Goal: Task Accomplishment & Management: Manage account settings

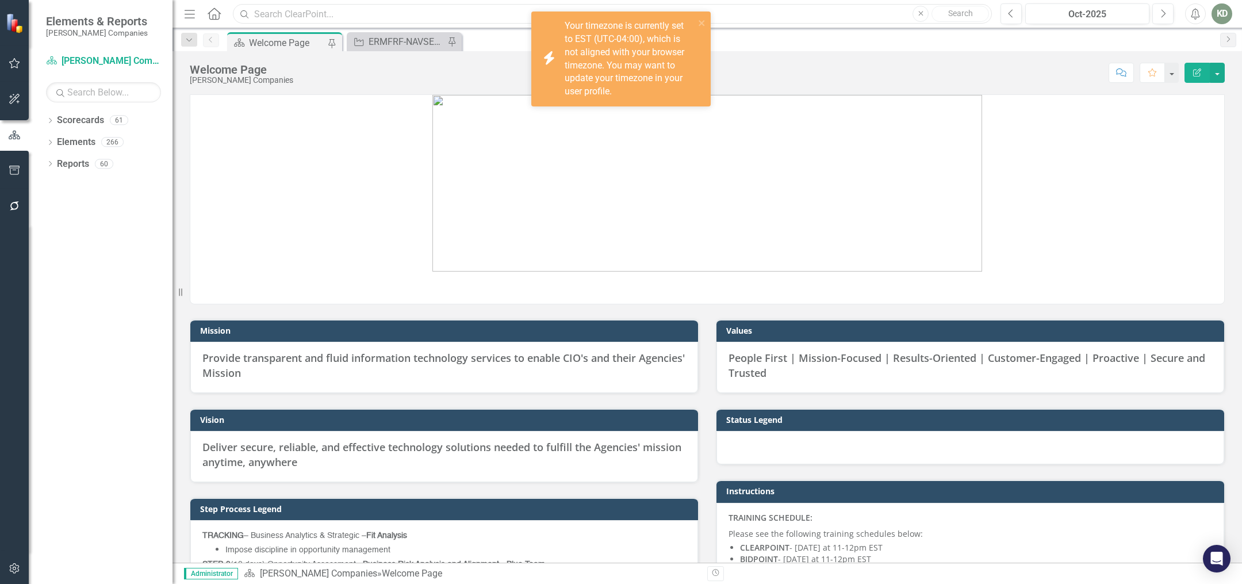
drag, startPoint x: 716, startPoint y: 18, endPoint x: 709, endPoint y: 21, distance: 7.3
click at [714, 19] on input "text" at bounding box center [612, 14] width 759 height 20
click at [705, 22] on icon "close" at bounding box center [702, 22] width 8 height 9
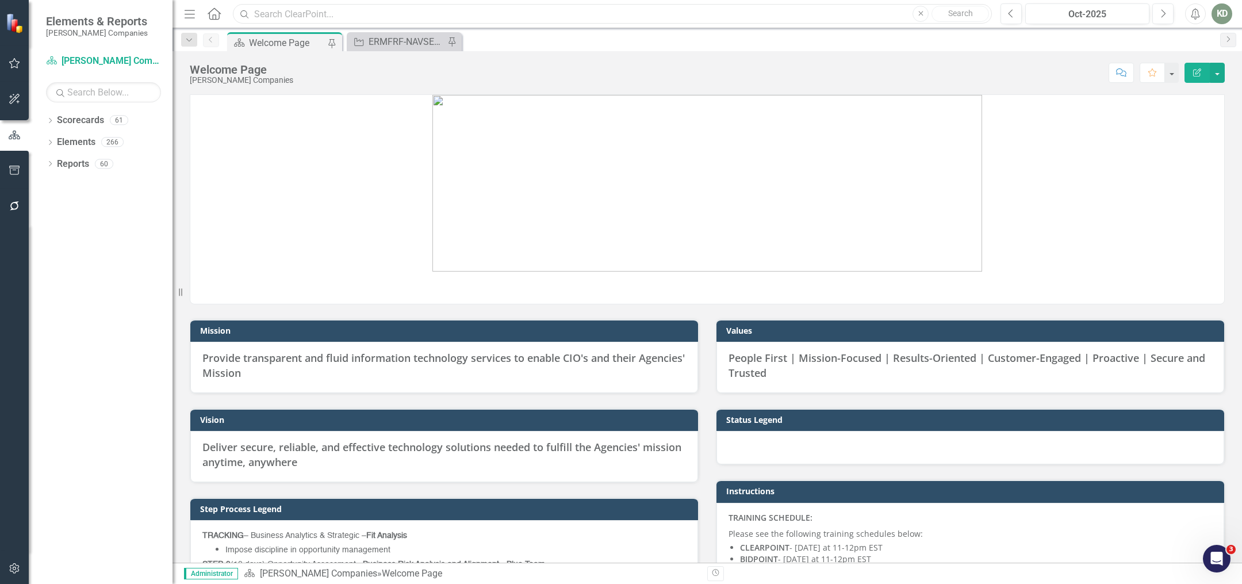
click at [515, 6] on input "text" at bounding box center [612, 14] width 759 height 20
paste input "214065"
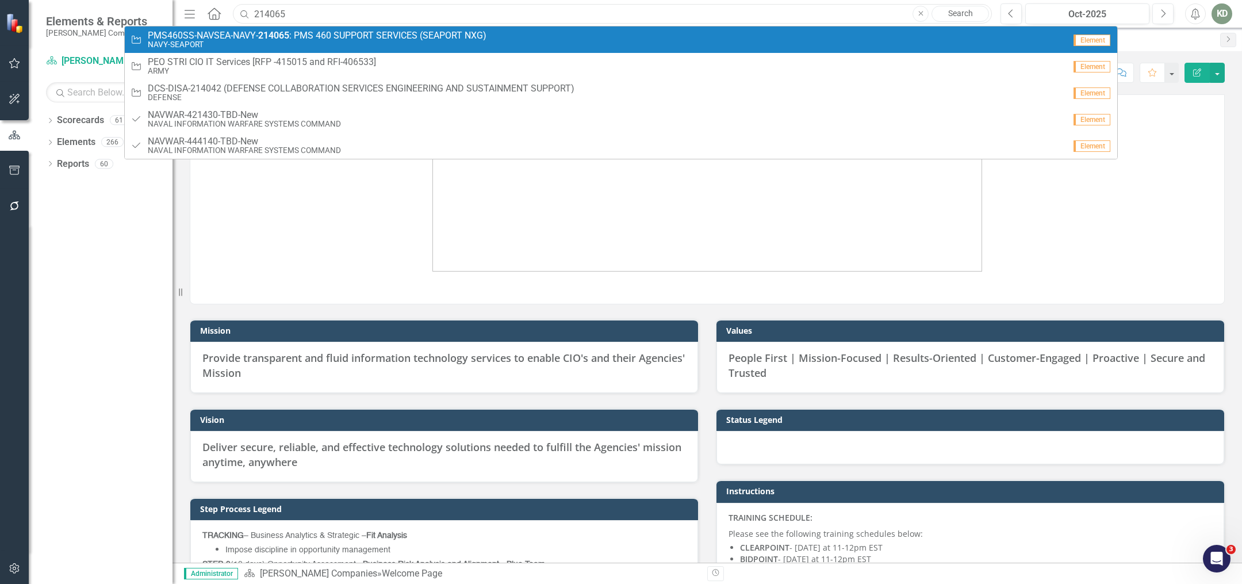
type input "214065"
click at [472, 36] on span "PMS460SS-NAVSEA-NAVY- 214065 : PMS 460 SUPPORT SERVICES (SEAPORT NXG)" at bounding box center [317, 35] width 339 height 10
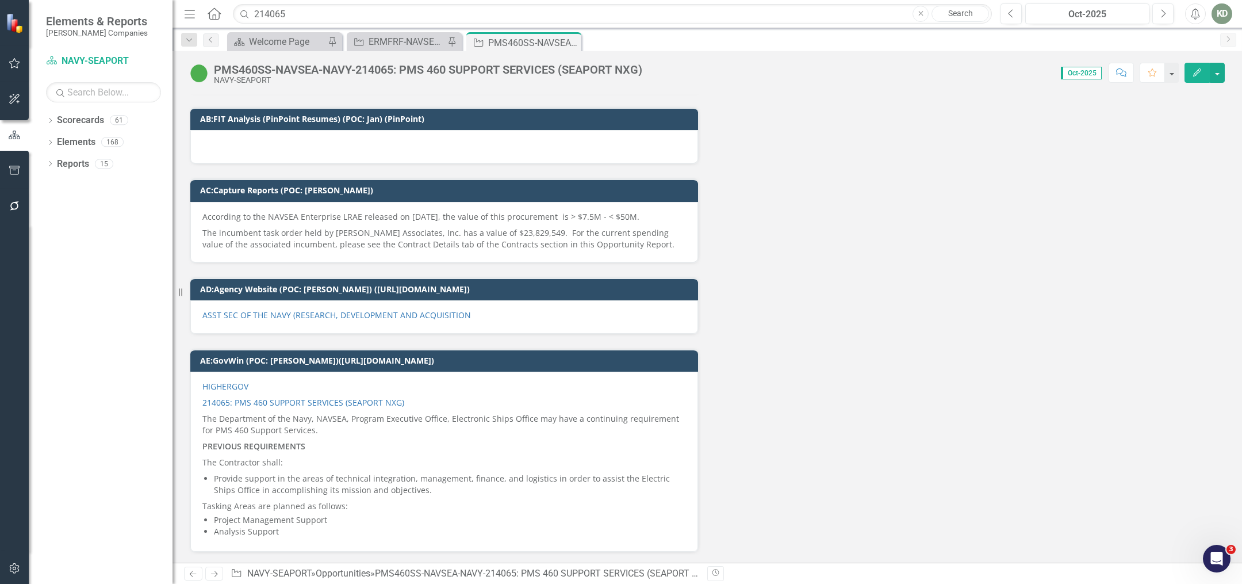
scroll to position [6549, 0]
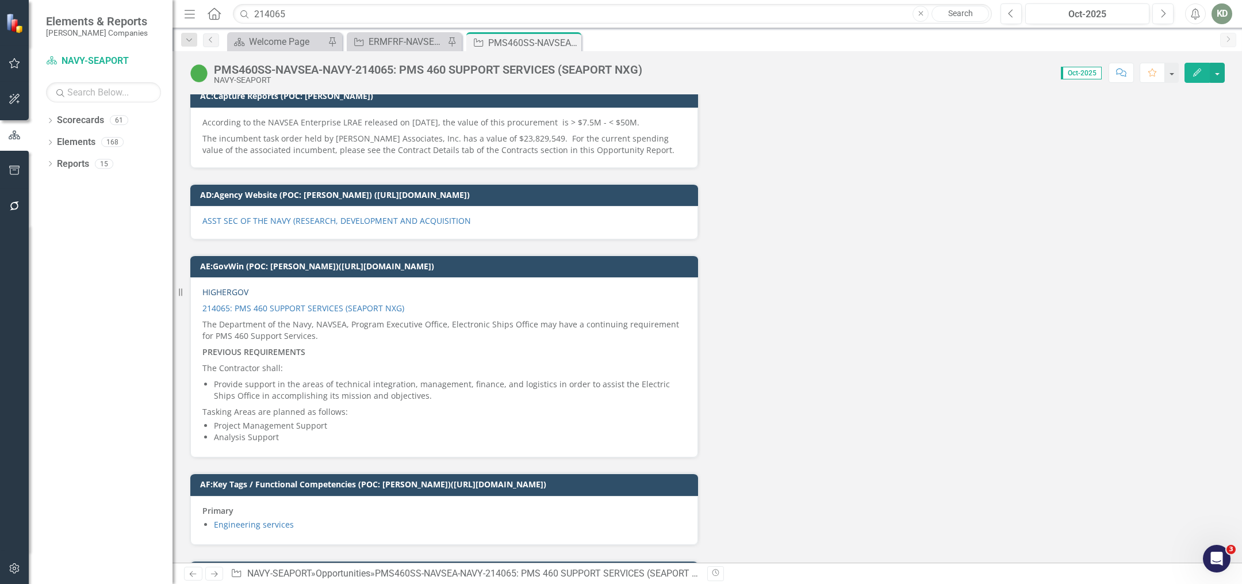
click at [231, 286] on link "HIGHERGOV" at bounding box center [225, 291] width 46 height 11
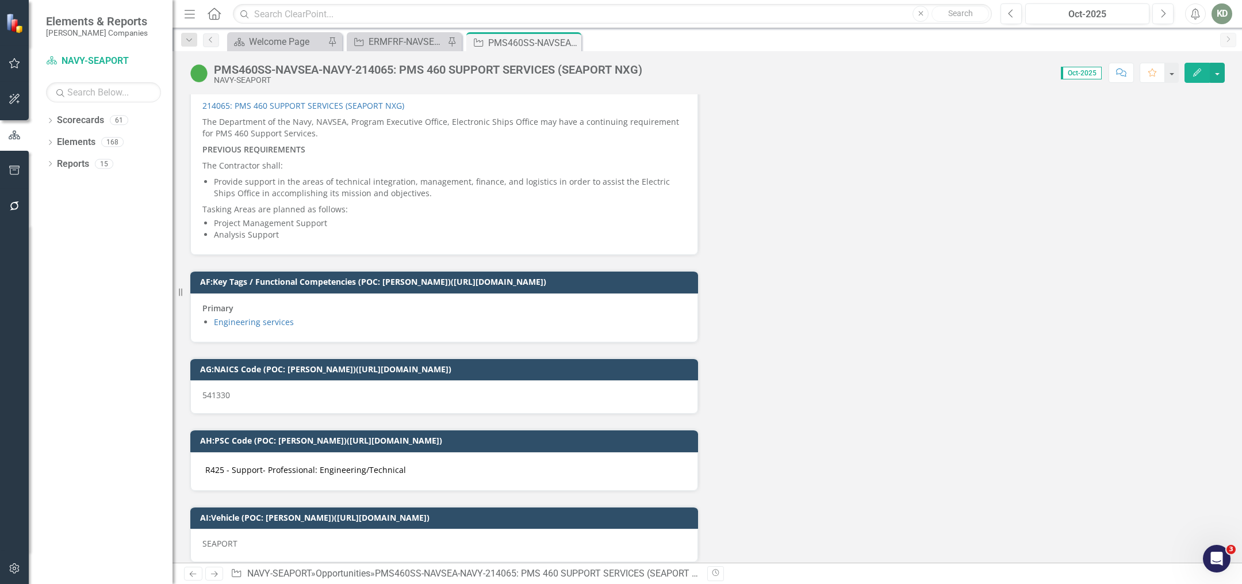
scroll to position [6702, 0]
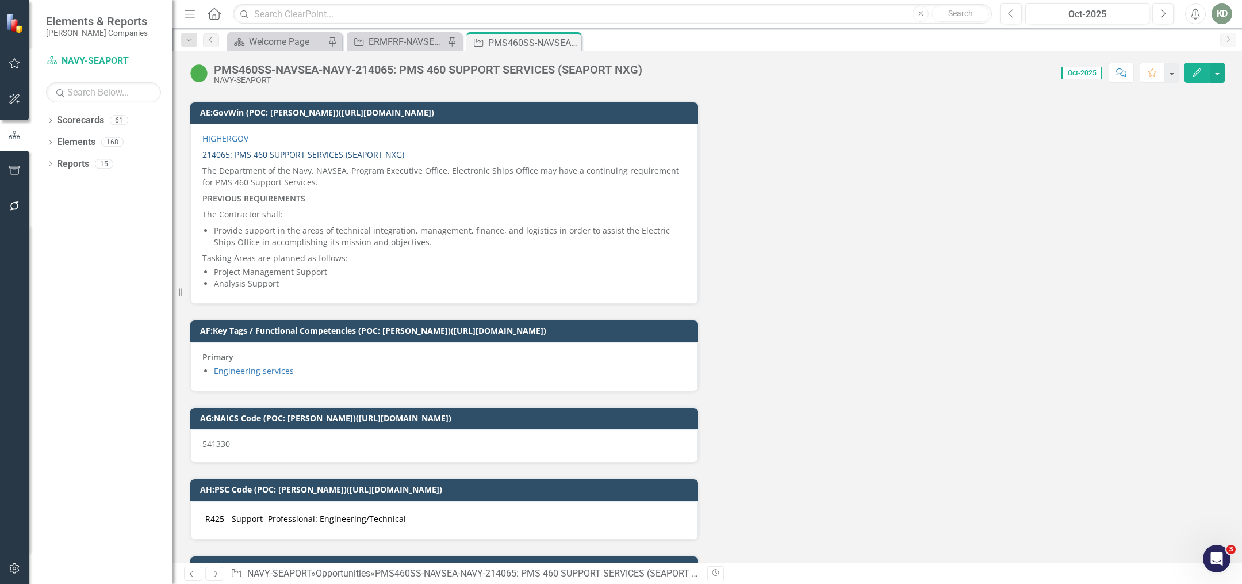
click at [363, 149] on link "214065: PMS 460 SUPPORT SERVICES (SEAPORT NXG)" at bounding box center [303, 154] width 202 height 11
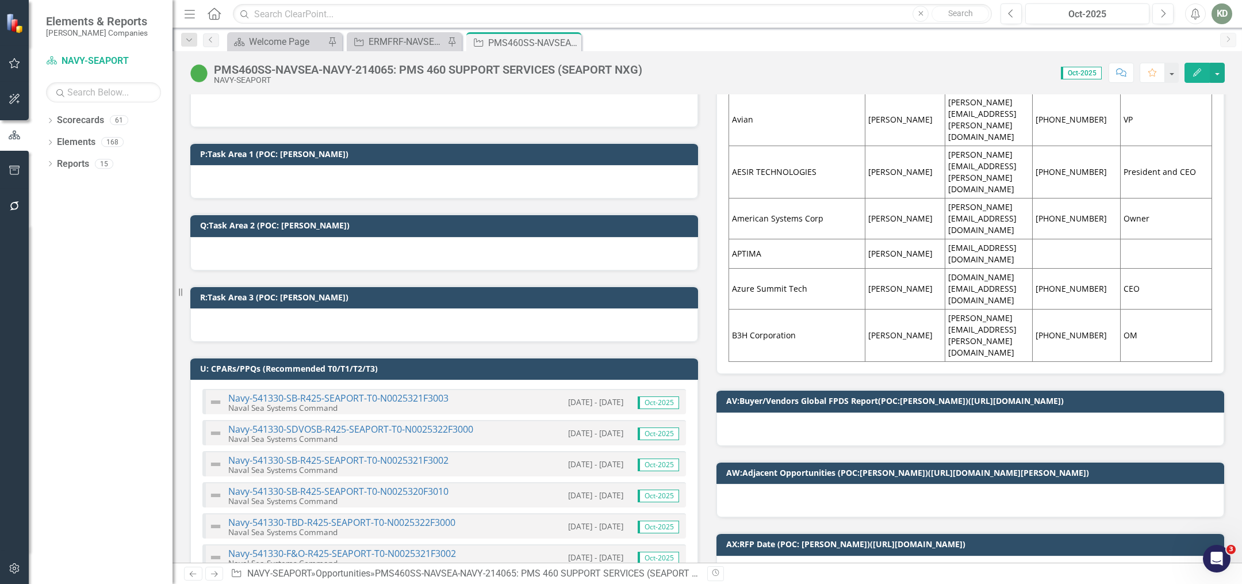
scroll to position [926, 0]
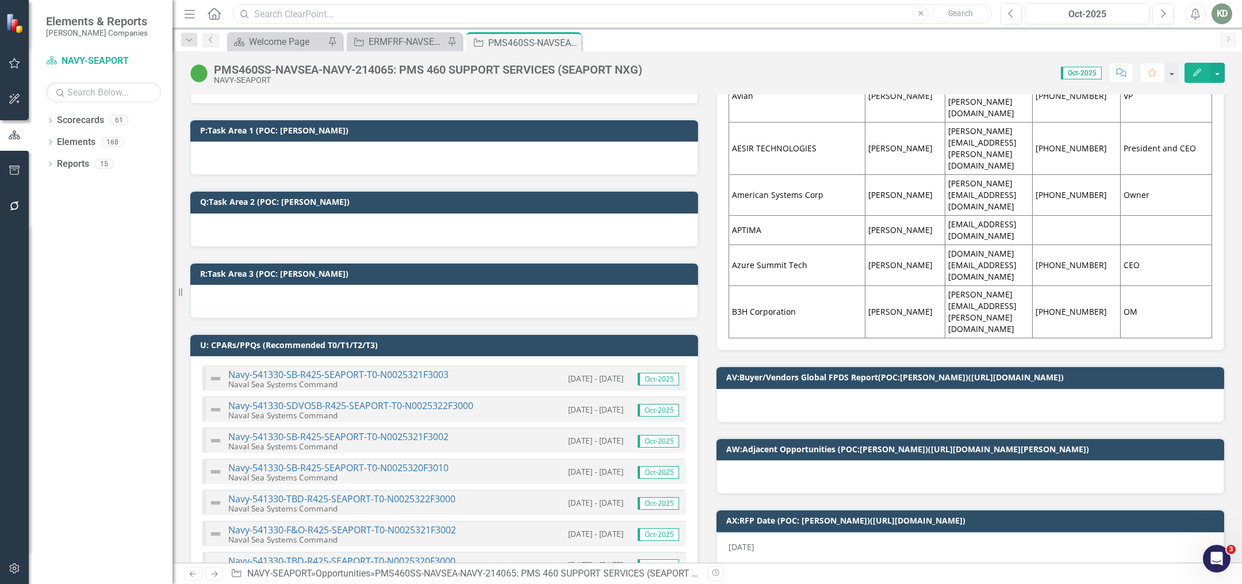
click at [483, 12] on input "text" at bounding box center [612, 14] width 759 height 20
paste input "CODE 31 ADMINISTRATIVE, BUSINESS, FINANCIAL AND TECHNICAL SUPPORT FOR C5ISR PRO…"
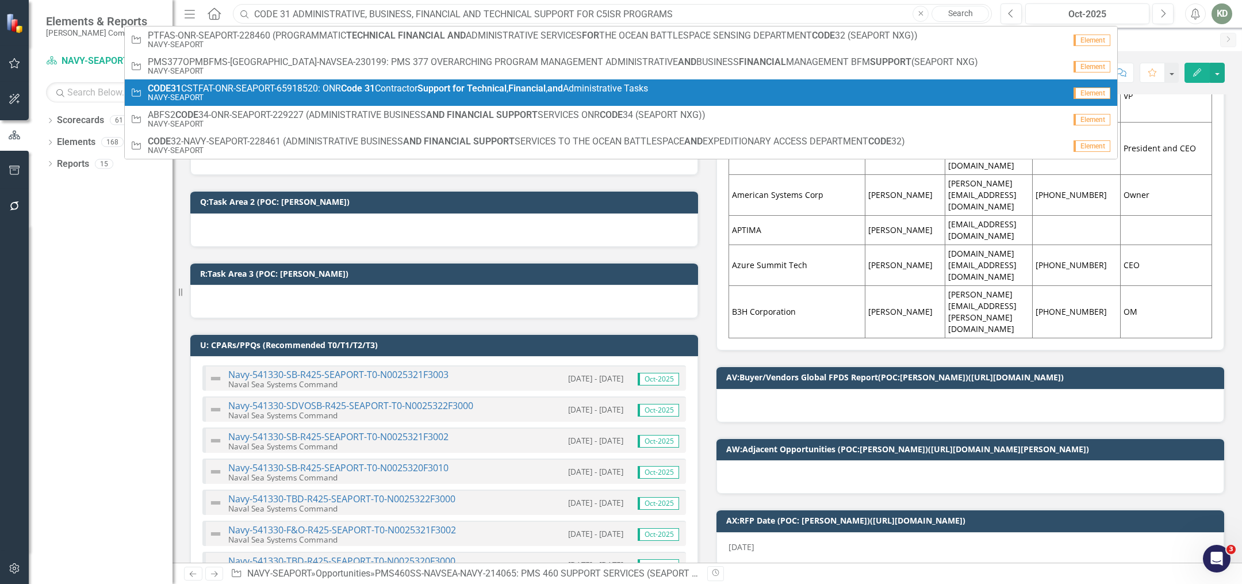
type input "CODE 31 ADMINISTRATIVE, BUSINESS, FINANCIAL AND TECHNICAL SUPPORT FOR C5ISR PRO…"
click at [478, 91] on strong "Technical" at bounding box center [487, 88] width 40 height 11
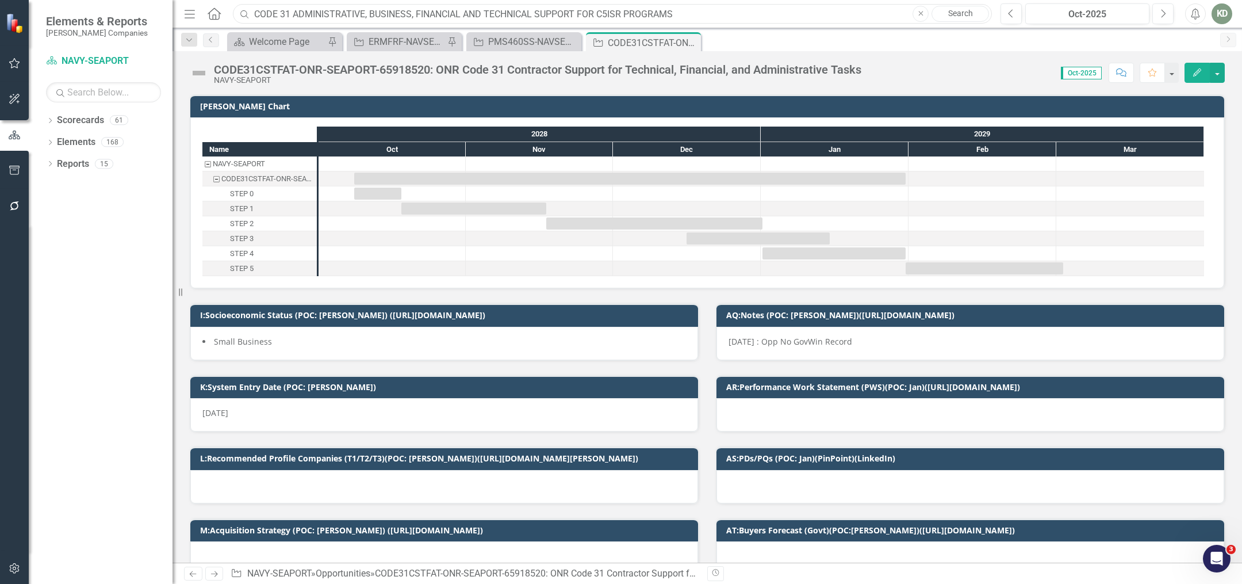
click at [607, 17] on input "CODE 31 ADMINISTRATIVE, BUSINESS, FINANCIAL AND TECHNICAL SUPPORT FOR C5ISR PRO…" at bounding box center [612, 14] width 759 height 20
drag, startPoint x: 438, startPoint y: 7, endPoint x: 370, endPoint y: 24, distance: 69.9
click at [367, 24] on div "Menu Home Search Close Search" at bounding box center [585, 14] width 808 height 22
paste input "ONR Code 31 Contractor Support for Technical, Financial, and Administrative tas…"
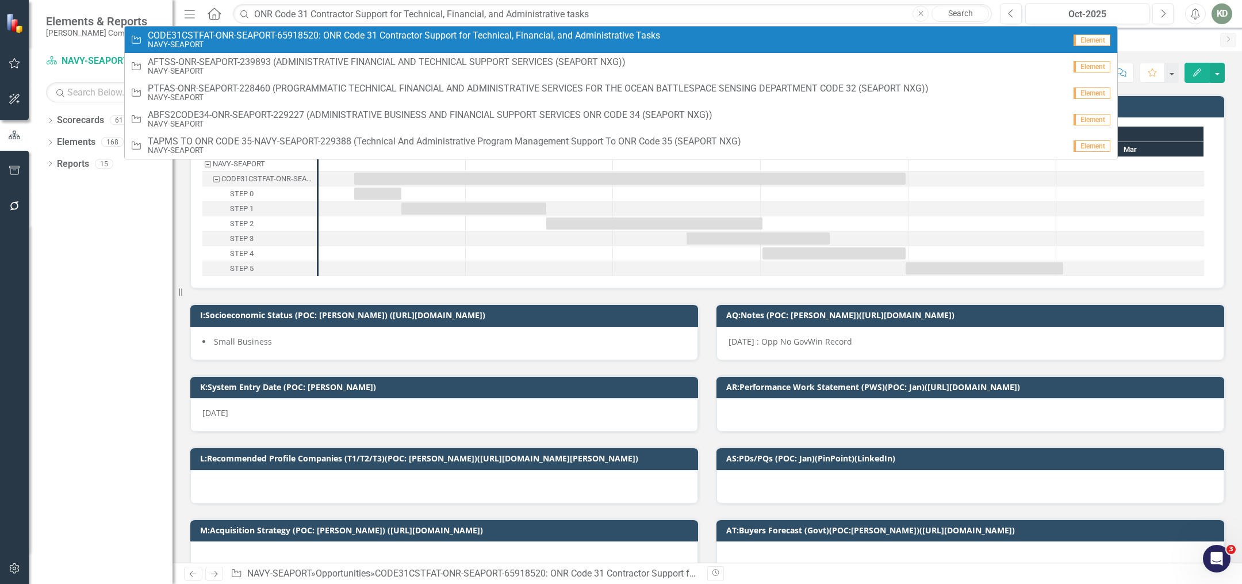
click at [633, 42] on small "NAVY-SEAPORT" at bounding box center [404, 44] width 512 height 9
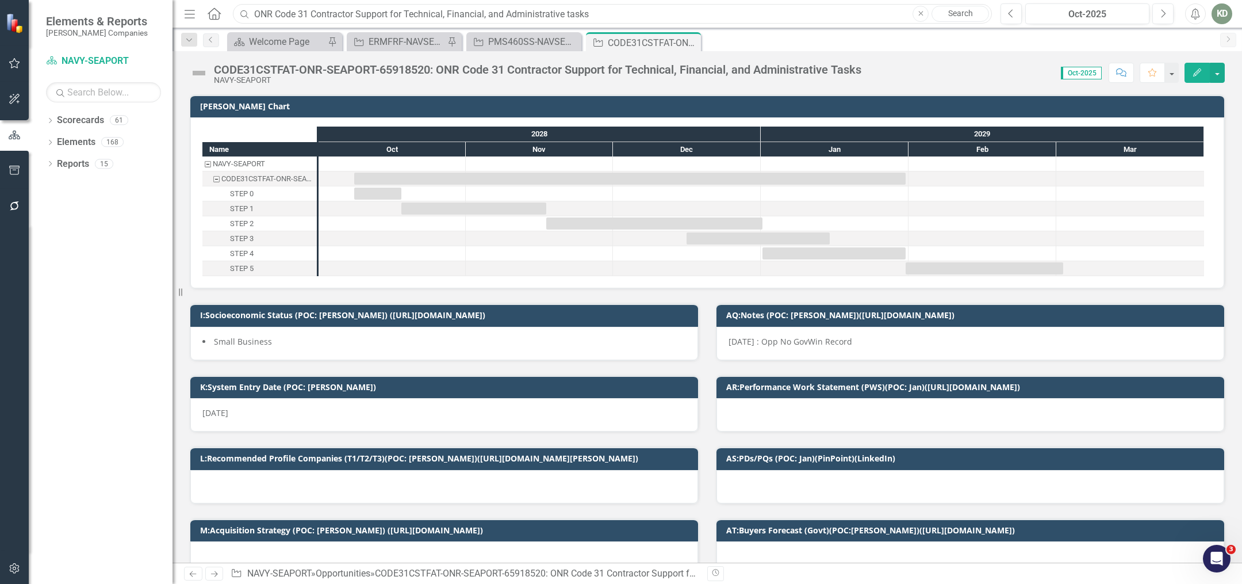
click at [659, 13] on input "ONR Code 31 Contractor Support for Technical, Financial, and Administrative tas…" at bounding box center [612, 14] width 759 height 20
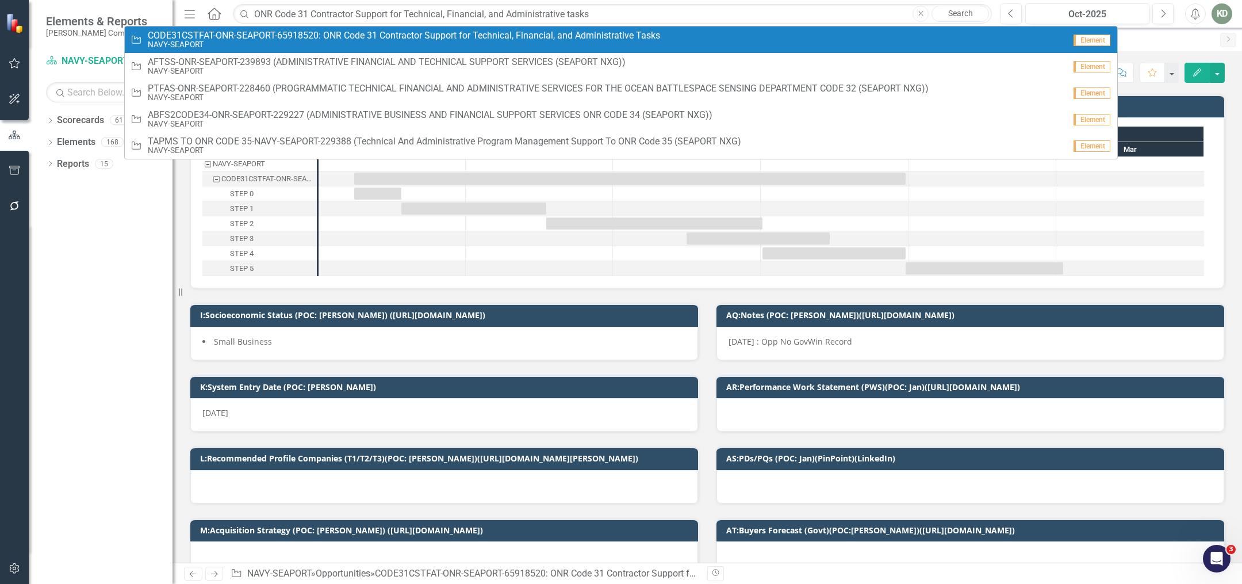
click at [631, 35] on span "C O D E 3 1 C S T F A T - O N R - S E A P O R T - 6 5 9 1 8 5 2 0 : O N R C o d…" at bounding box center [404, 35] width 512 height 10
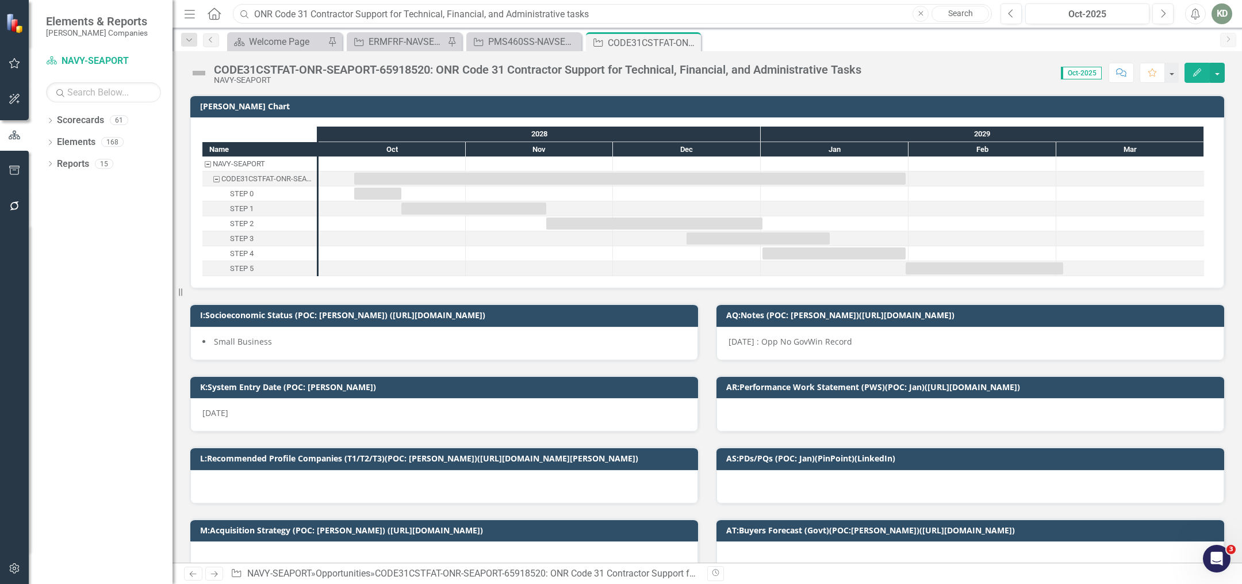
click at [397, 14] on input "ONR Code 31 Contractor Support for Technical, Financial, and Administrative tas…" at bounding box center [612, 14] width 759 height 20
paste input "ONR Code 32 Contractor Support for Programmatic, Technical, and Administrative …"
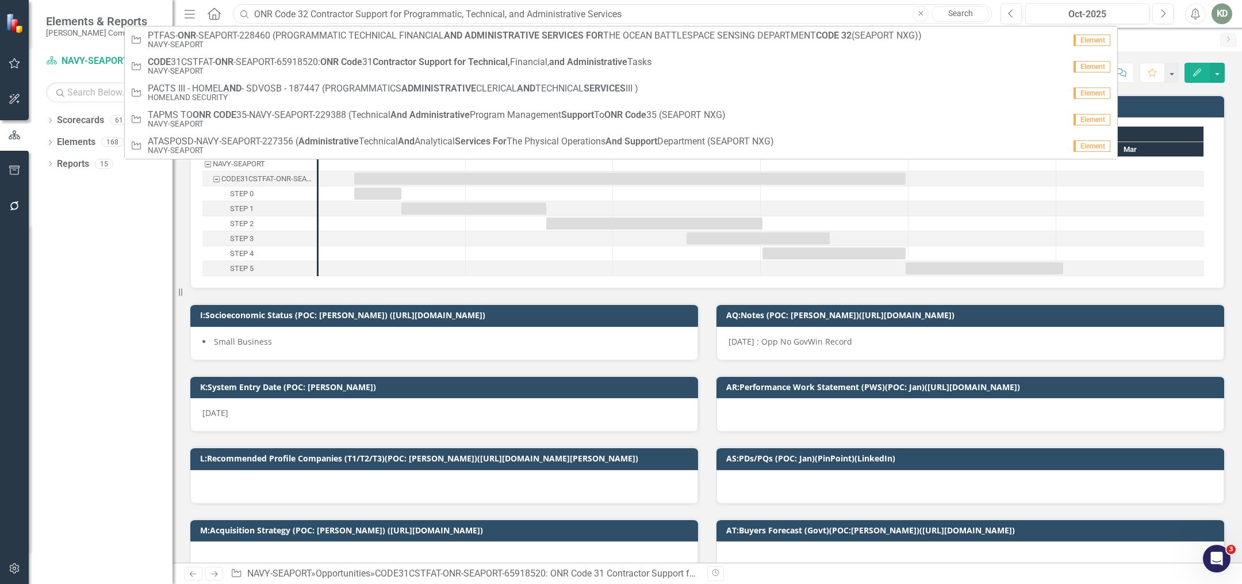
paste input "OCEAN BATTLESPACE SENSING DEPARTMENT CODE 32 SUPPORT"
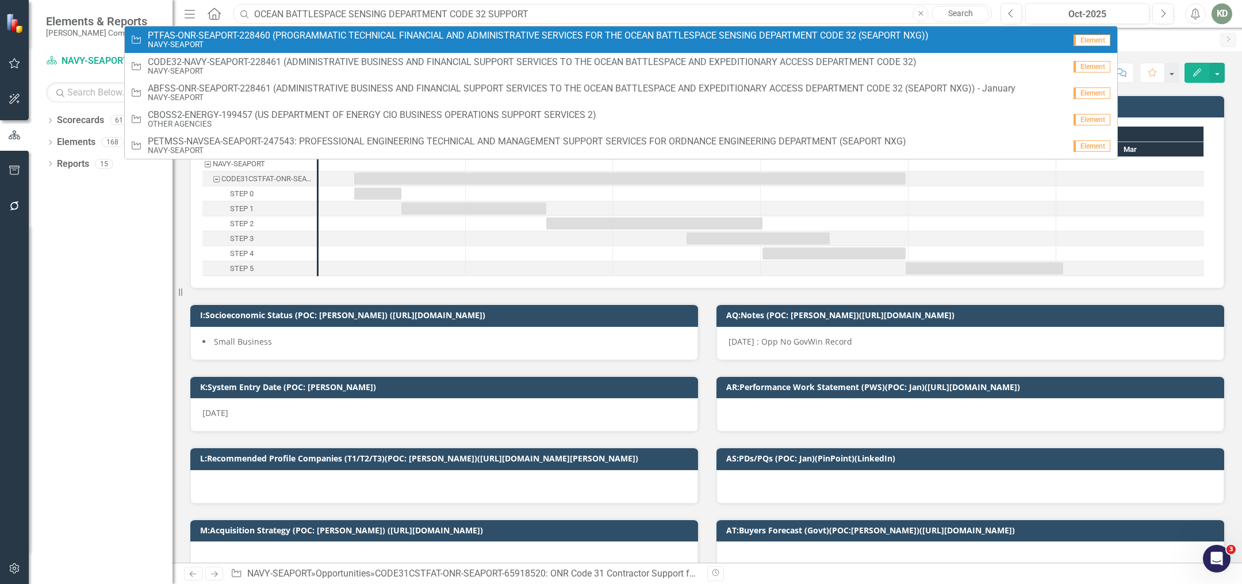
type input "OCEAN BATTLESPACE SENSING DEPARTMENT CODE 32 SUPPORT"
click at [523, 45] on small "NAVY-SEAPORT" at bounding box center [538, 44] width 781 height 9
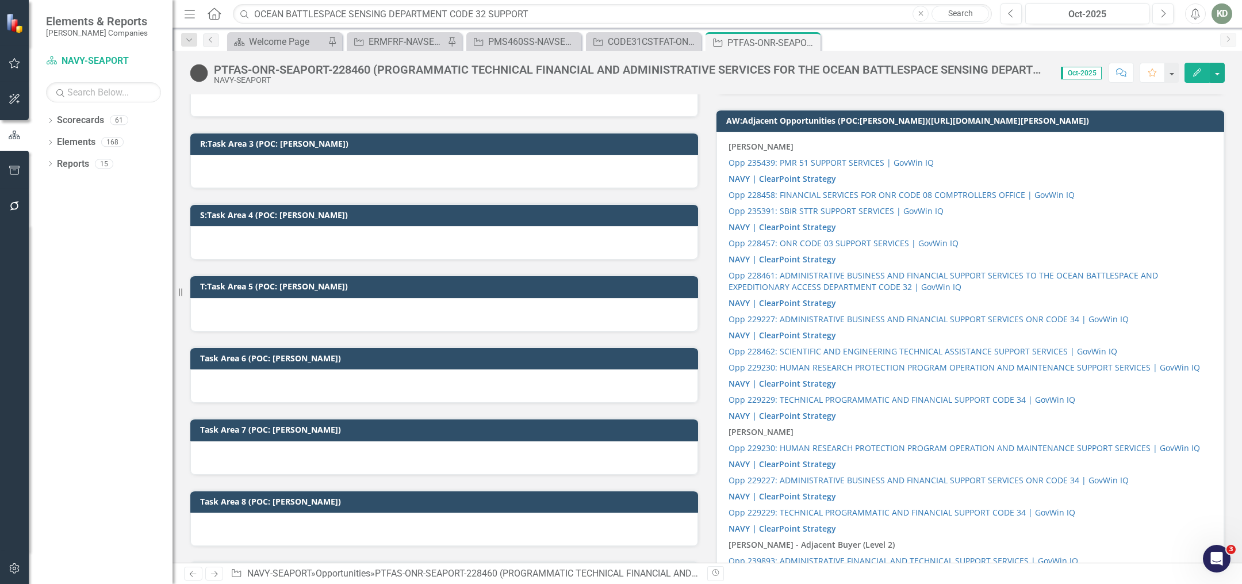
scroll to position [1208, 0]
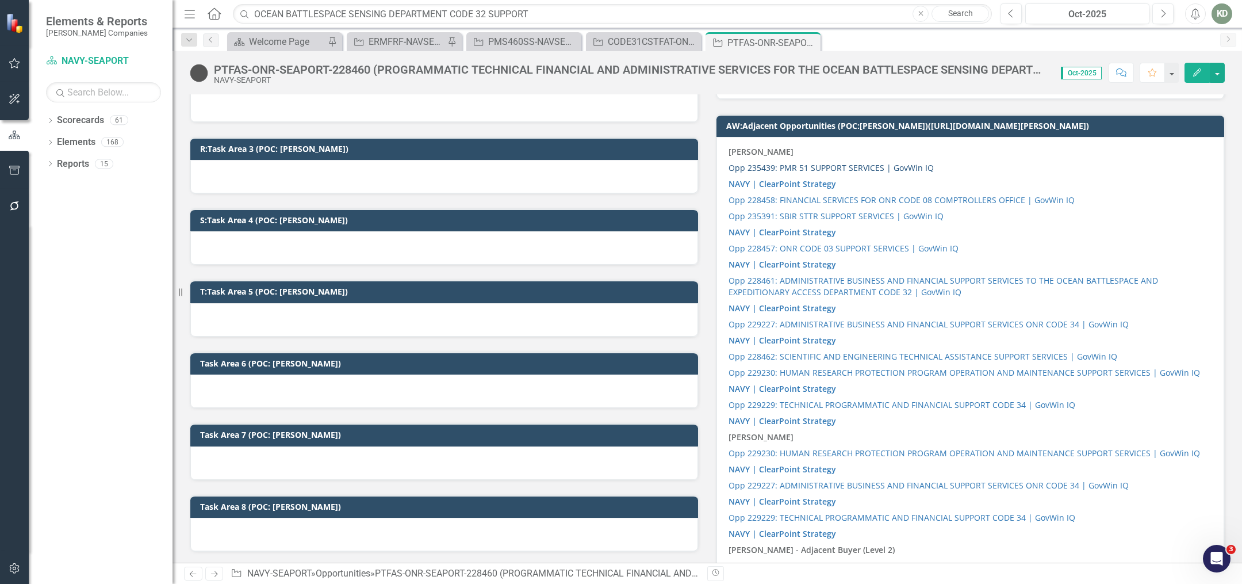
click at [849, 162] on link "Opp 235439: PMR 51 SUPPORT SERVICES | GovWin IQ" at bounding box center [831, 167] width 205 height 11
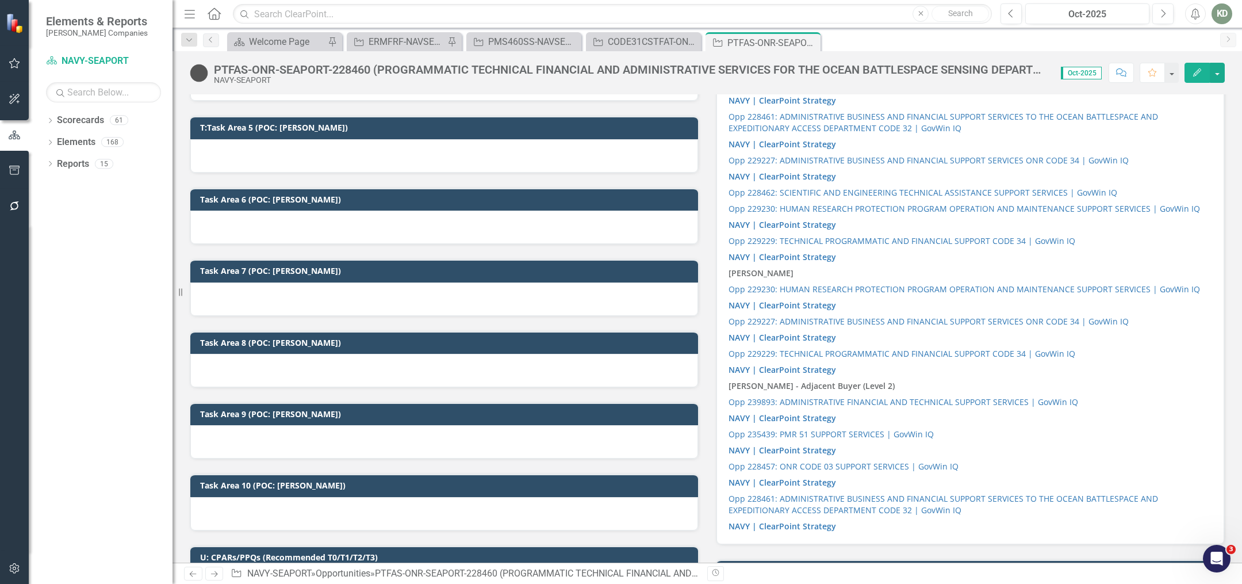
scroll to position [1425, 0]
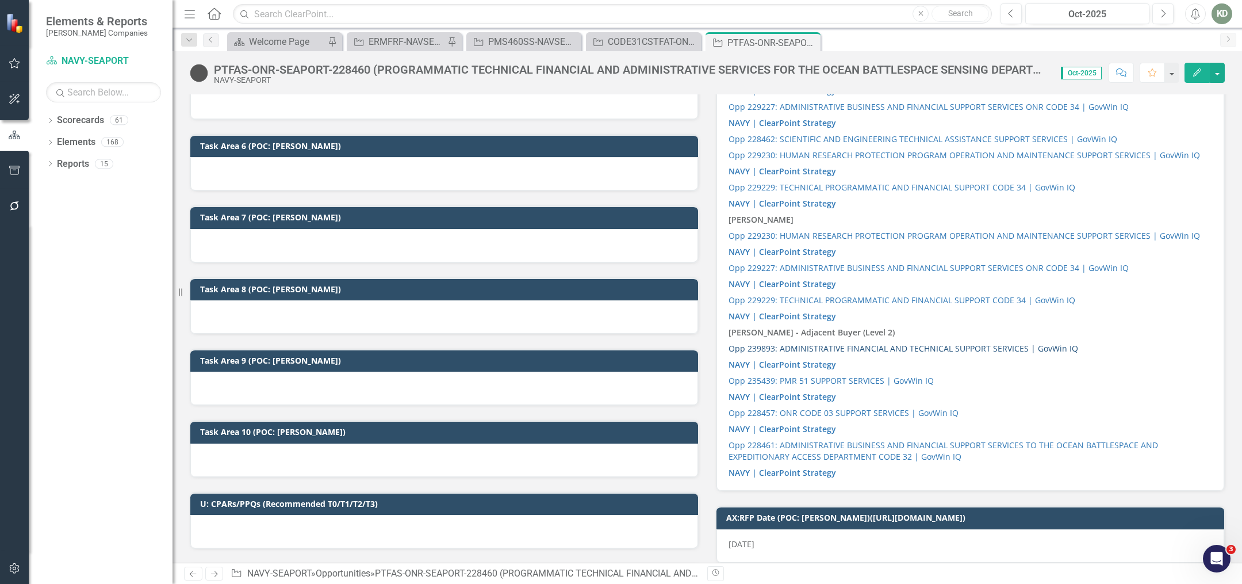
click at [825, 343] on link "Opp 239893: ADMINISTRATIVE FINANCIAL AND TECHNICAL SUPPORT SERVICES | GovWin IQ" at bounding box center [904, 348] width 350 height 11
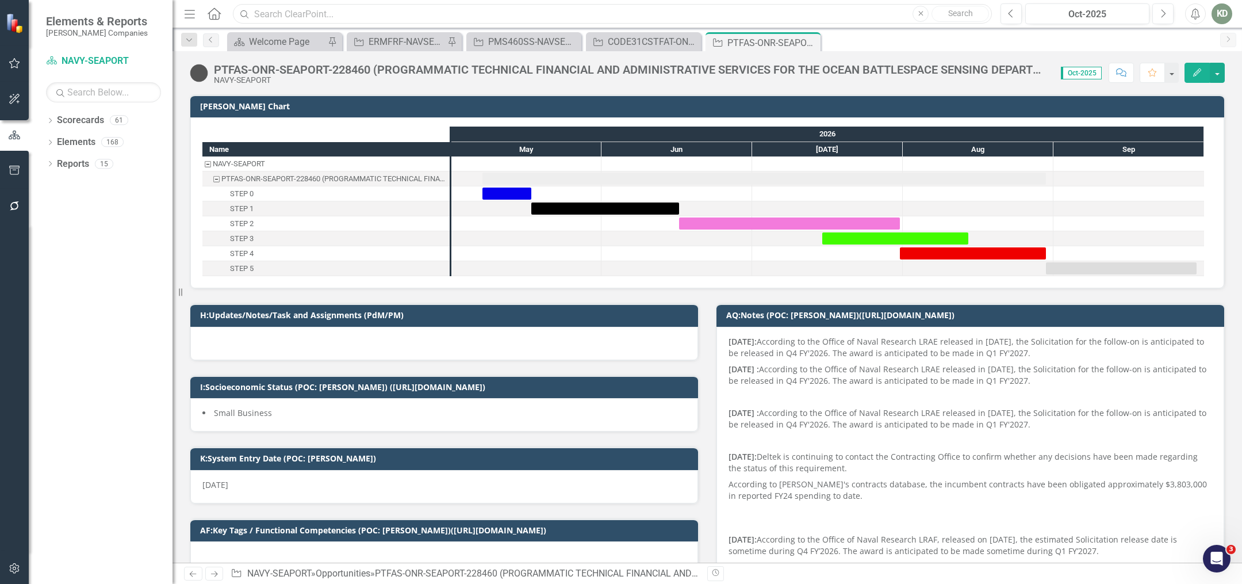
drag, startPoint x: 541, startPoint y: 13, endPoint x: 300, endPoint y: 14, distance: 240.9
click at [300, 14] on input "text" at bounding box center [612, 14] width 759 height 20
paste input "ONR Code 35 Contractor Support for Technical/Engineering/Analytical/ Program Ma…"
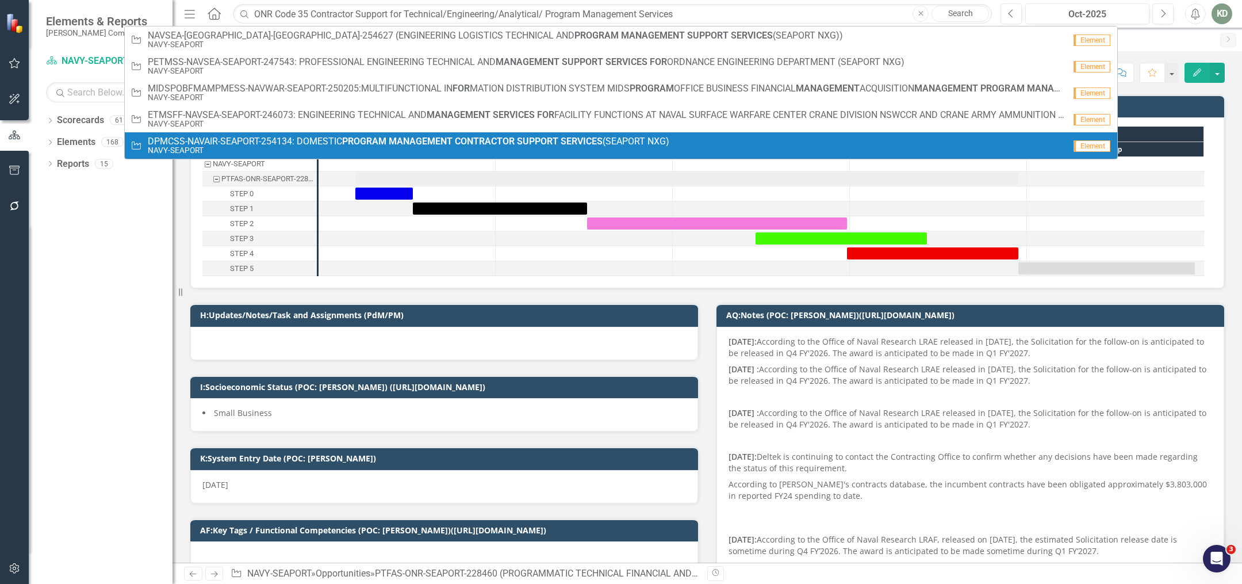
click at [63, 263] on div "Dropdown Scorecards 61 Dropdown [PERSON_NAME] Companies Dropdown ARMY ITES-3s D…" at bounding box center [101, 347] width 144 height 473
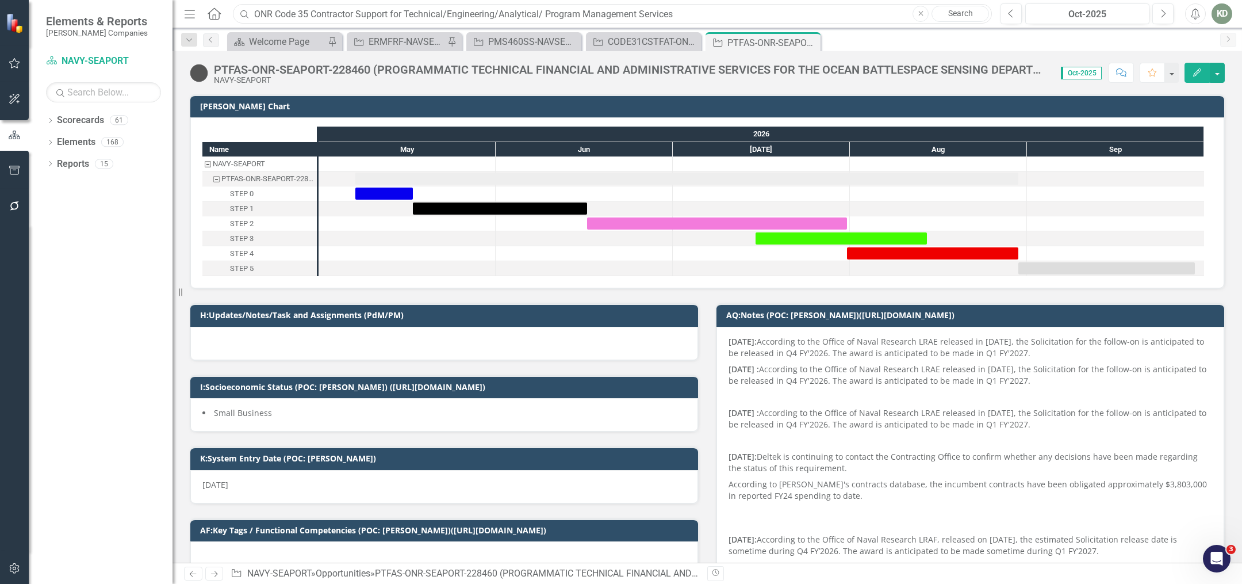
click at [494, 19] on input "ONR Code 35 Contractor Support for Technical/Engineering/Analytical/ Program Ma…" at bounding box center [612, 14] width 759 height 20
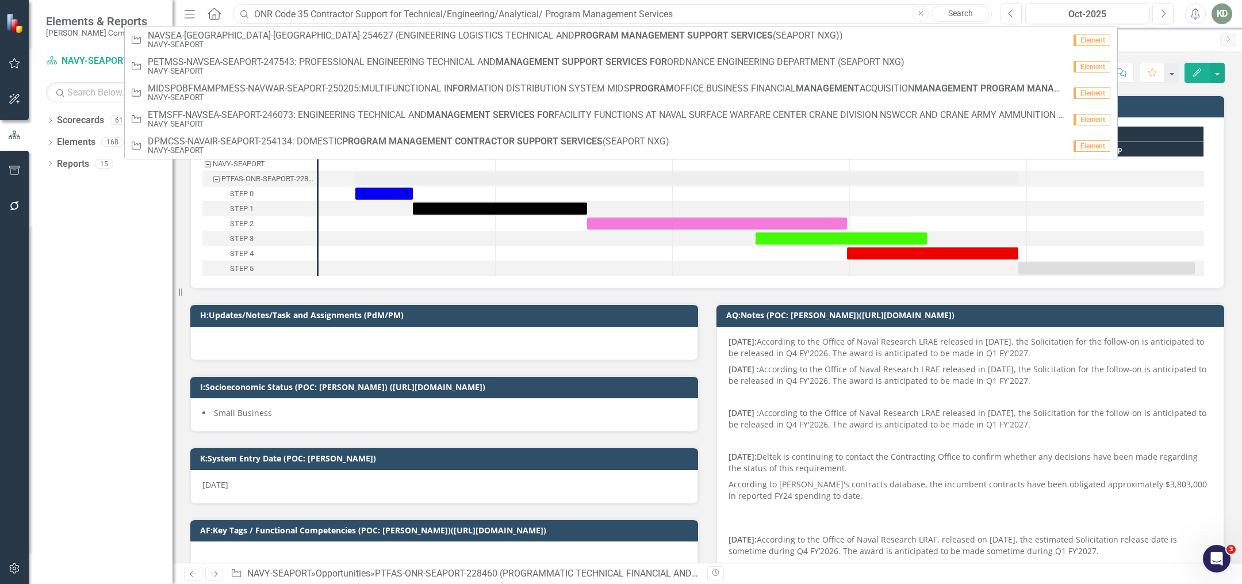
paste input "text"
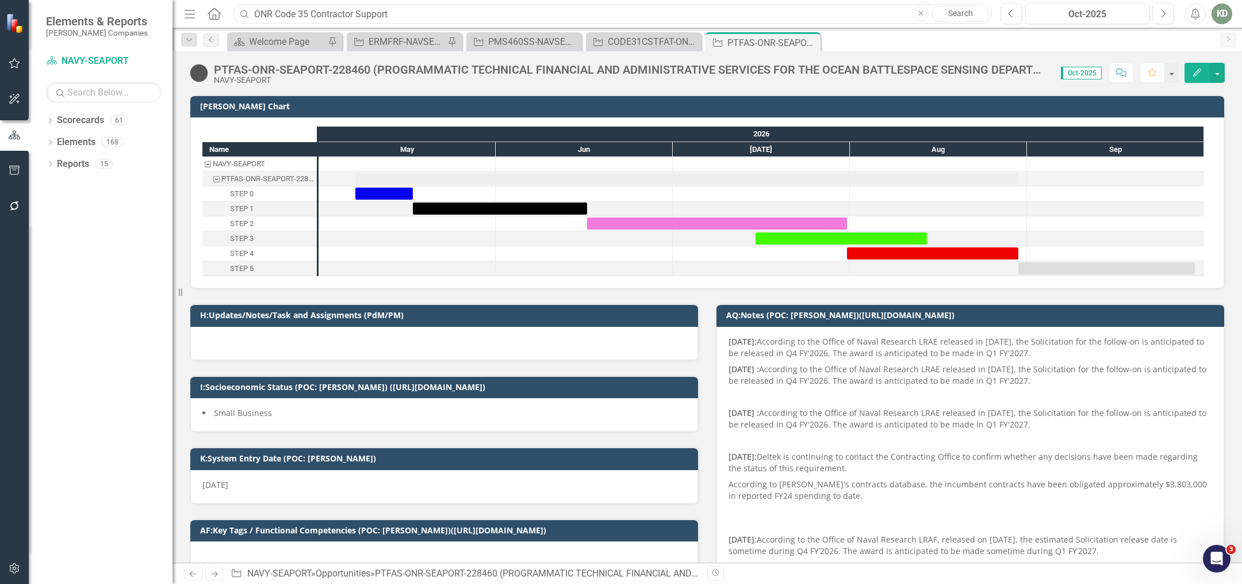
drag, startPoint x: 312, startPoint y: 16, endPoint x: 495, endPoint y: 21, distance: 182.9
click at [495, 21] on input "ONR Code 35 Contractor Support" at bounding box center [612, 14] width 759 height 20
click at [117, 265] on div "Dropdown Scorecards 61 Dropdown [PERSON_NAME] Companies Dropdown ARMY ITES-3s D…" at bounding box center [101, 347] width 144 height 473
drag, startPoint x: 411, startPoint y: 16, endPoint x: 216, endPoint y: 5, distance: 195.2
click at [216, 5] on div "Menu Home Search ONR Code 35 Close Search" at bounding box center [585, 14] width 808 height 22
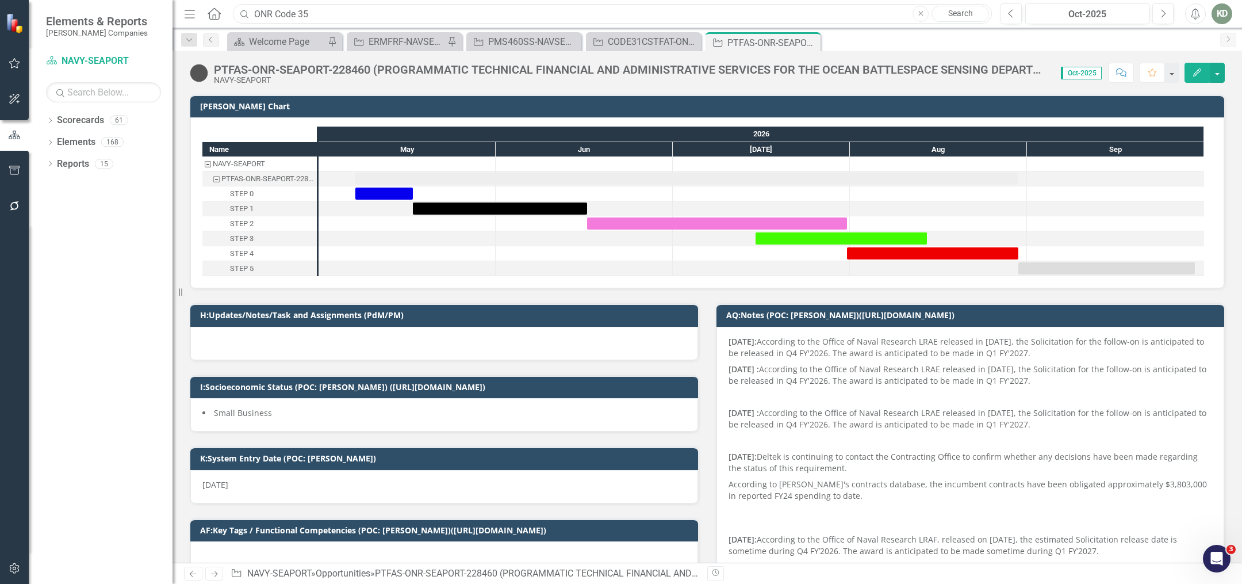
paste input "258487"
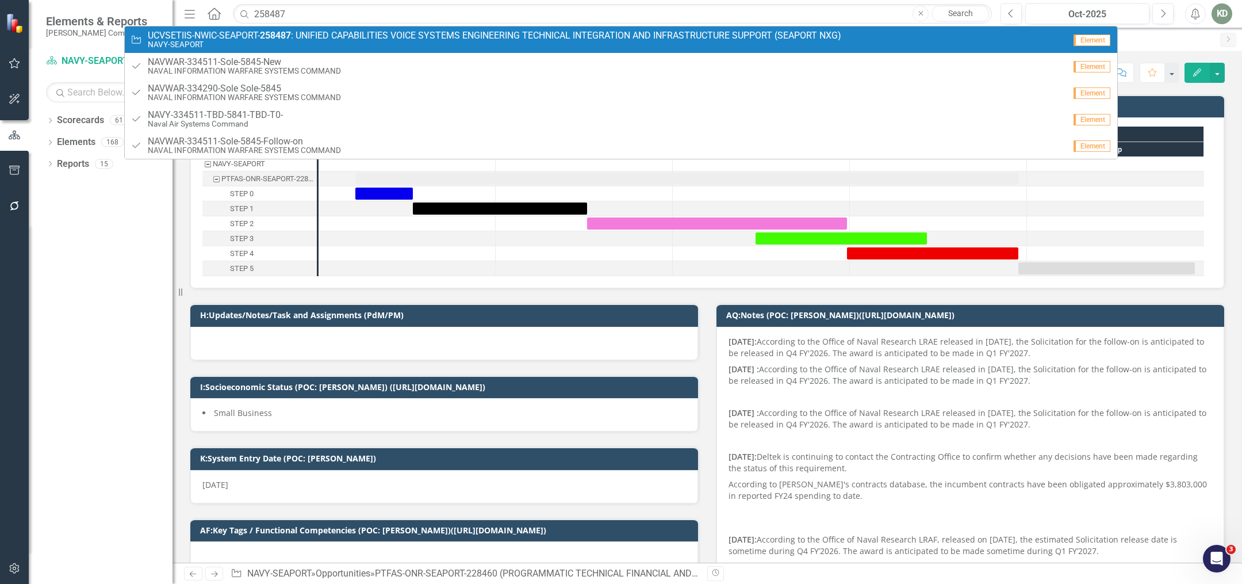
click at [345, 35] on span "UCVSETIIS-NWIC-SEAPORT- 258487 : UNIFIED CAPABILITIES VOICE SYSTEMS ENGINEERING…" at bounding box center [495, 35] width 694 height 10
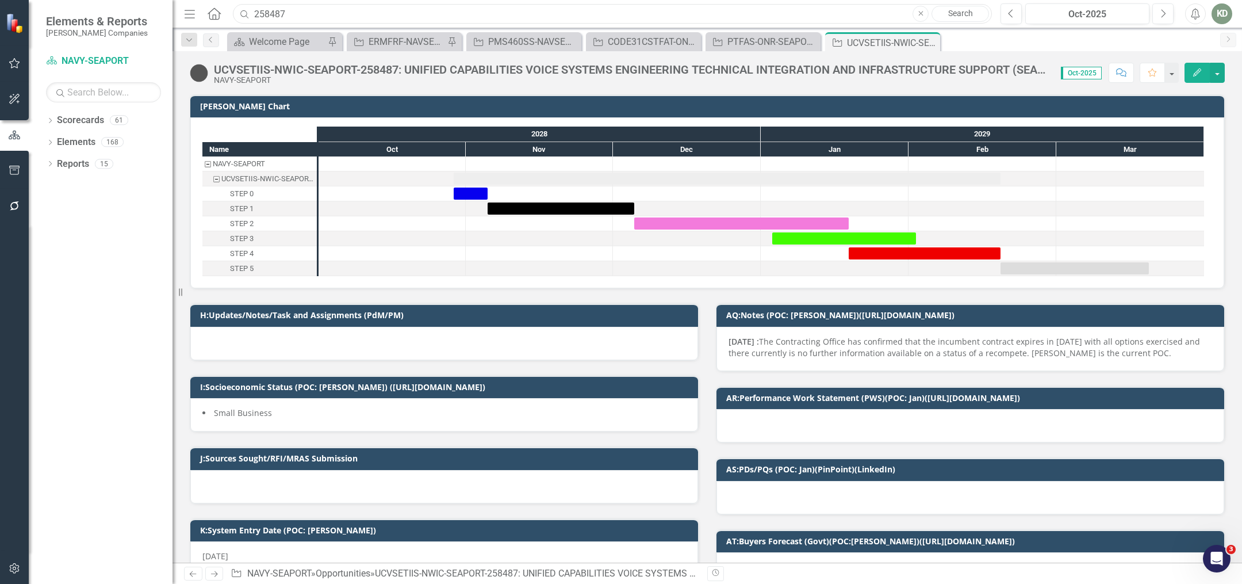
click at [430, 4] on input "258487" at bounding box center [612, 14] width 759 height 20
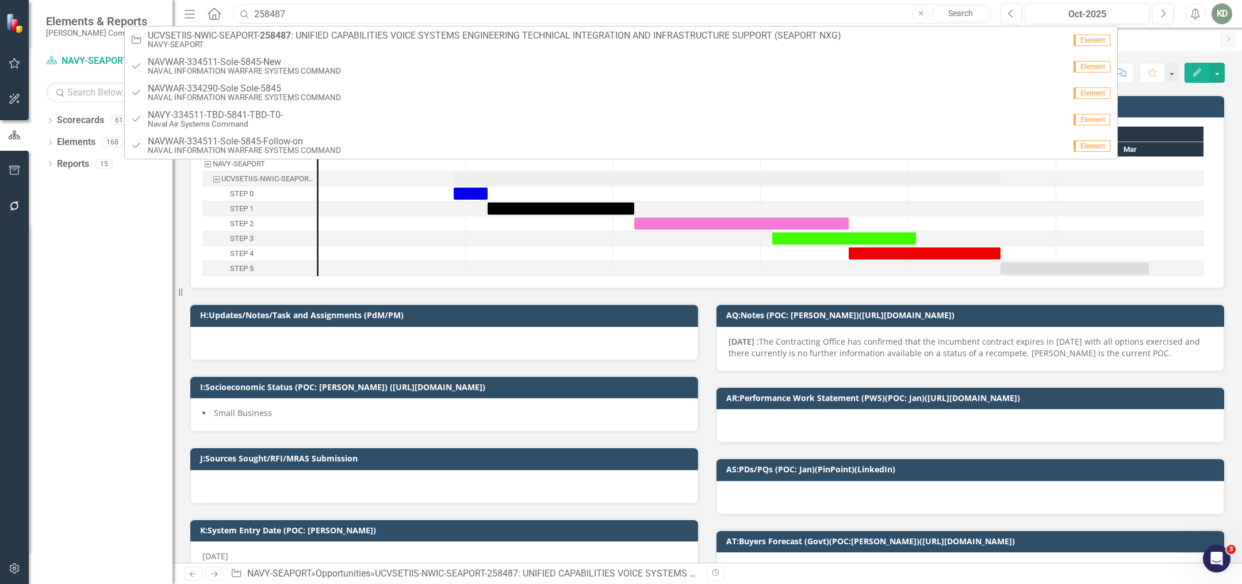
drag, startPoint x: 369, startPoint y: 10, endPoint x: 335, endPoint y: 18, distance: 34.3
click at [335, 18] on input "258487" at bounding box center [612, 14] width 759 height 20
paste input "Infrastructure Support Services"
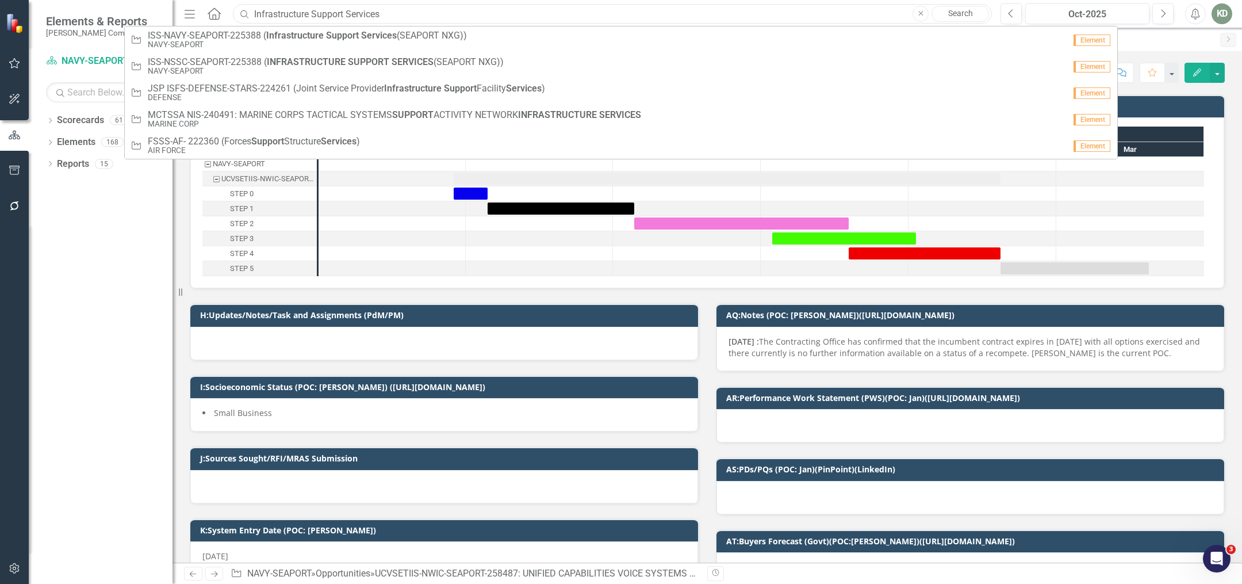
paste input "226874"
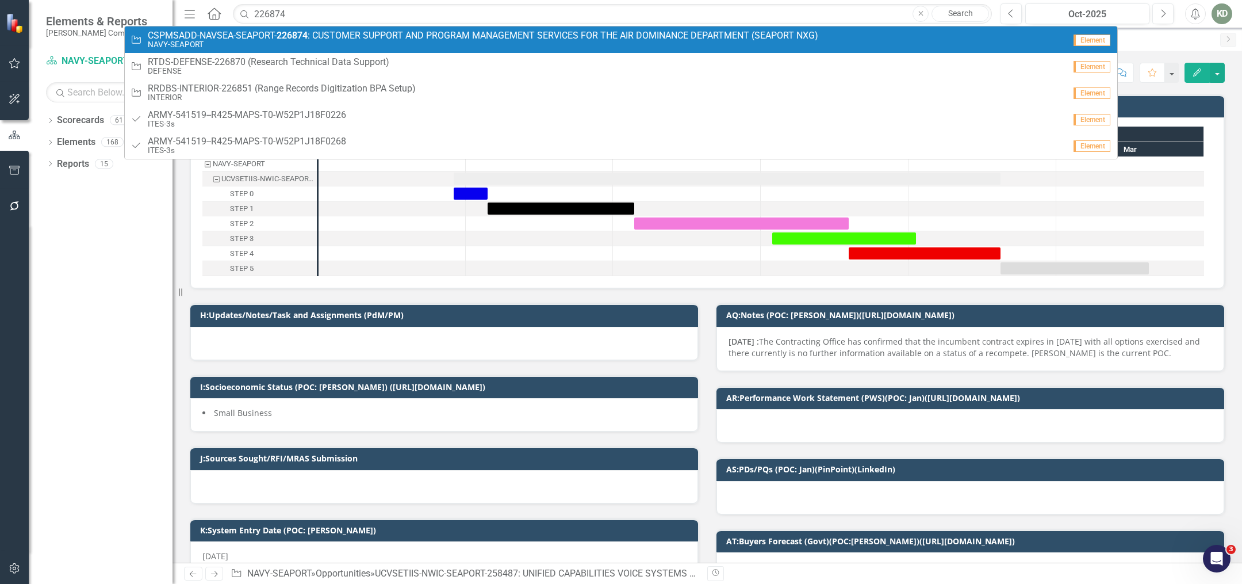
click at [385, 39] on span "CSPMSADD-NAVSEA-SEAPORT- 226874 : CUSTOMER SUPPORT AND PROGRAM MANAGEMENT SERVI…" at bounding box center [483, 35] width 671 height 10
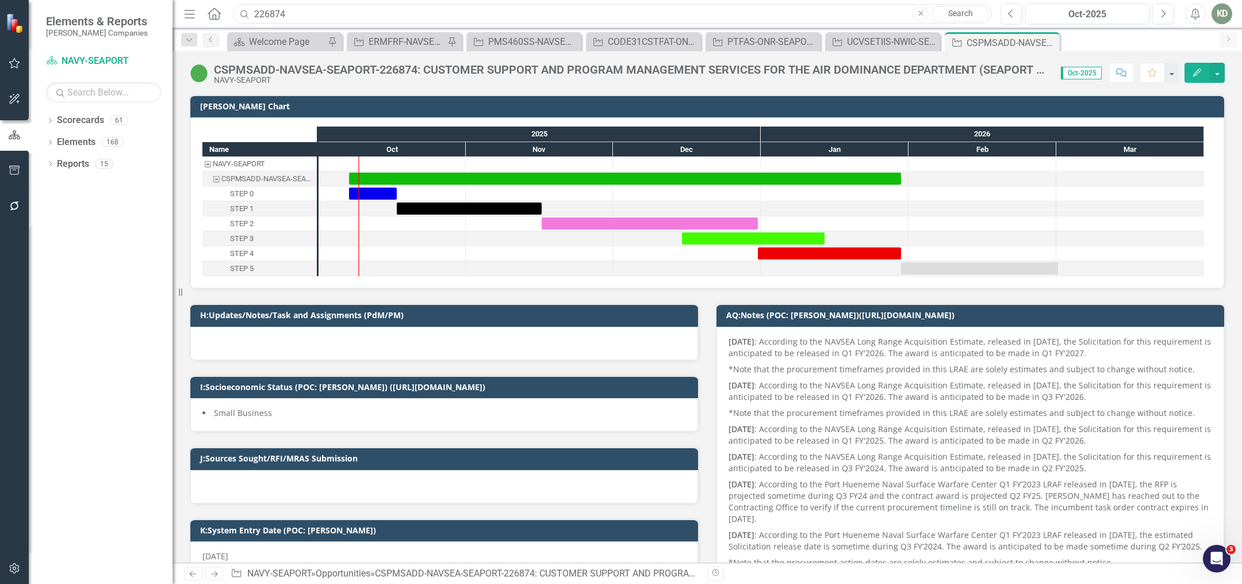
drag, startPoint x: 399, startPoint y: 13, endPoint x: 243, endPoint y: 12, distance: 155.3
click at [243, 12] on div "Search 226874 Close Search" at bounding box center [609, 14] width 759 height 20
paste input "42467"
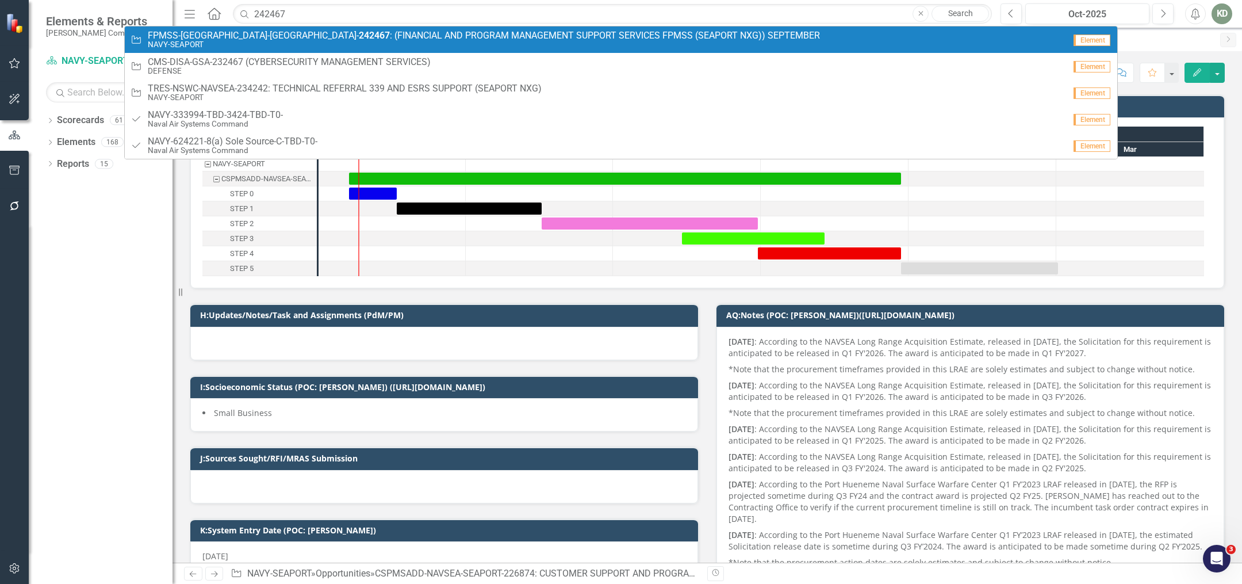
click at [330, 40] on small "NAVY-SEAPORT" at bounding box center [484, 44] width 672 height 9
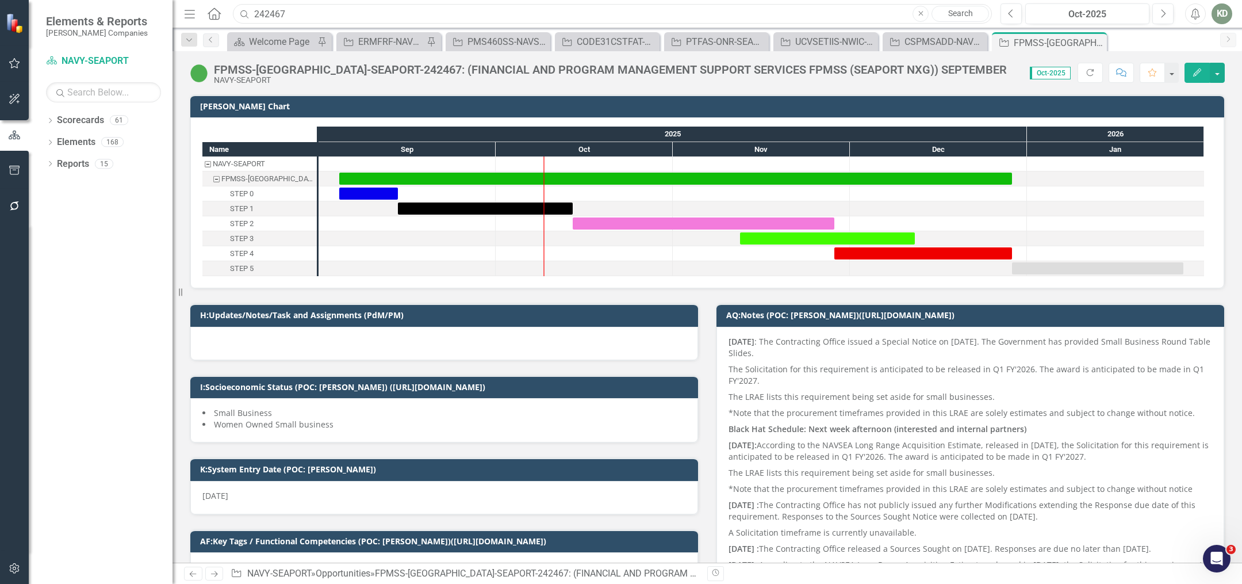
drag, startPoint x: 396, startPoint y: 6, endPoint x: 302, endPoint y: 16, distance: 94.8
click at [302, 16] on input "242467" at bounding box center [612, 14] width 759 height 20
paste input "5120"
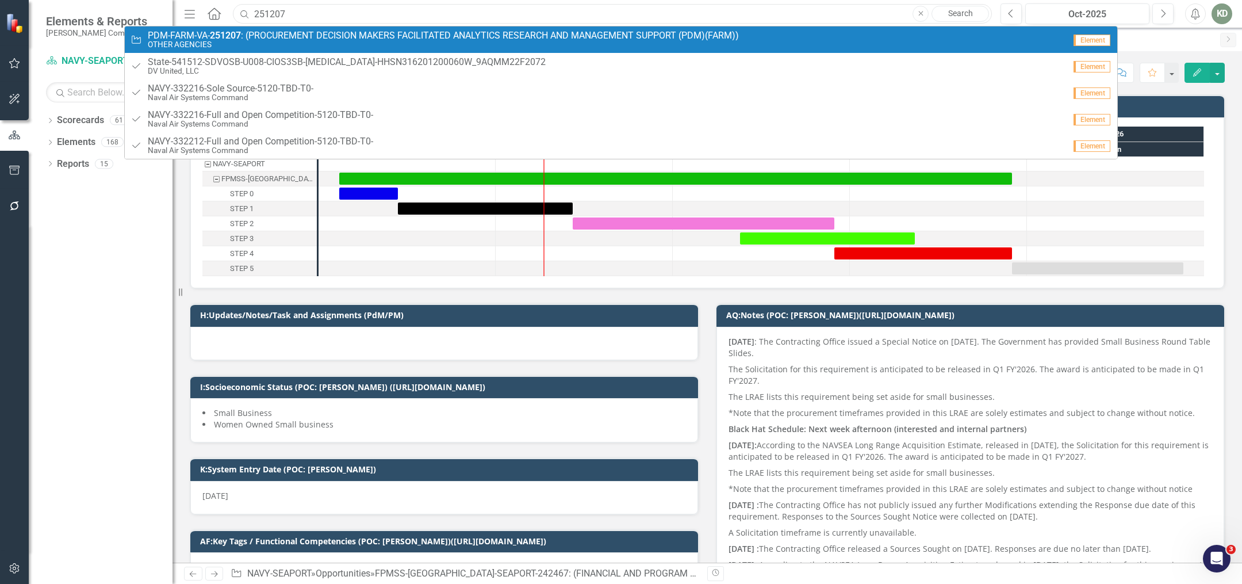
type input "251207"
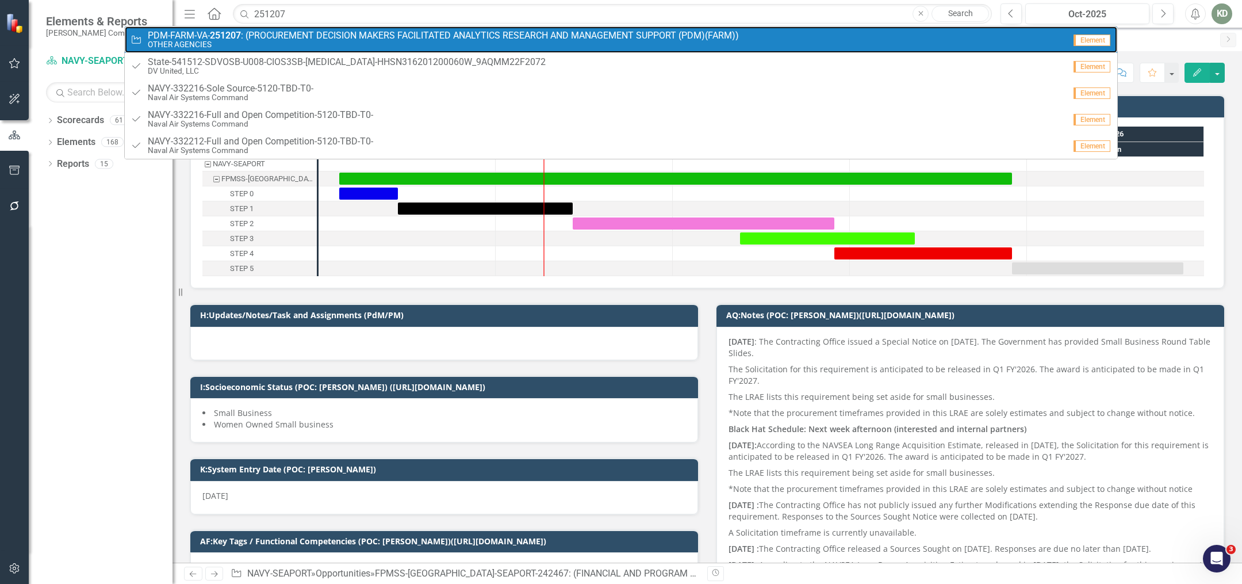
drag, startPoint x: 307, startPoint y: 33, endPoint x: 500, endPoint y: 39, distance: 193.9
click at [307, 33] on span "PDM-FARM-VA- 251207 : (PROCUREMENT DECISION MAKERS FACILITATED ANALYTICS RESEAR…" at bounding box center [443, 35] width 591 height 10
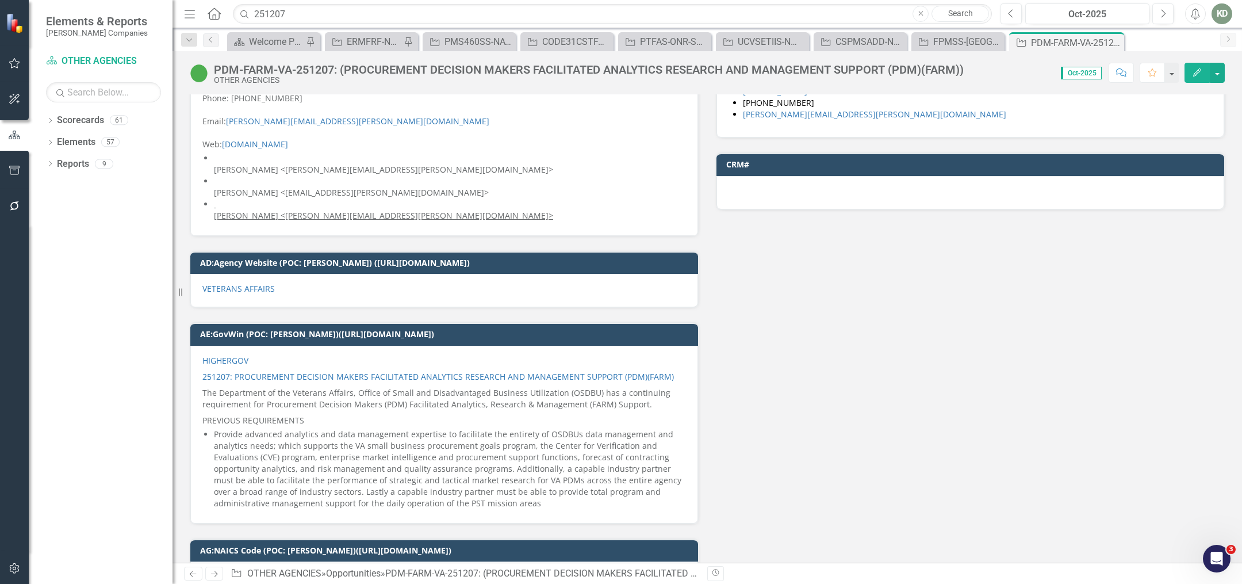
scroll to position [2298, 0]
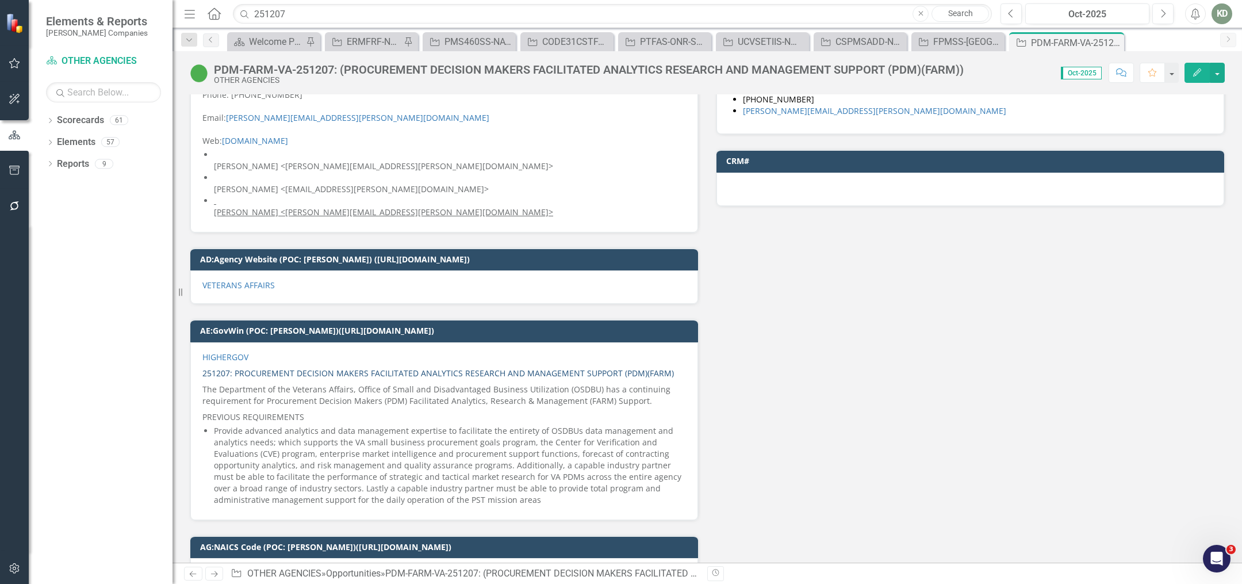
click at [289, 371] on link "251207: PROCUREMENT DECISION MAKERS FACILITATED ANALYTICS RESEARCH AND MANAGEME…" at bounding box center [438, 372] width 472 height 11
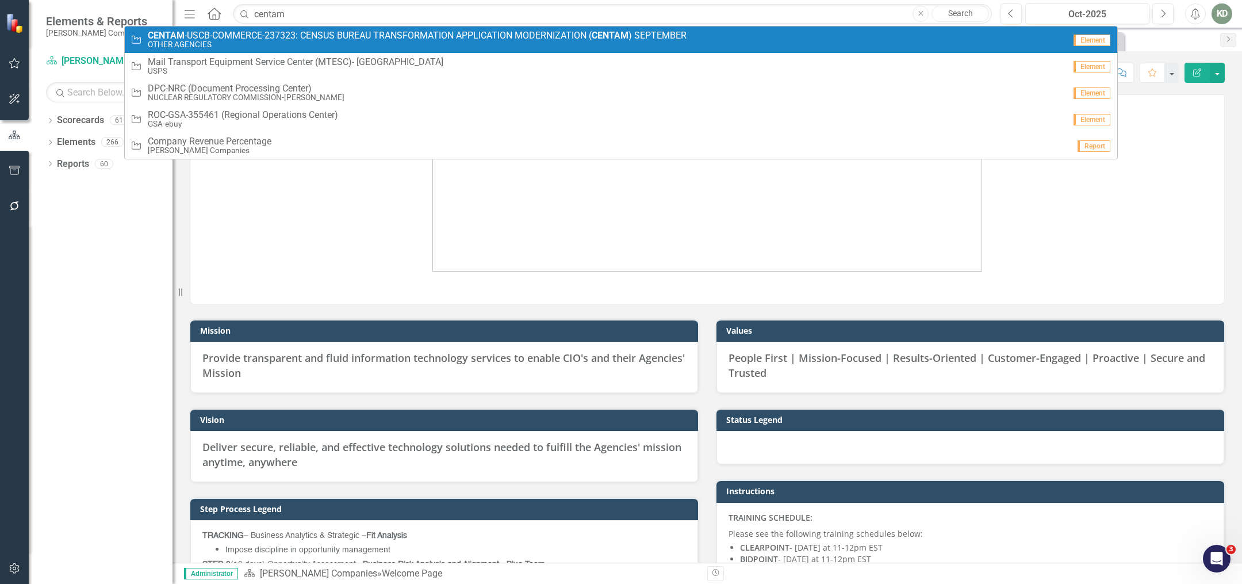
type input "centam"
click at [243, 51] on link "Opportunity CENTAM -USCB-COMMERCE-237323: CENSUS BUREAU TRANSFORMATION APPLICAT…" at bounding box center [621, 39] width 993 height 26
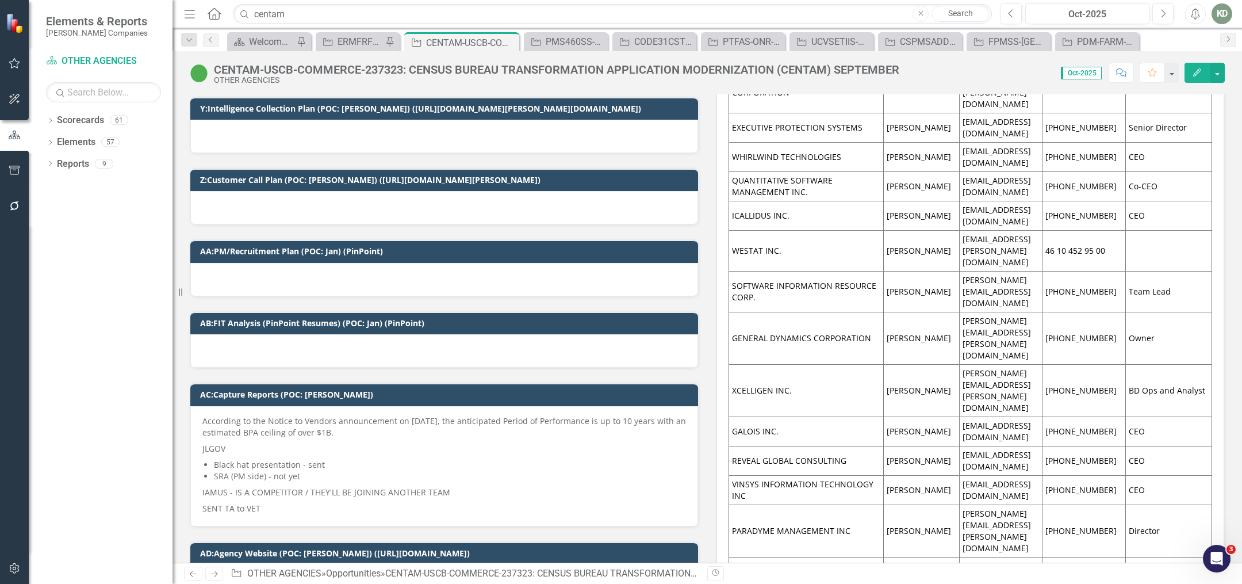
scroll to position [2058, 0]
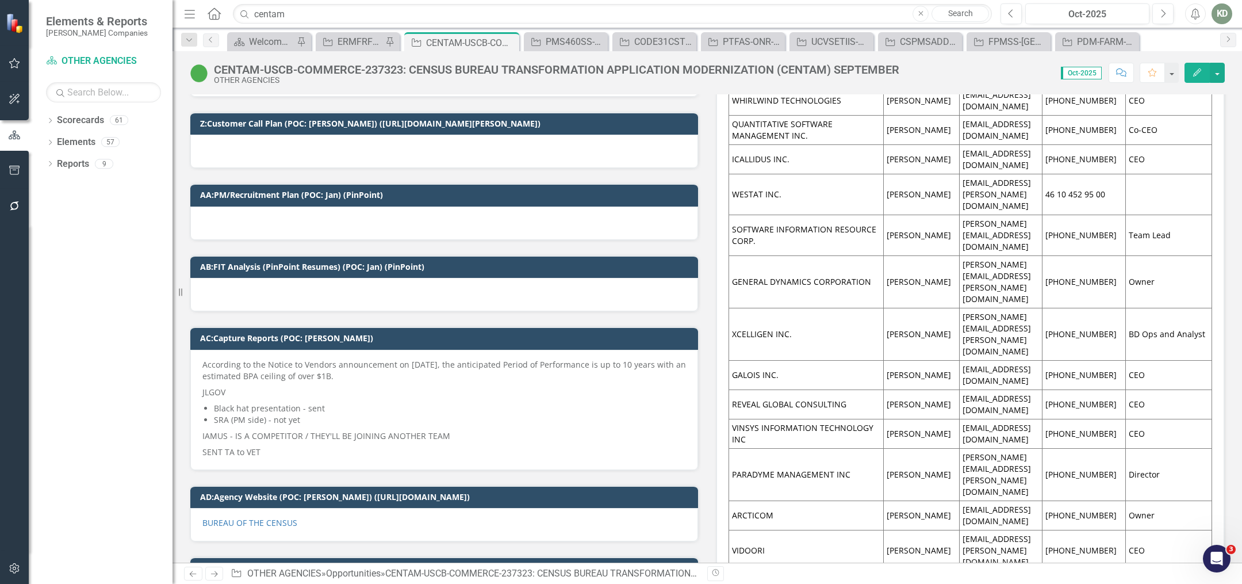
click at [407, 394] on span "According to the Notice to Vendors announcement on [DATE], the anticipated Peri…" at bounding box center [444, 408] width 484 height 99
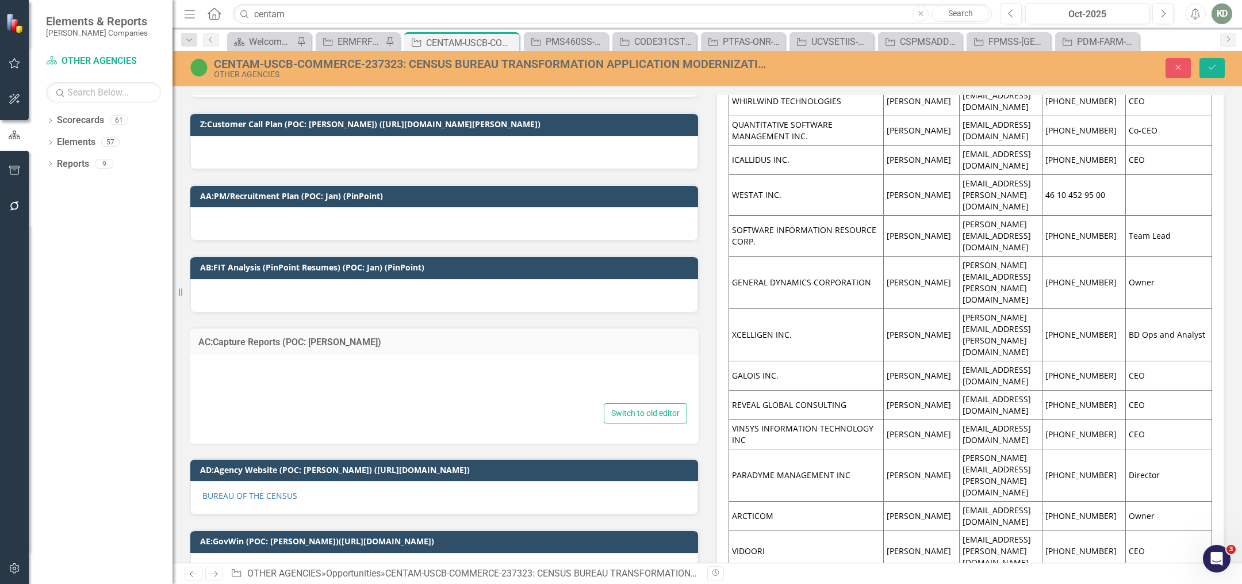
type textarea "<p>According to the Notice to Vendors announcement on [DATE], the anticipated P…"
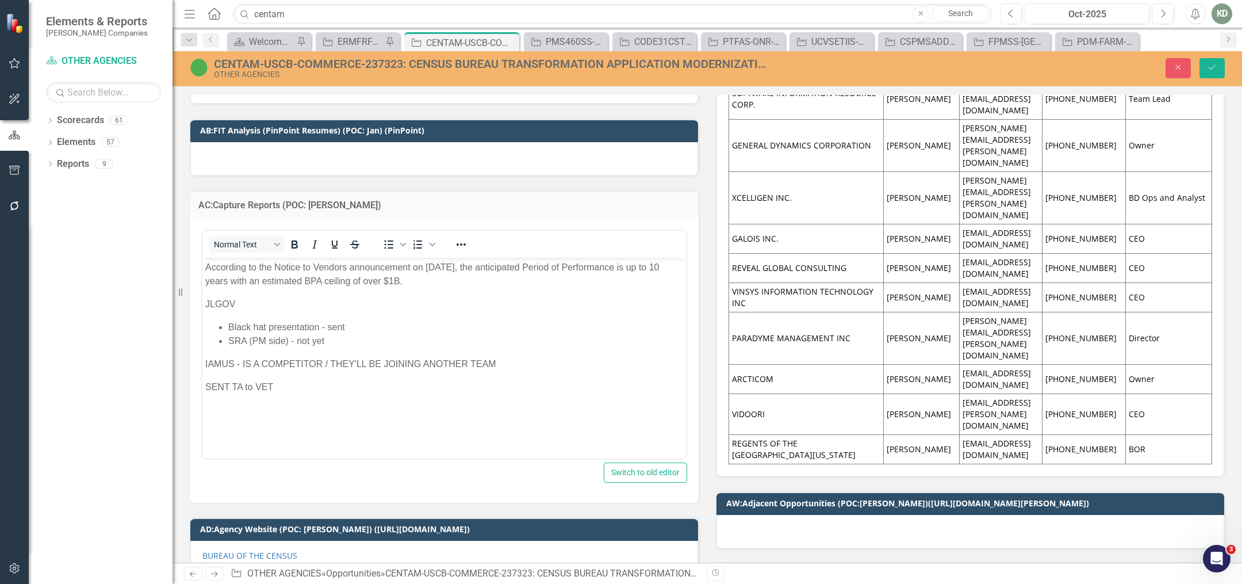
scroll to position [2212, 0]
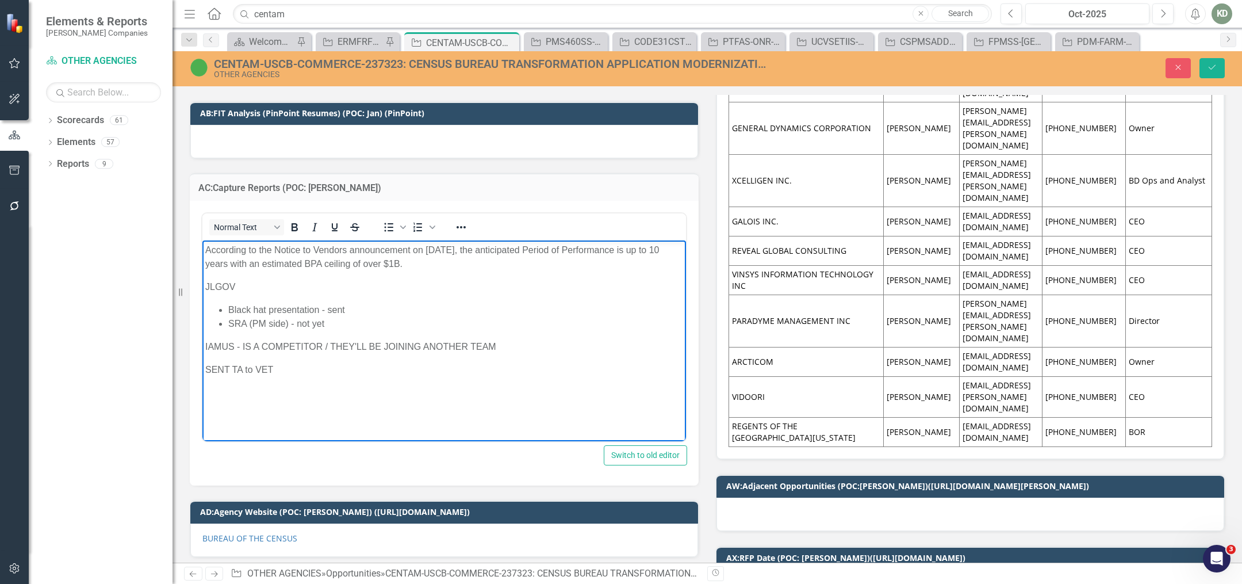
click at [355, 412] on body "According to the Notice to Vendors announcement on [DATE], the anticipated Peri…" at bounding box center [444, 326] width 484 height 173
paste body "Rich Text Area. Press ALT-0 for help."
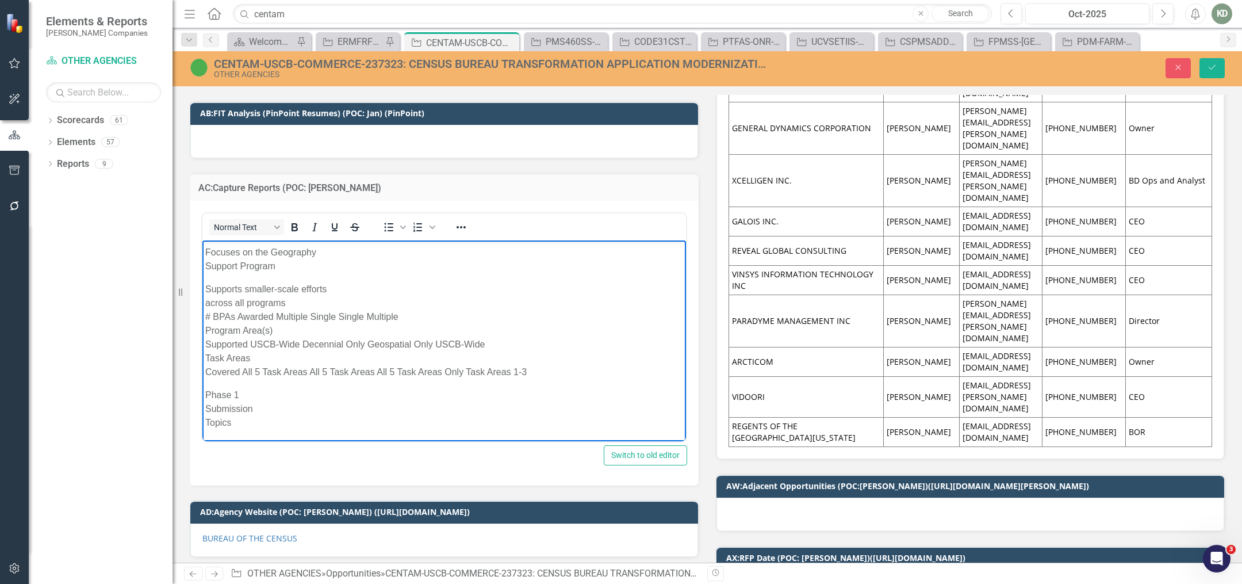
scroll to position [292, 0]
click at [461, 223] on icon "Reveal or hide additional toolbar items" at bounding box center [461, 227] width 14 height 14
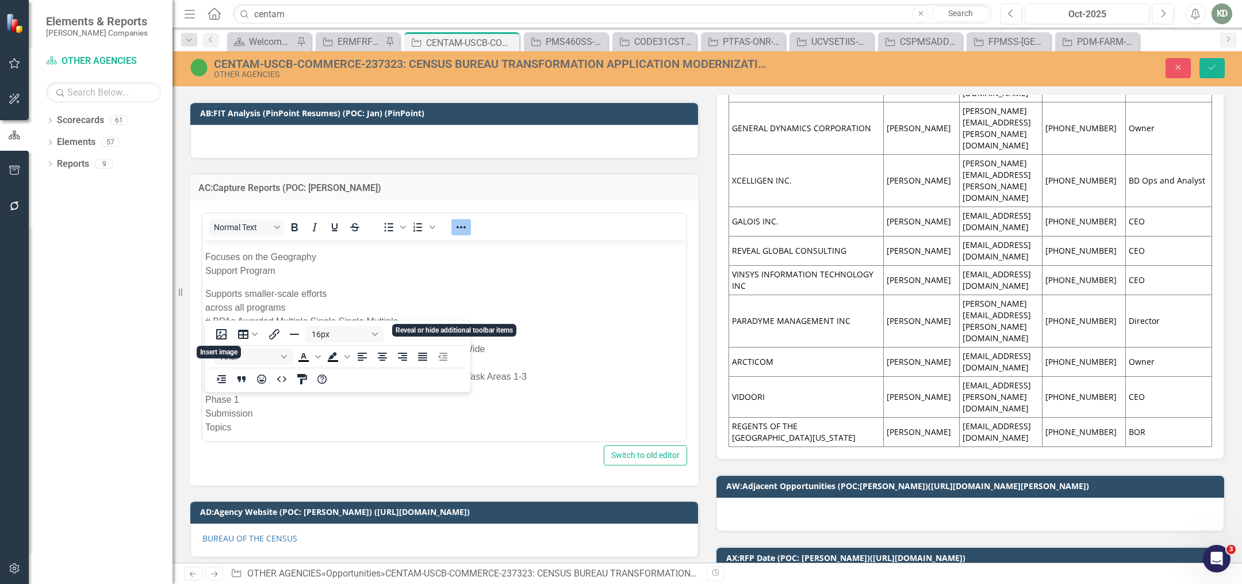
click at [461, 223] on icon "Reveal or hide additional toolbar items" at bounding box center [461, 227] width 14 height 14
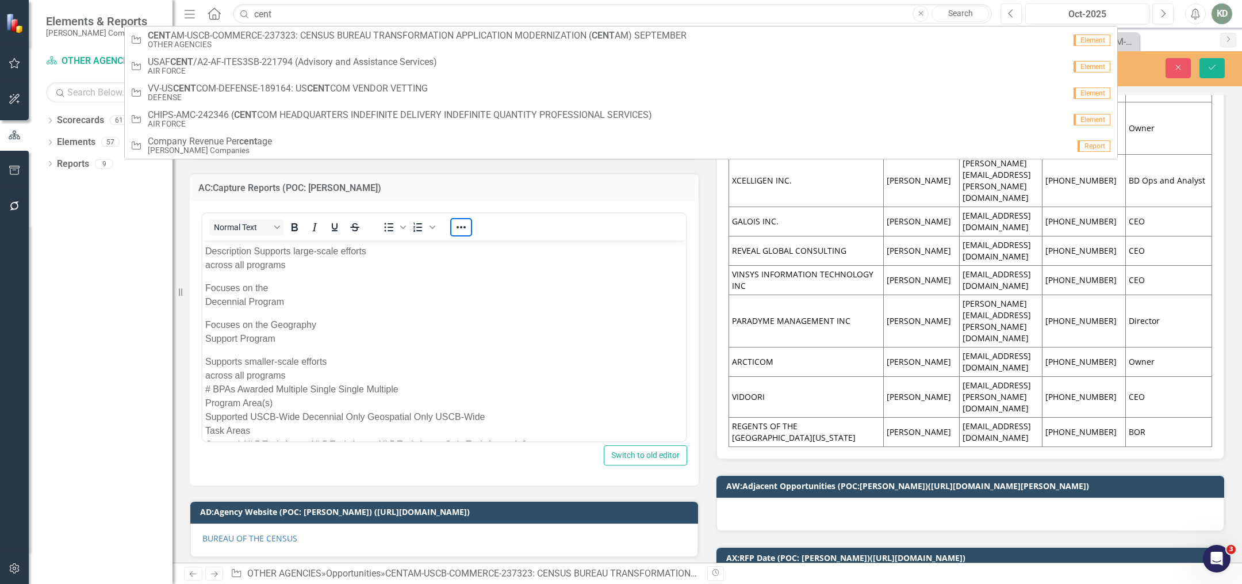
scroll to position [214, 0]
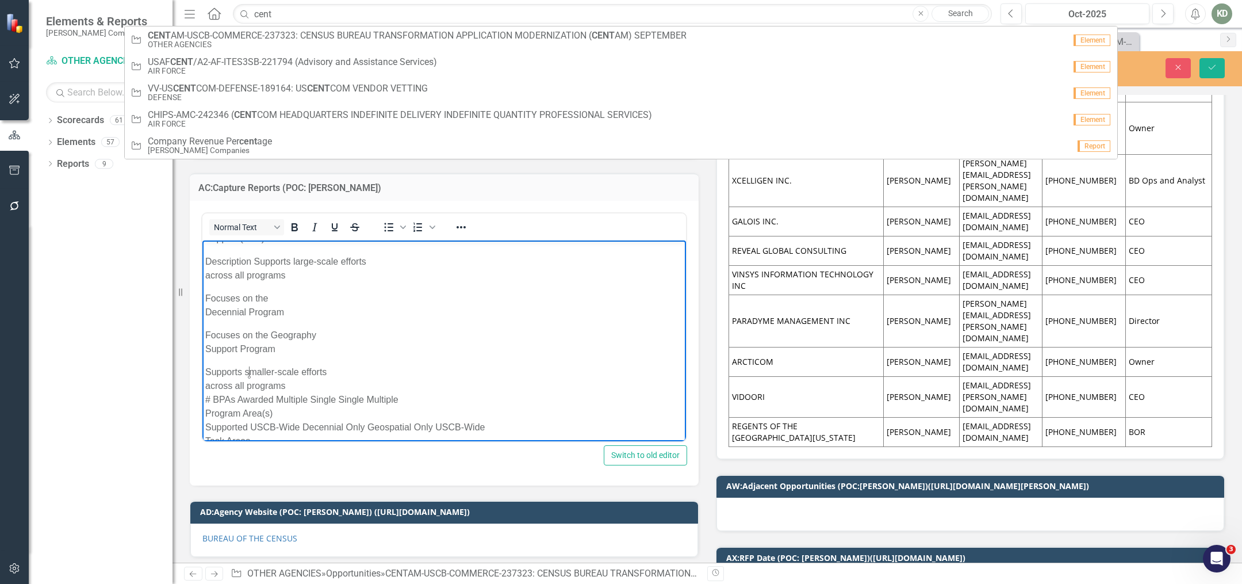
click at [251, 374] on p "Supports smaller-scale efforts across all programs # BPAs Awarded Multiple Sing…" at bounding box center [444, 413] width 478 height 97
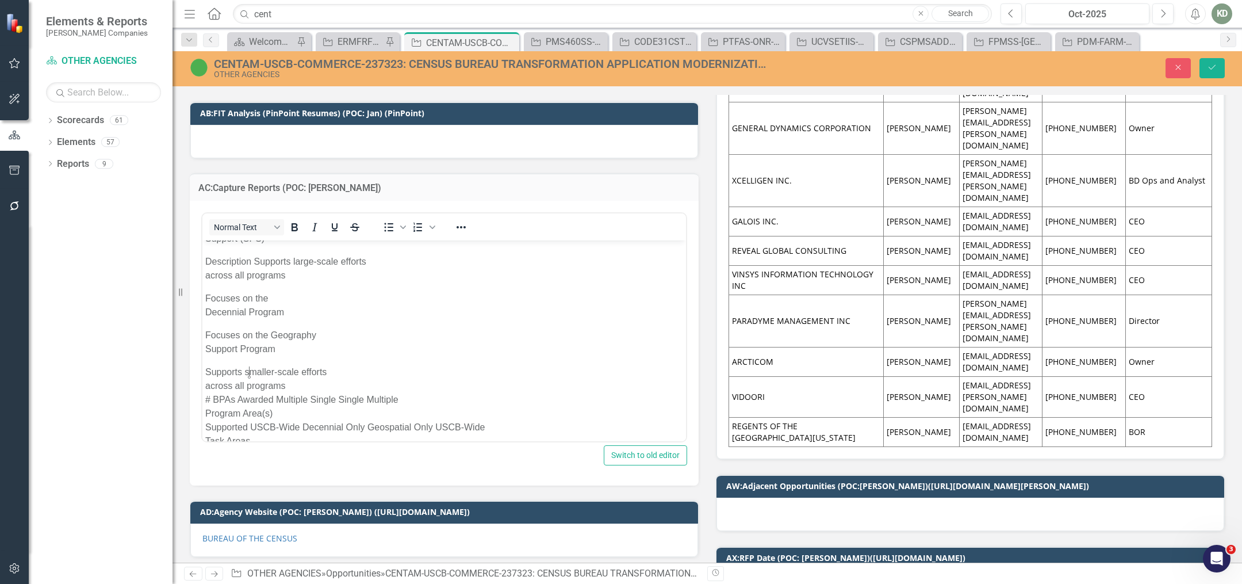
drag, startPoint x: 147, startPoint y: 365, endPoint x: 197, endPoint y: 354, distance: 51.3
click at [147, 366] on div "Dropdown Scorecards 61 Dropdown [PERSON_NAME] Companies Dropdown ARMY ITES-3s D…" at bounding box center [101, 347] width 144 height 473
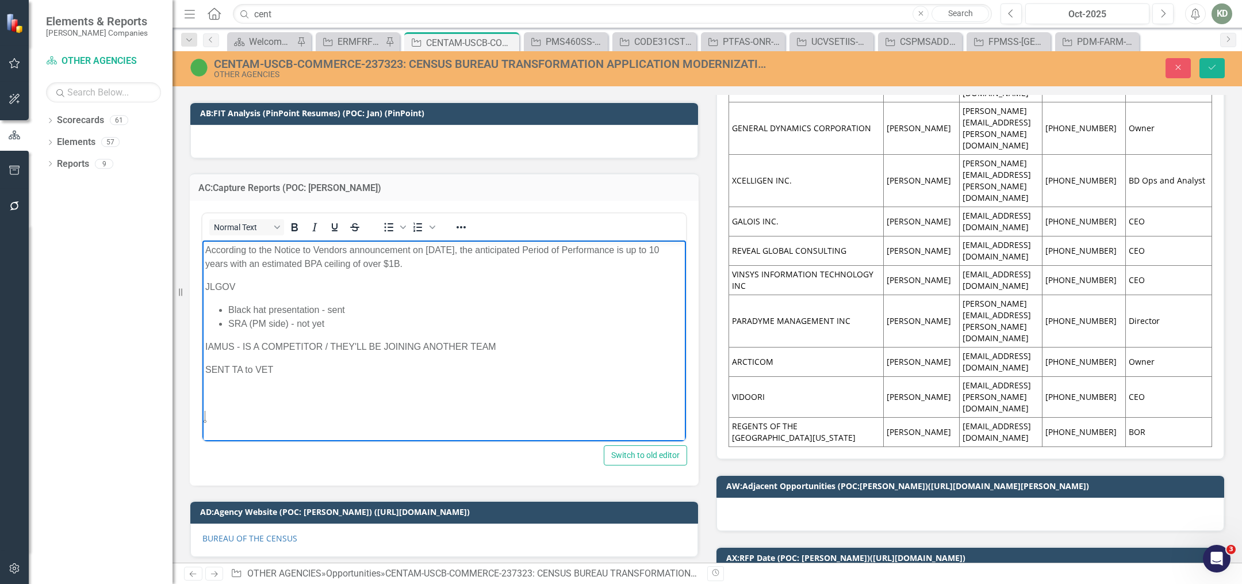
scroll to position [2197, 0]
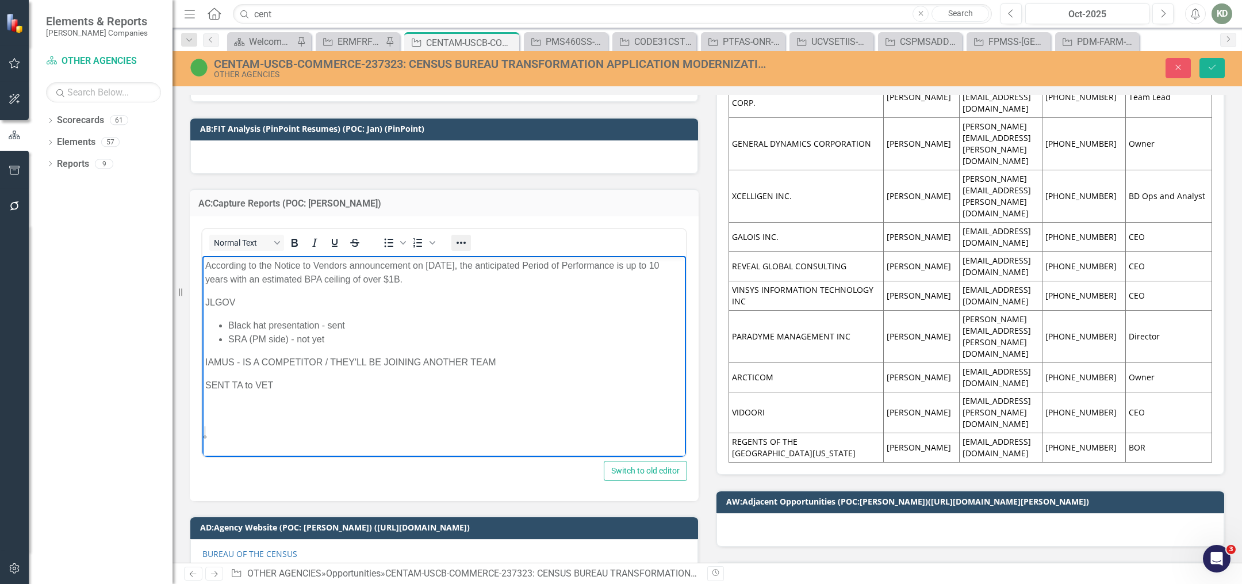
click at [462, 237] on icon "Reveal or hide additional toolbar items" at bounding box center [461, 243] width 14 height 14
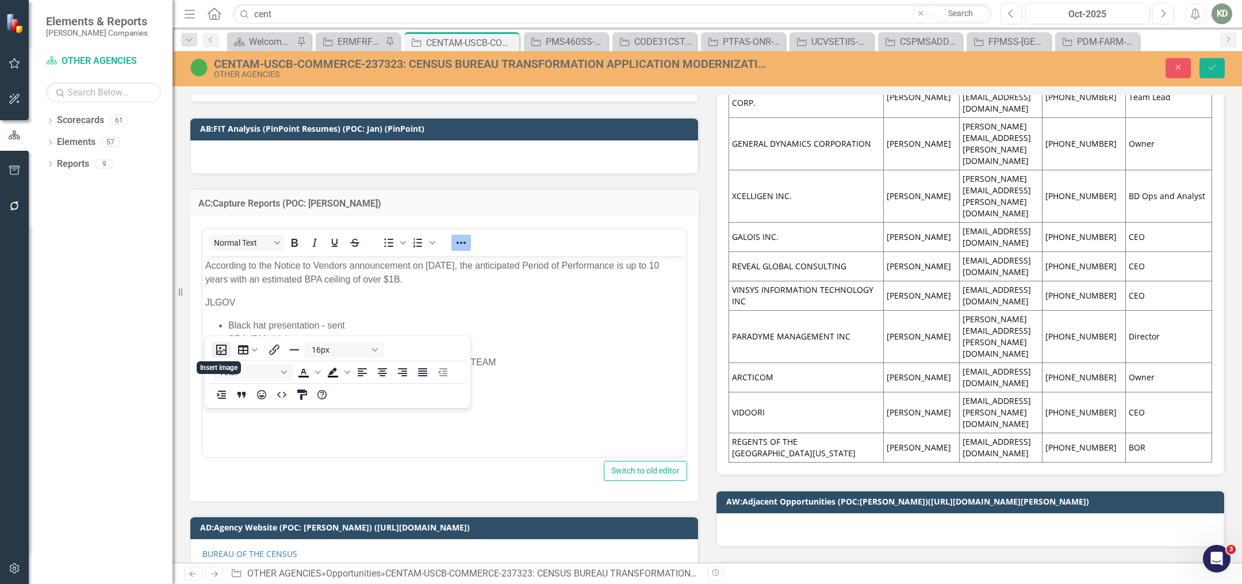
click at [221, 342] on button "Insert image" at bounding box center [222, 350] width 20 height 16
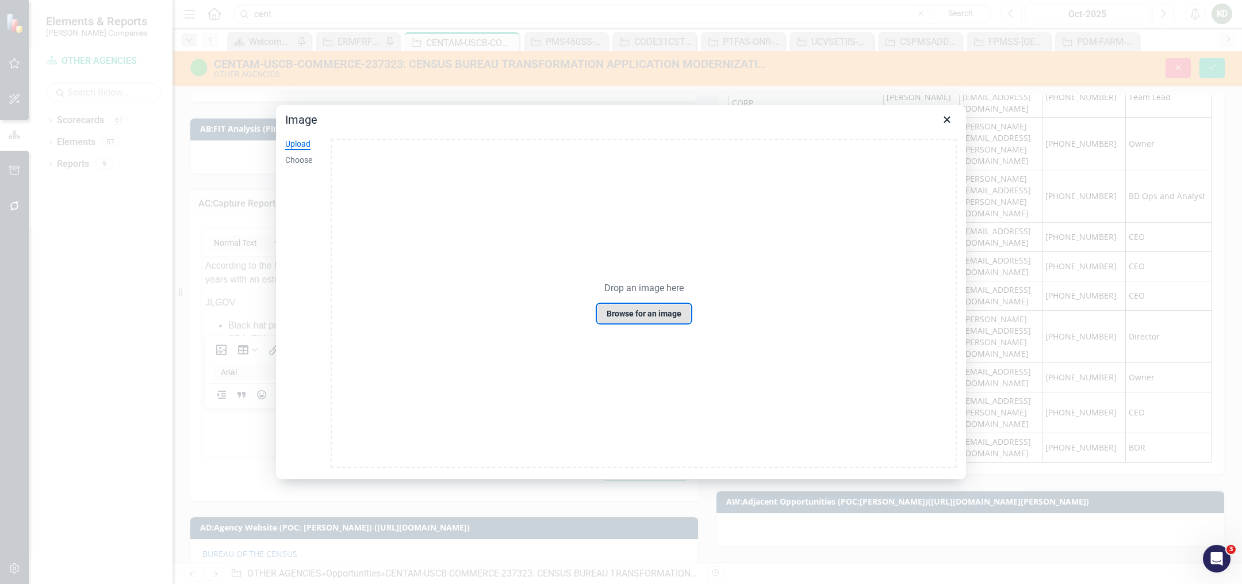
click at [655, 309] on button "Browse for an image" at bounding box center [644, 314] width 94 height 20
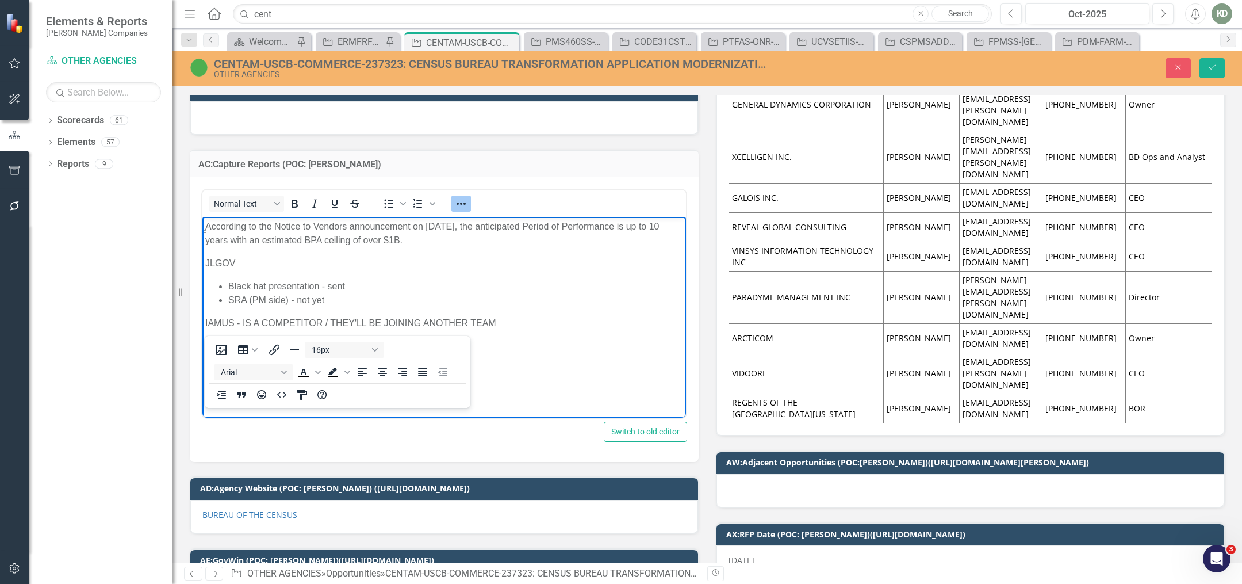
scroll to position [2241, 0]
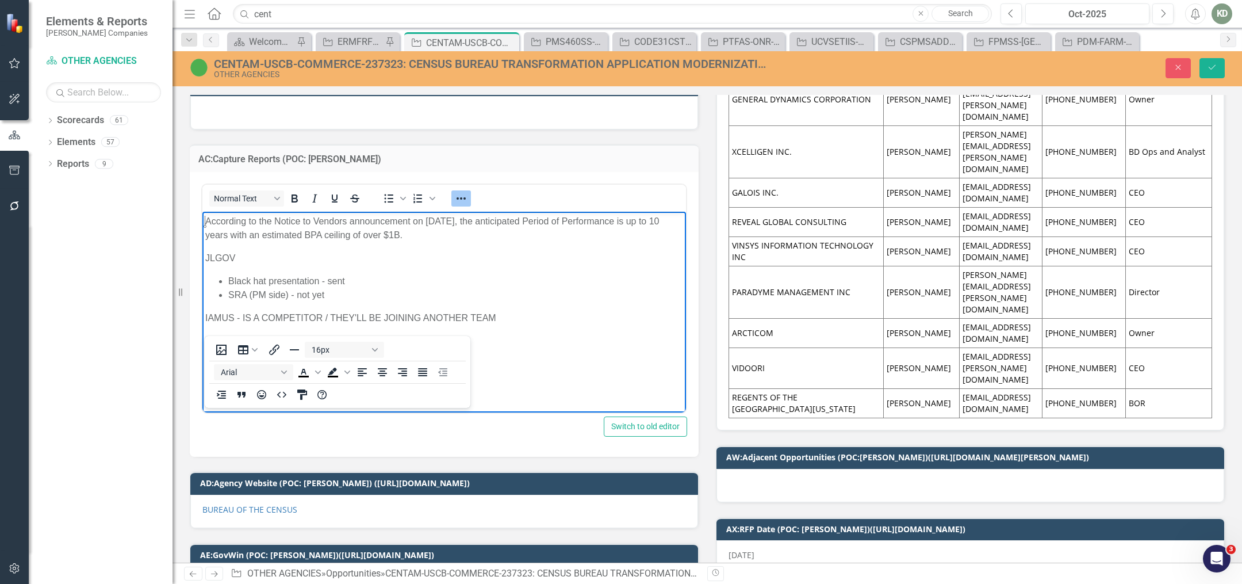
click at [301, 352] on body "According to the Notice to Vendors announcement on [DATE], the anticipated Peri…" at bounding box center [444, 309] width 484 height 194
click at [216, 343] on icon "Insert image" at bounding box center [221, 350] width 14 height 14
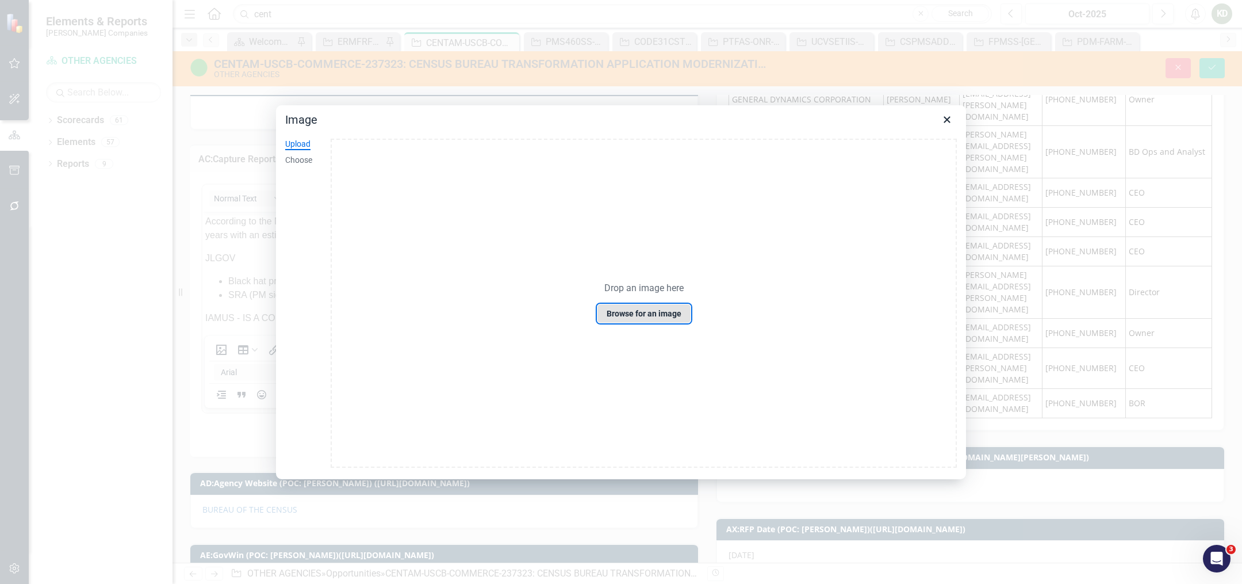
click at [681, 316] on button "Browse for an image" at bounding box center [644, 314] width 94 height 20
click at [305, 158] on div "Choose" at bounding box center [298, 161] width 27 height 12
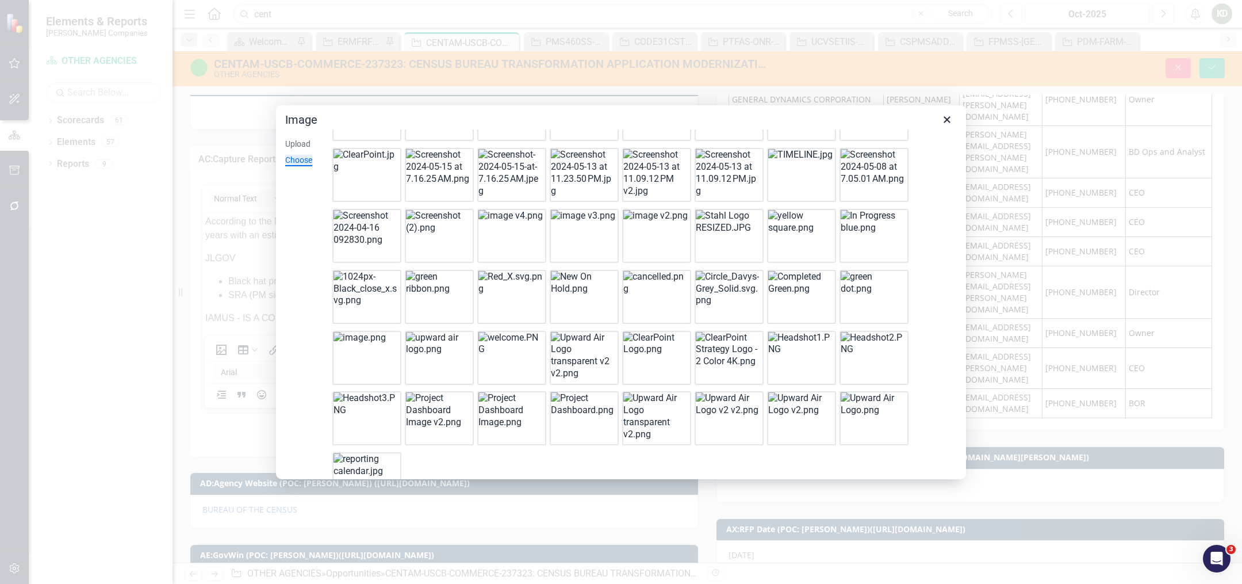
scroll to position [999, 0]
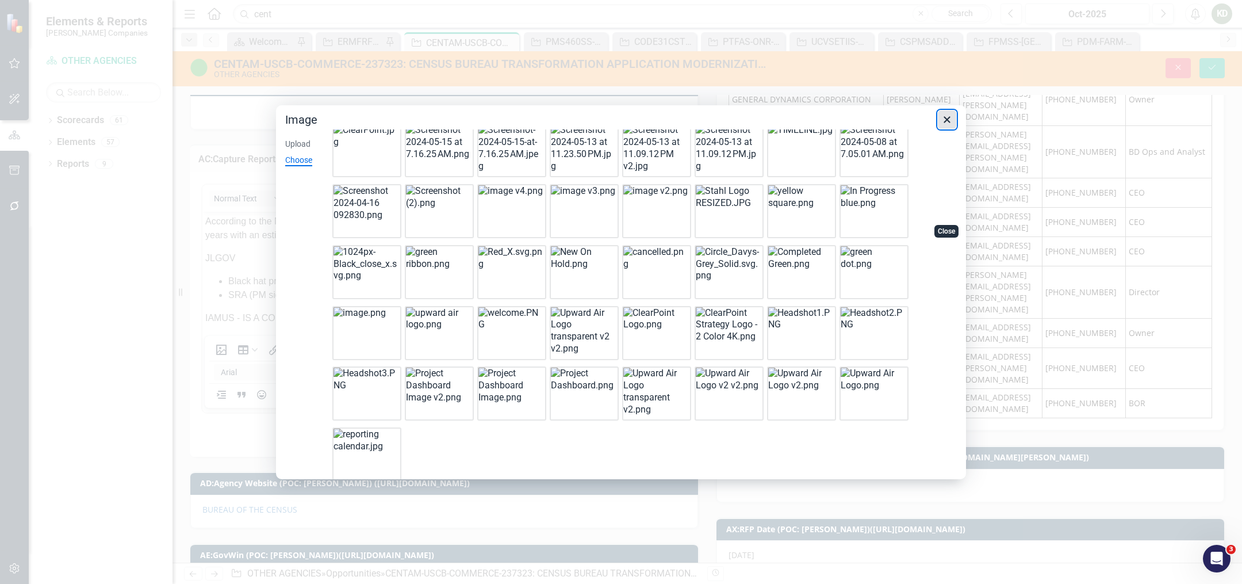
click at [952, 117] on icon "Close" at bounding box center [947, 120] width 14 height 14
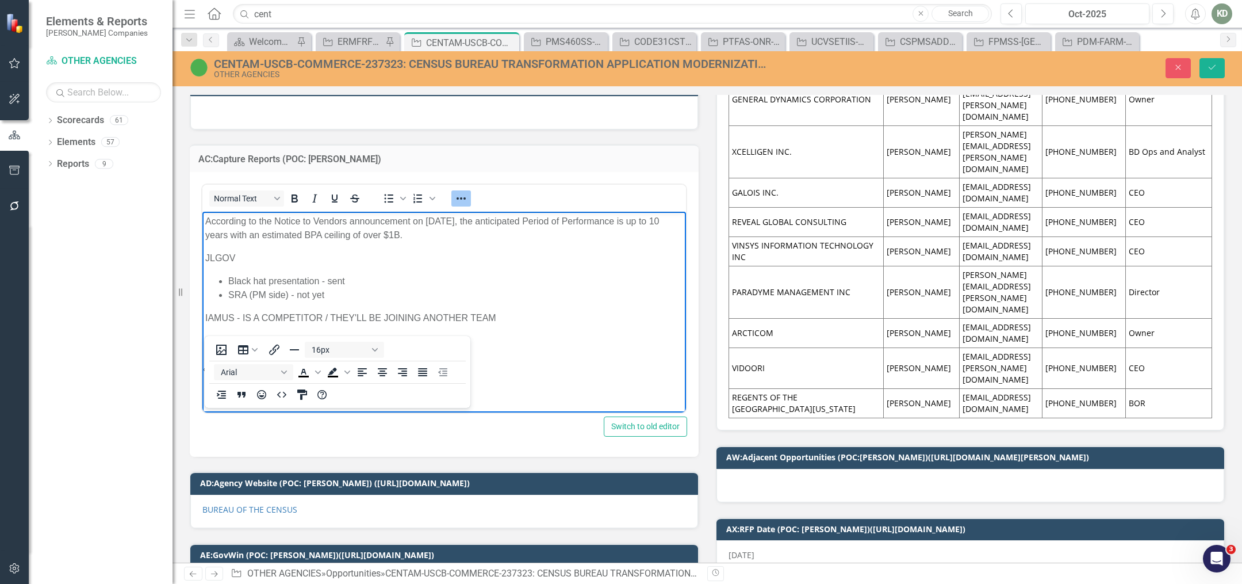
click at [307, 353] on body "According to the Notice to Vendors announcement on [DATE], the anticipated Peri…" at bounding box center [444, 309] width 484 height 194
click at [283, 361] on p "Rich Text Area. Press ALT-0 for help." at bounding box center [444, 364] width 478 height 14
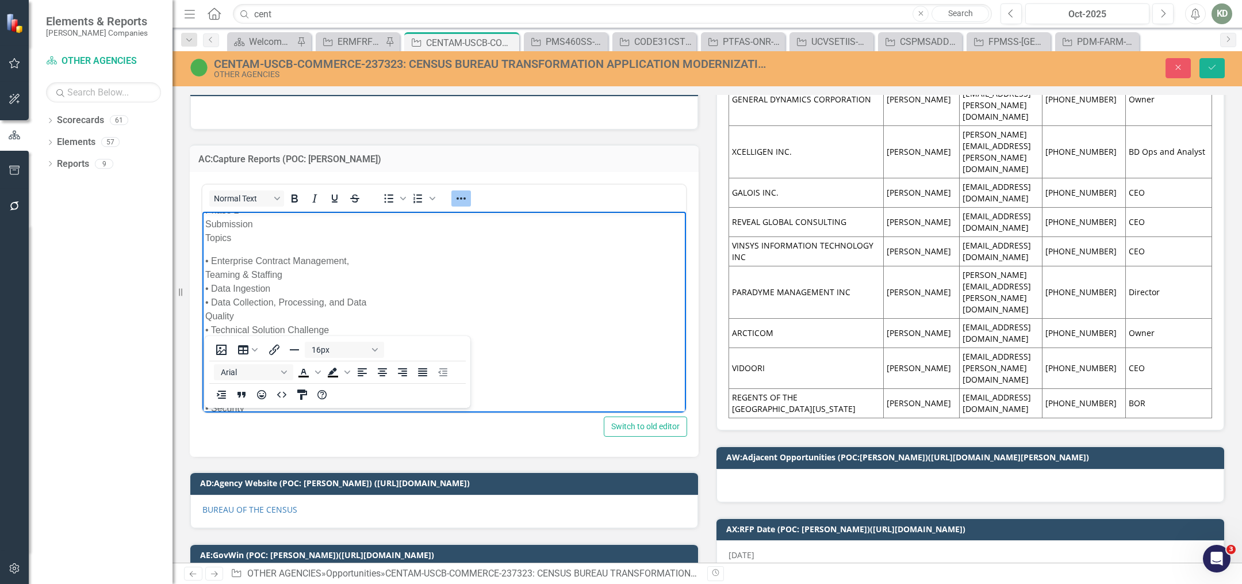
scroll to position [0, 0]
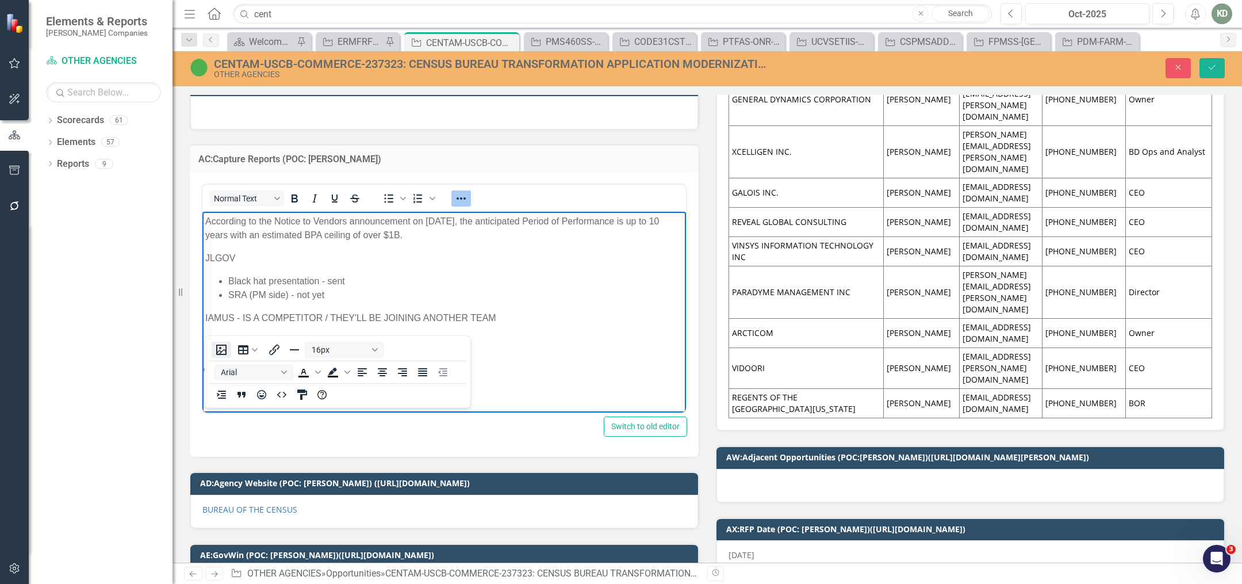
click at [225, 344] on icon "Insert image" at bounding box center [221, 349] width 10 height 10
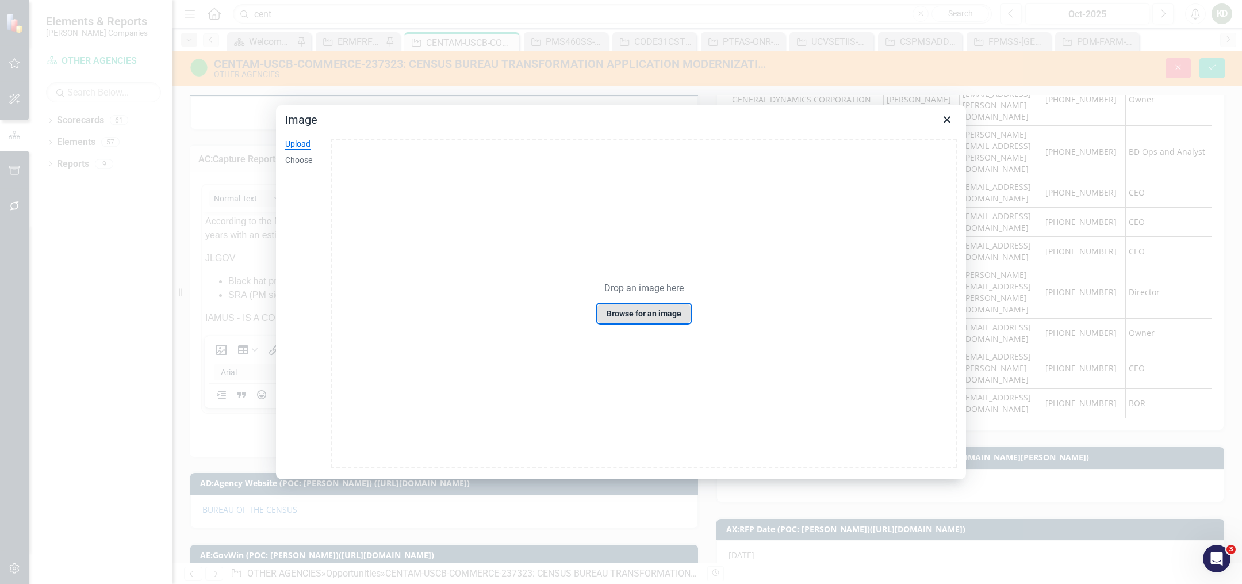
click at [649, 316] on button "Browse for an image" at bounding box center [644, 314] width 94 height 20
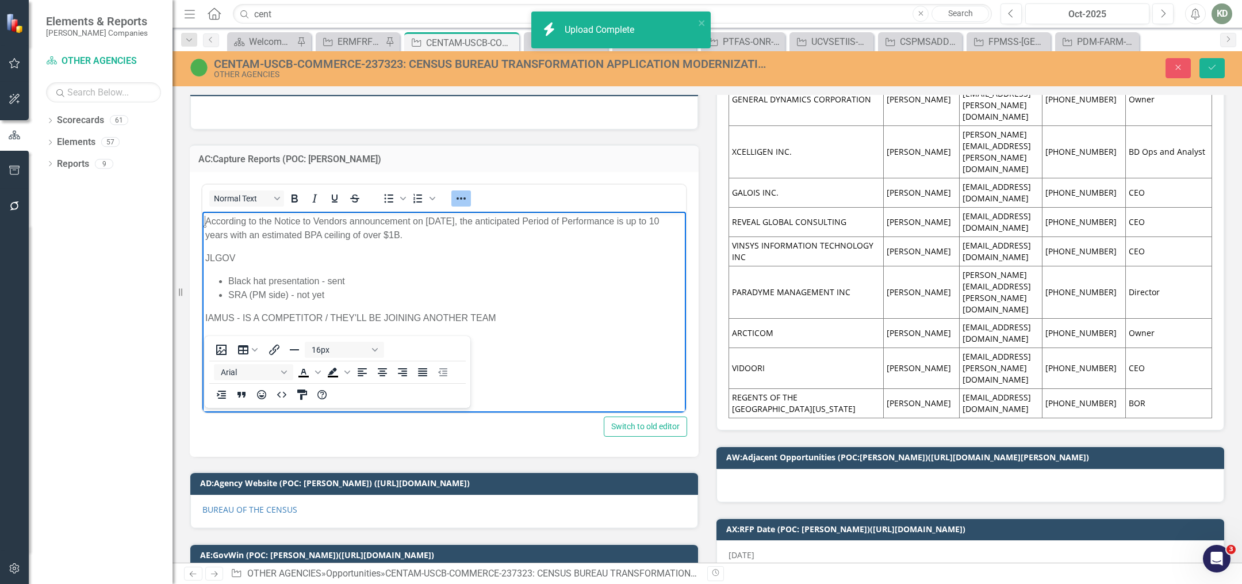
click at [237, 390] on p "Rich Text Area. Press ALT-0 for help." at bounding box center [444, 387] width 478 height 14
click at [236, 373] on body "According to the Notice to Vendors announcement on [DATE], the anticipated Peri…" at bounding box center [444, 309] width 484 height 194
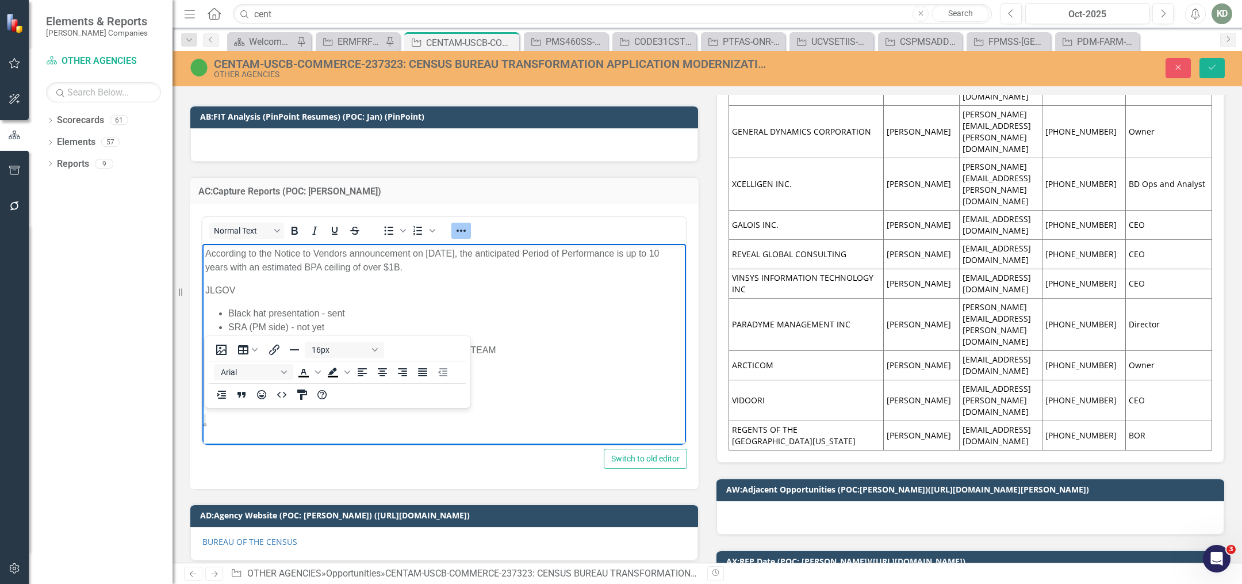
click at [243, 406] on body "According to the Notice to Vendors announcement on [DATE], the anticipated Peri…" at bounding box center [444, 341] width 484 height 194
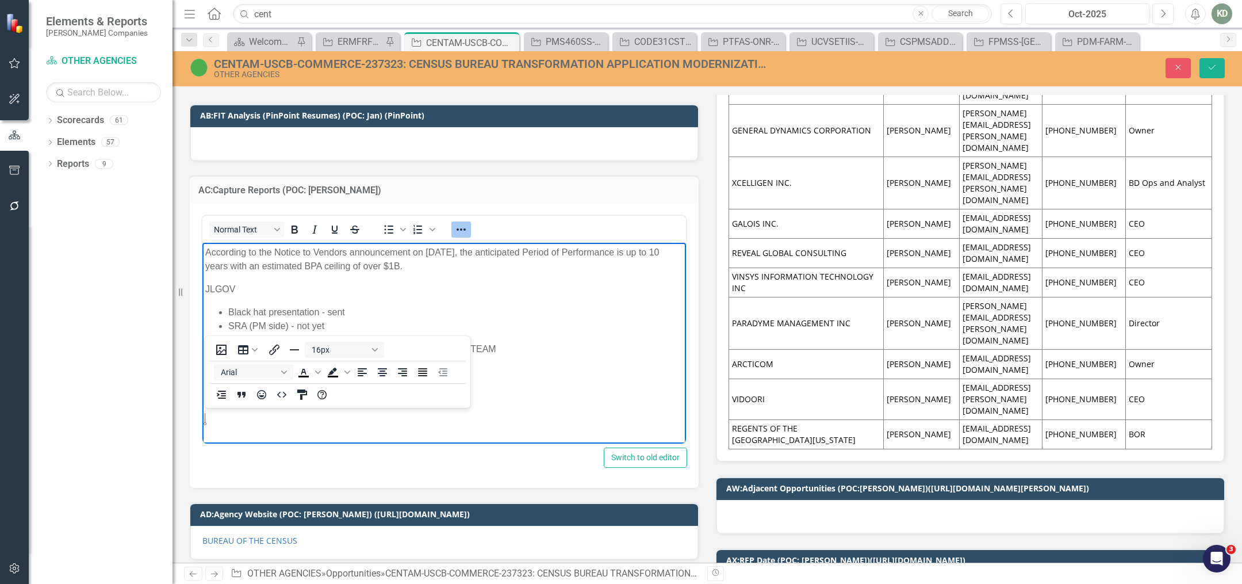
click at [246, 395] on p "Rich Text Area. Press ALT-0 for help." at bounding box center [444, 395] width 478 height 14
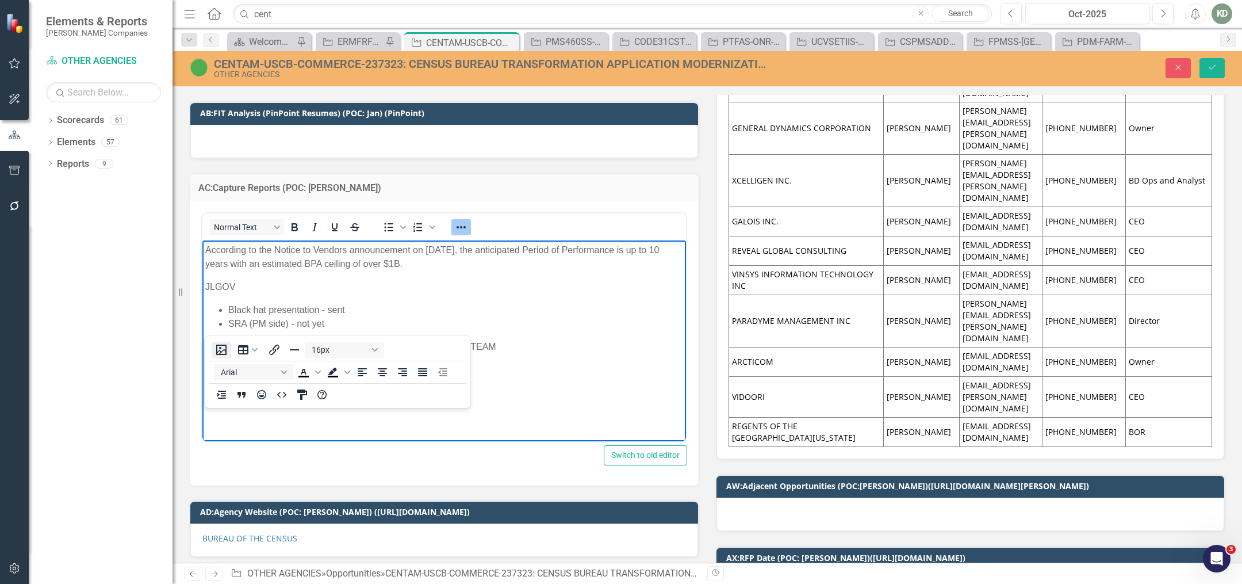
click at [223, 343] on icon "Insert image" at bounding box center [221, 350] width 14 height 14
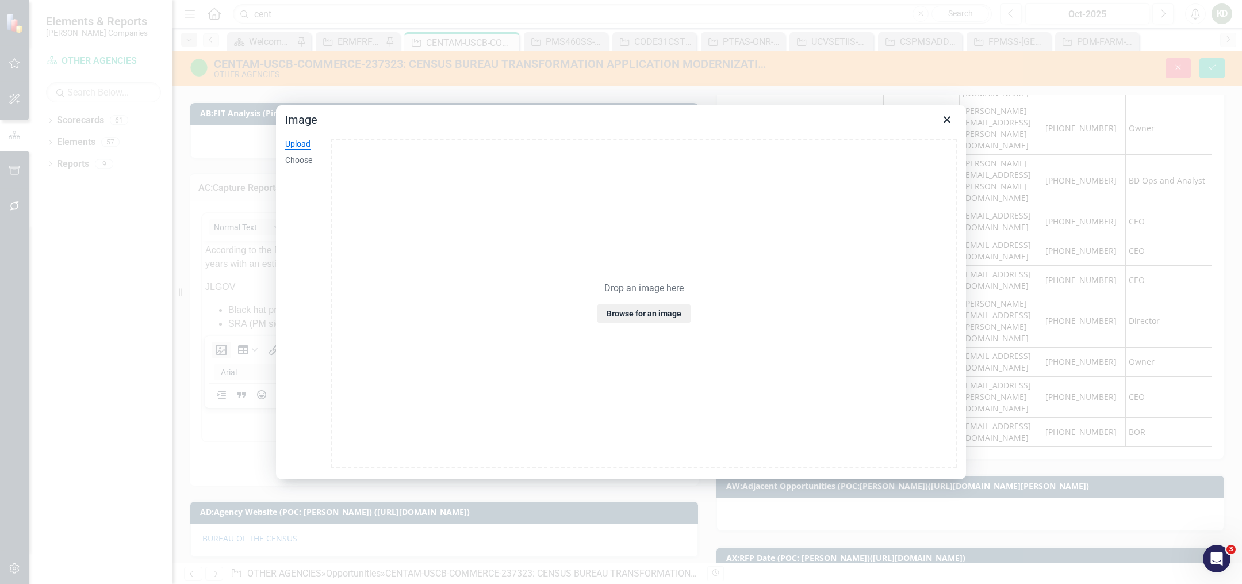
scroll to position [2211, 0]
click at [312, 162] on div "Choose" at bounding box center [298, 161] width 27 height 12
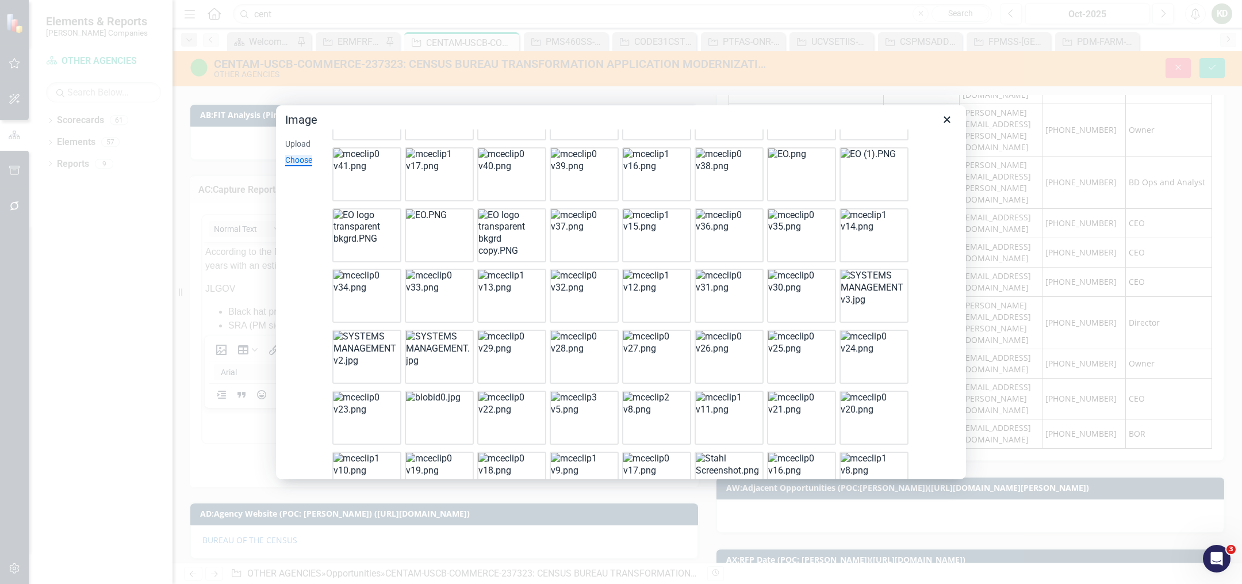
scroll to position [0, 0]
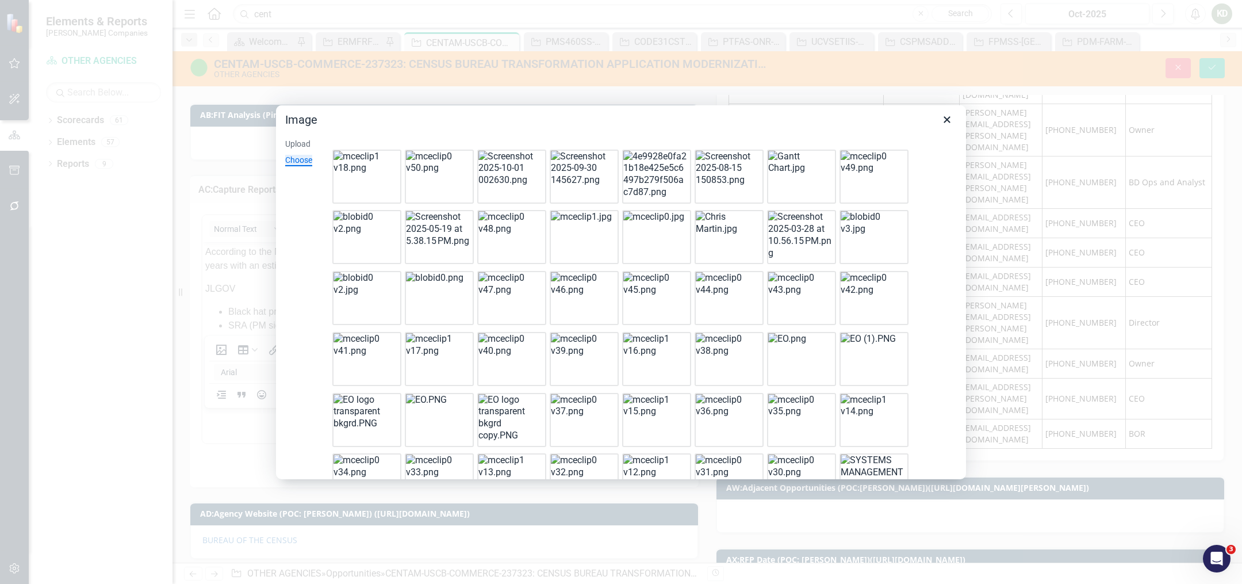
click at [802, 243] on img "Image" at bounding box center [800, 235] width 64 height 48
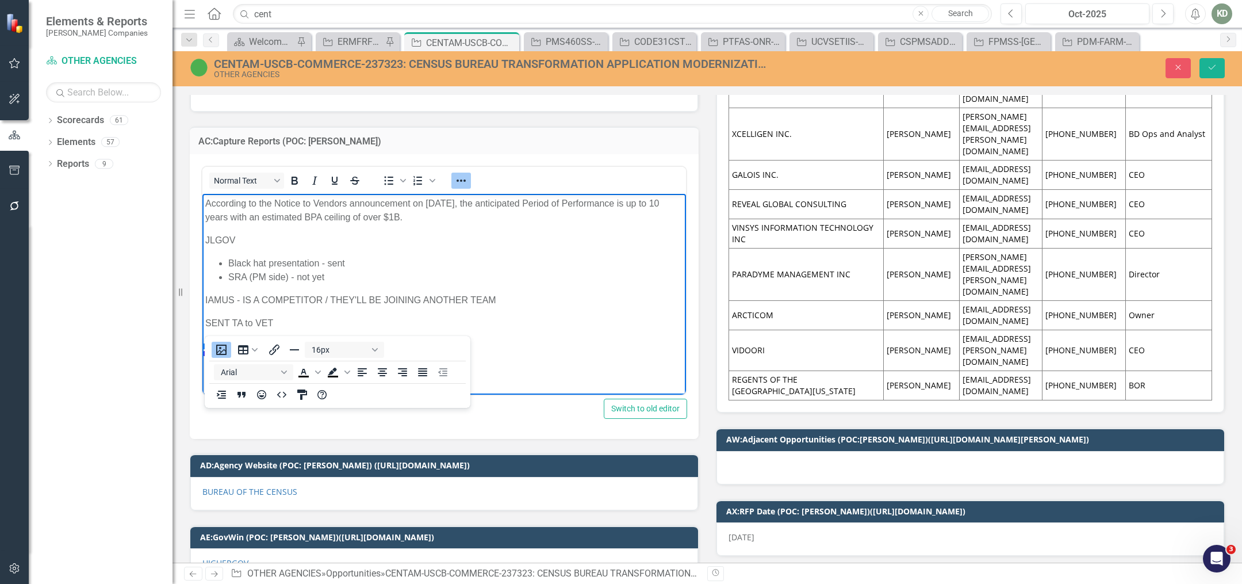
scroll to position [2267, 0]
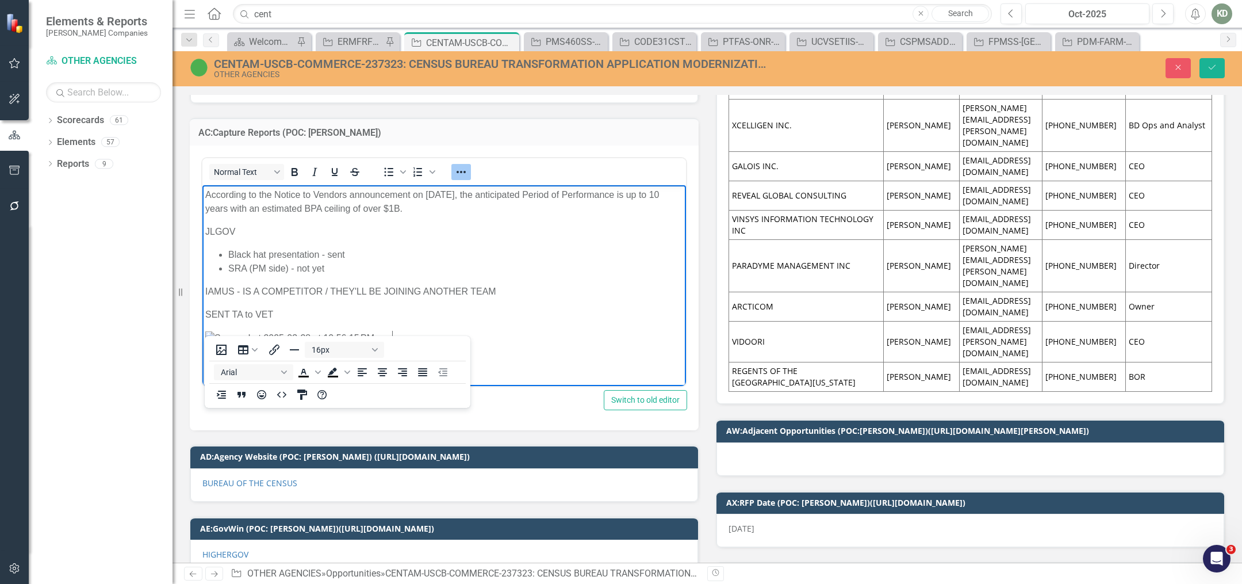
drag, startPoint x: 415, startPoint y: 342, endPoint x: 208, endPoint y: 334, distance: 207.8
click at [208, 334] on p "Rich Text Area. Press ALT-0 for help." at bounding box center [444, 338] width 478 height 14
click at [385, 343] on img "Rich Text Area. Press ALT-0 for help." at bounding box center [298, 338] width 187 height 14
drag, startPoint x: 394, startPoint y: 340, endPoint x: 214, endPoint y: 334, distance: 180.7
click at [220, 335] on p "Rich Text Area. Press ALT-0 for help." at bounding box center [444, 338] width 478 height 14
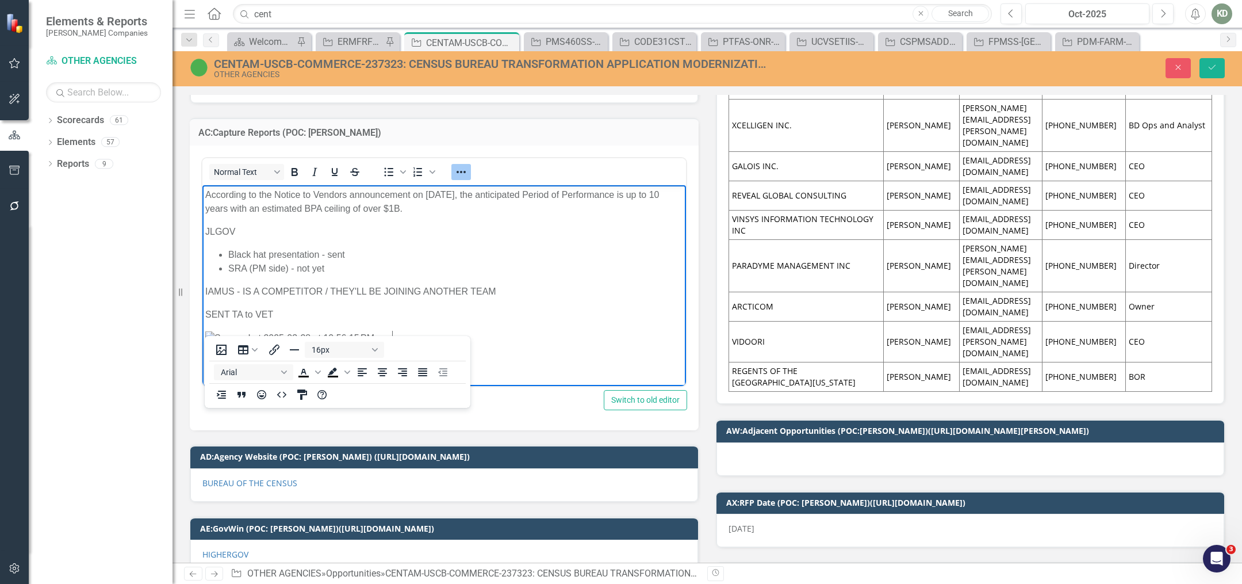
click at [208, 336] on img "Rich Text Area. Press ALT-0 for help." at bounding box center [298, 338] width 187 height 14
drag, startPoint x: 325, startPoint y: 339, endPoint x: 210, endPoint y: 336, distance: 114.5
click at [209, 336] on p "Rich Text Area. Press ALT-0 for help." at bounding box center [444, 338] width 478 height 14
click at [210, 336] on img "Rich Text Area. Press ALT-0 for help." at bounding box center [298, 338] width 187 height 14
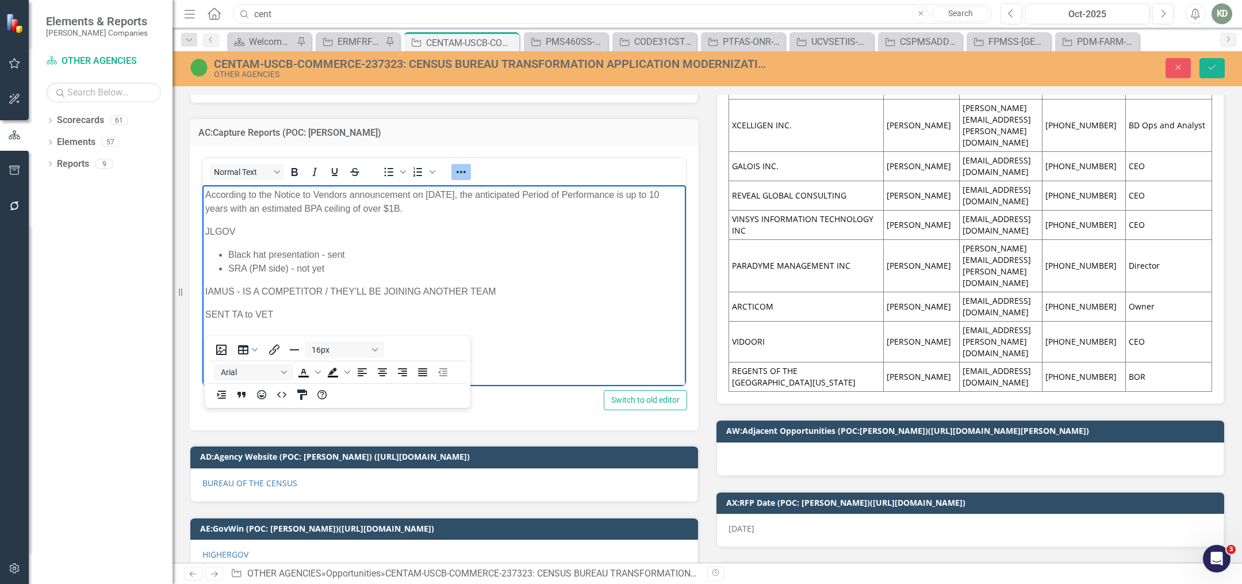
click at [497, 21] on input "cent" at bounding box center [612, 14] width 759 height 20
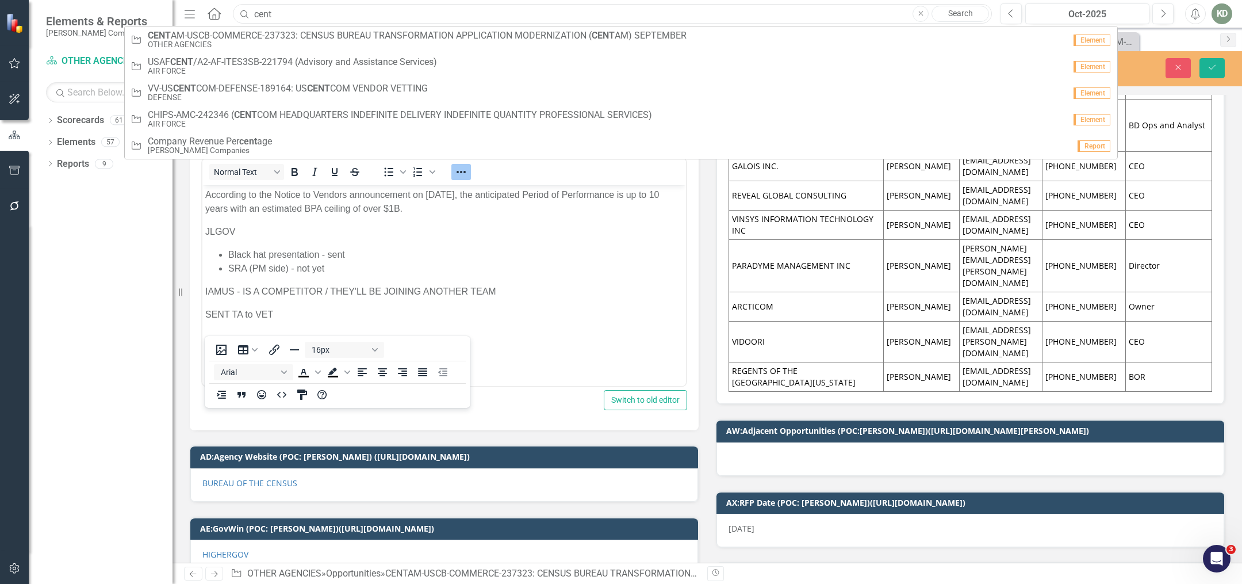
paste input "257824"
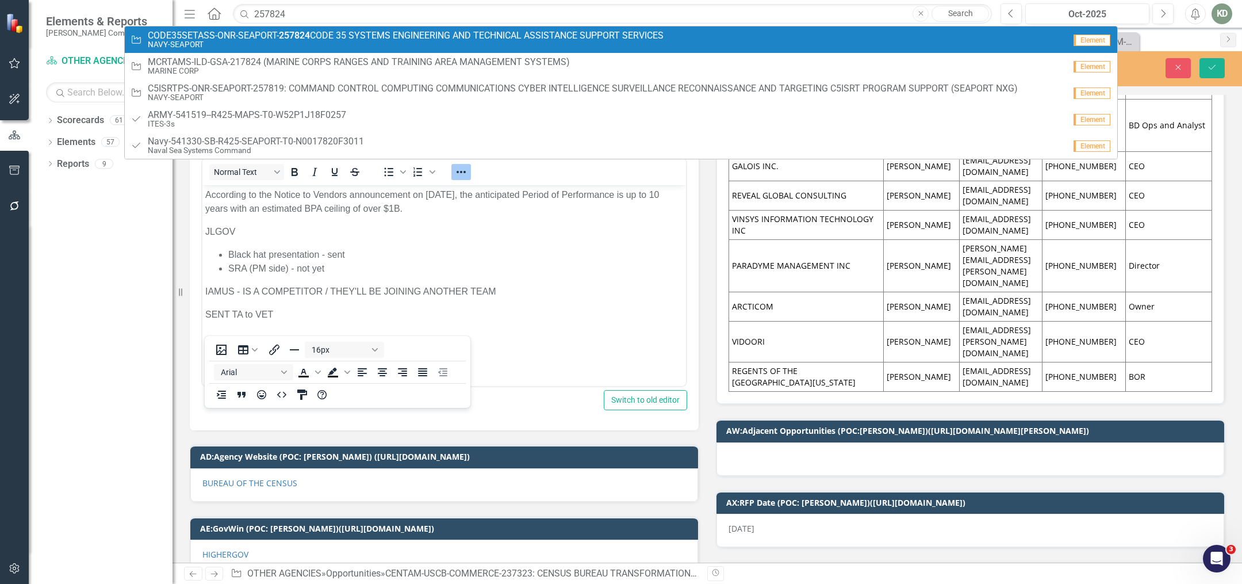
click at [517, 49] on link "Opportunity CODE35SETASS-ONR-SEAPORT- 257824 CODE 35 SYSTEMS ENGINEERING AND TE…" at bounding box center [621, 39] width 993 height 26
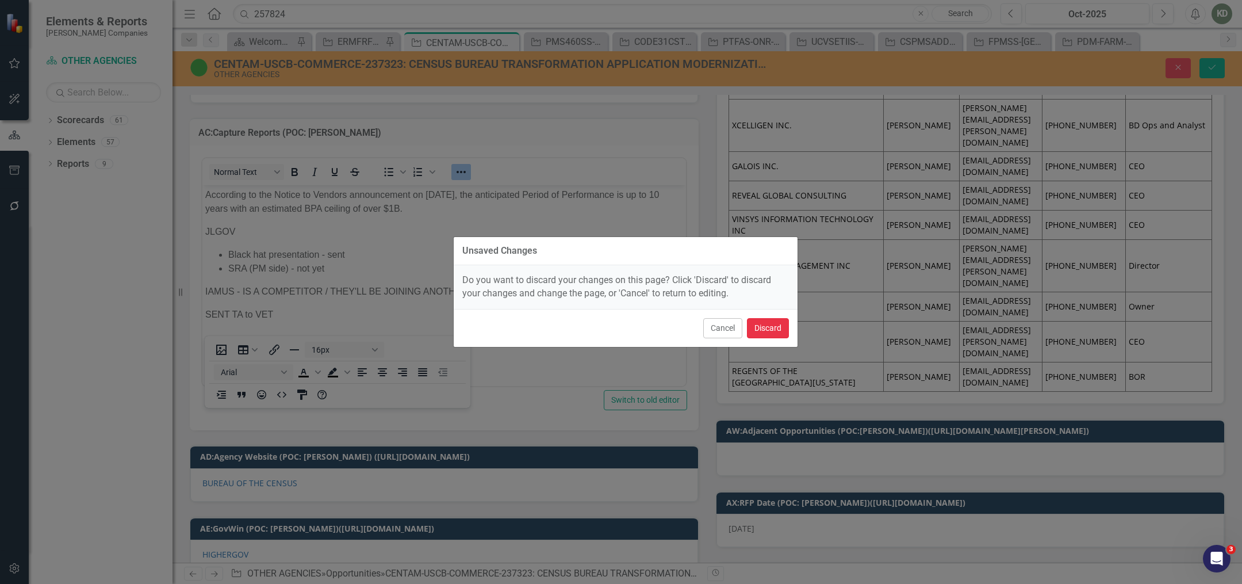
click at [784, 331] on button "Discard" at bounding box center [768, 328] width 42 height 20
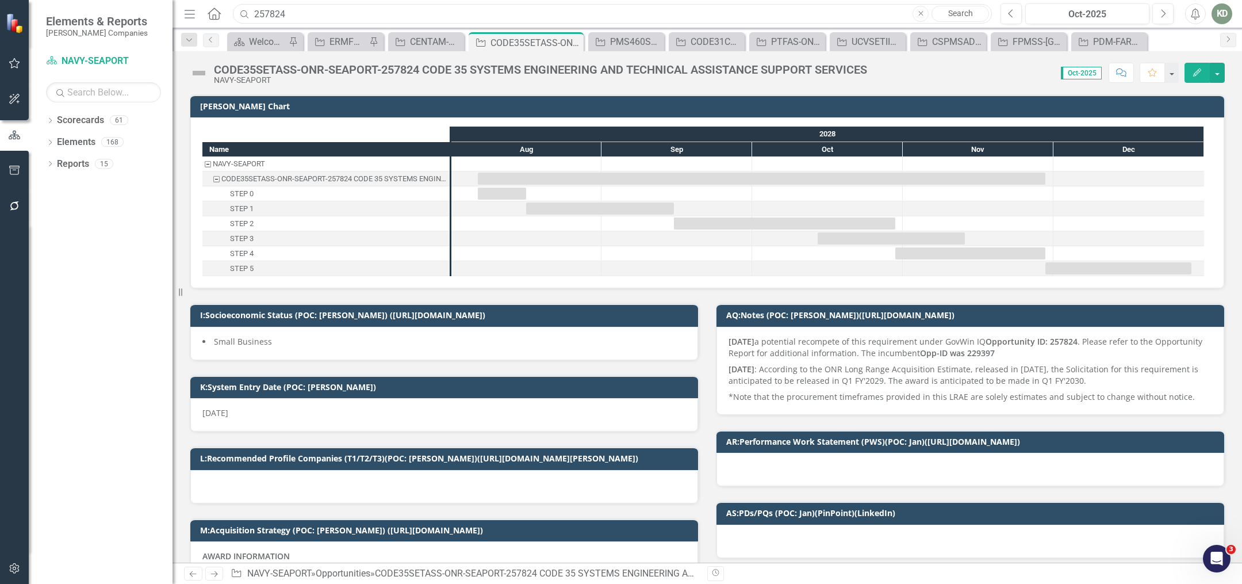
click at [552, 6] on input "257824" at bounding box center [612, 14] width 759 height 20
paste input "251593"
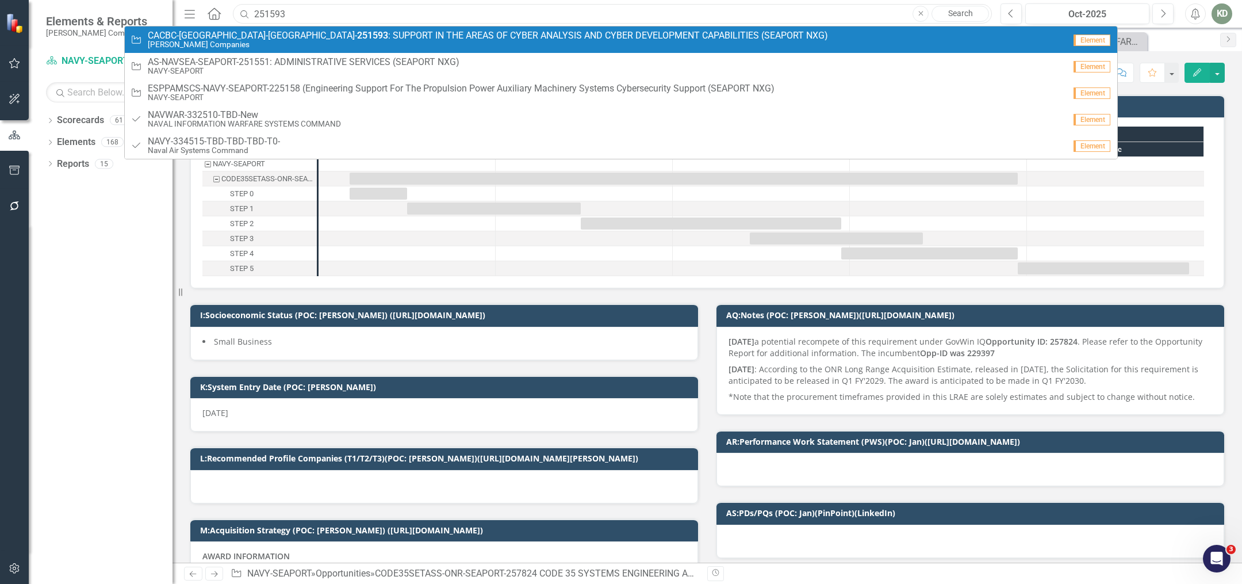
type input "251593"
click at [20, 568] on icon "button" at bounding box center [15, 568] width 12 height 9
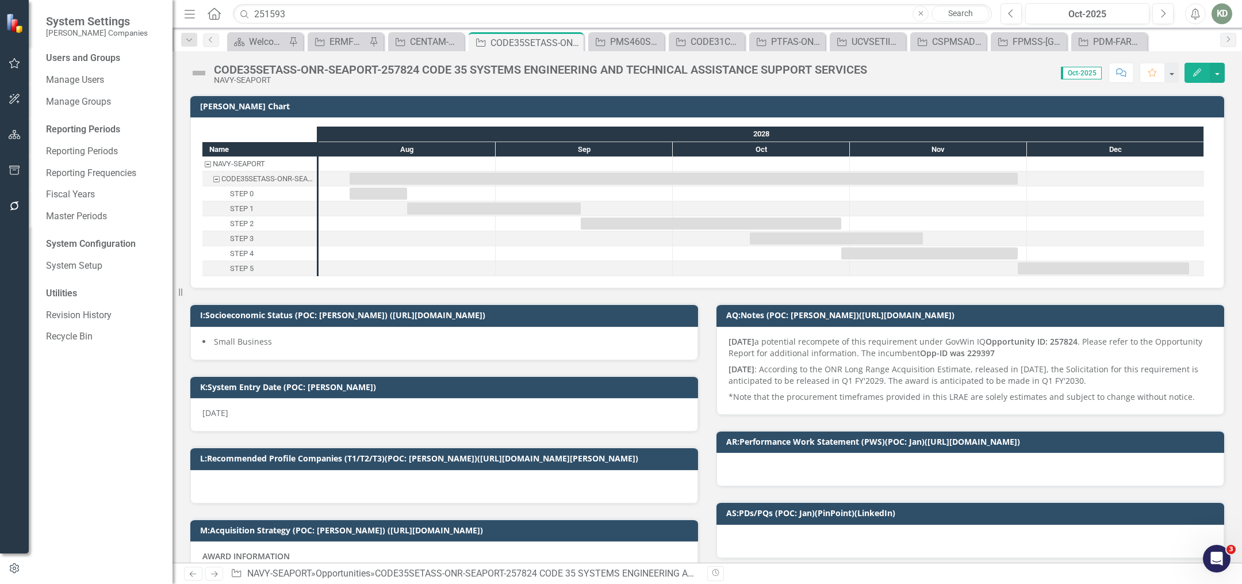
click at [20, 569] on icon "button" at bounding box center [14, 568] width 13 height 10
click at [96, 85] on link "Manage Users" at bounding box center [103, 80] width 115 height 13
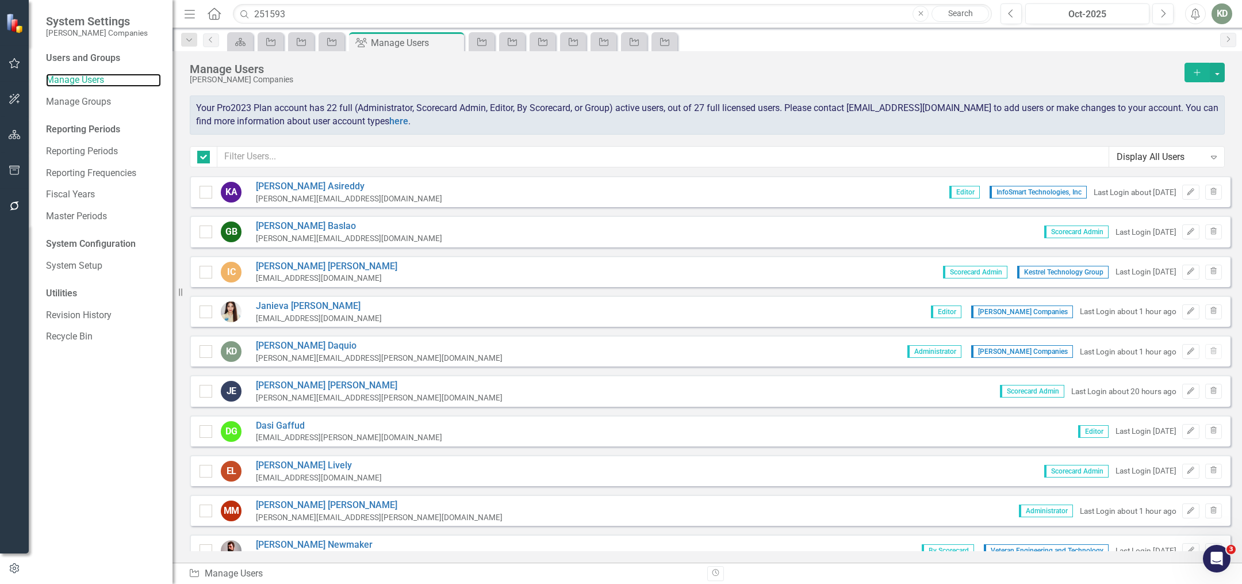
checkbox input "false"
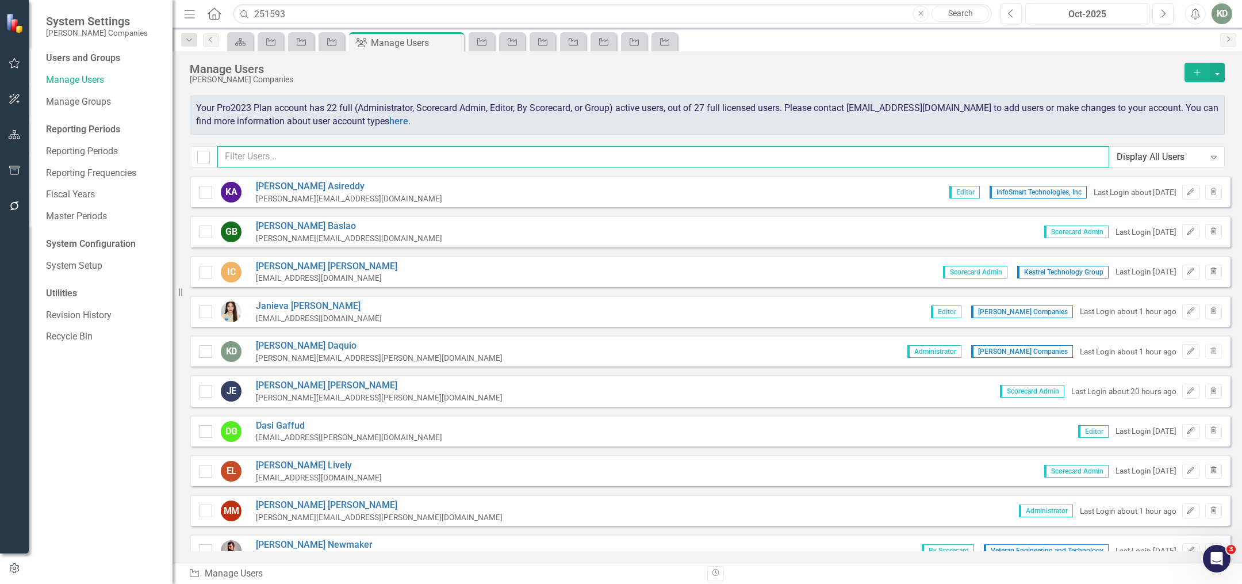
click at [388, 158] on input "text" at bounding box center [663, 156] width 892 height 21
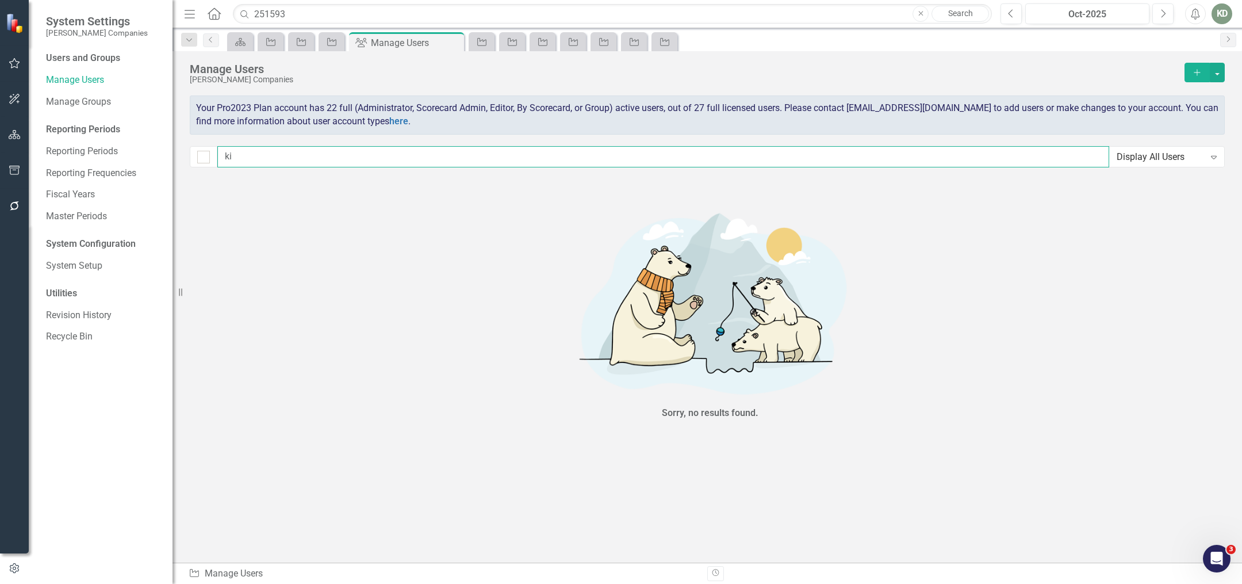
type input "[PERSON_NAME]"
checkbox input "false"
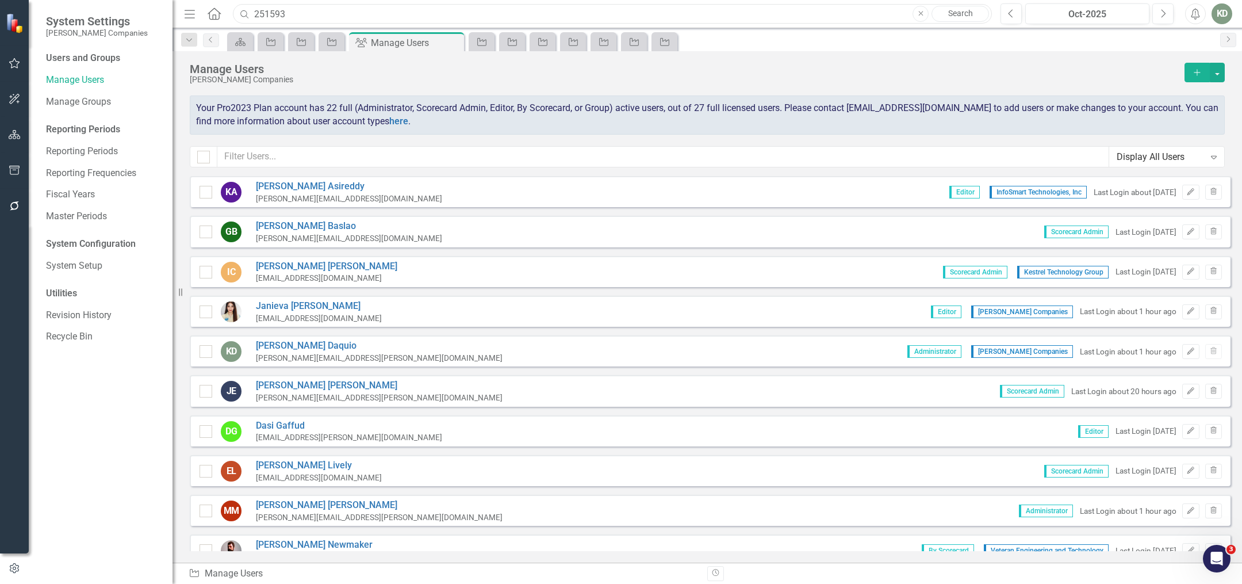
click at [348, 17] on input "251593" at bounding box center [612, 14] width 759 height 20
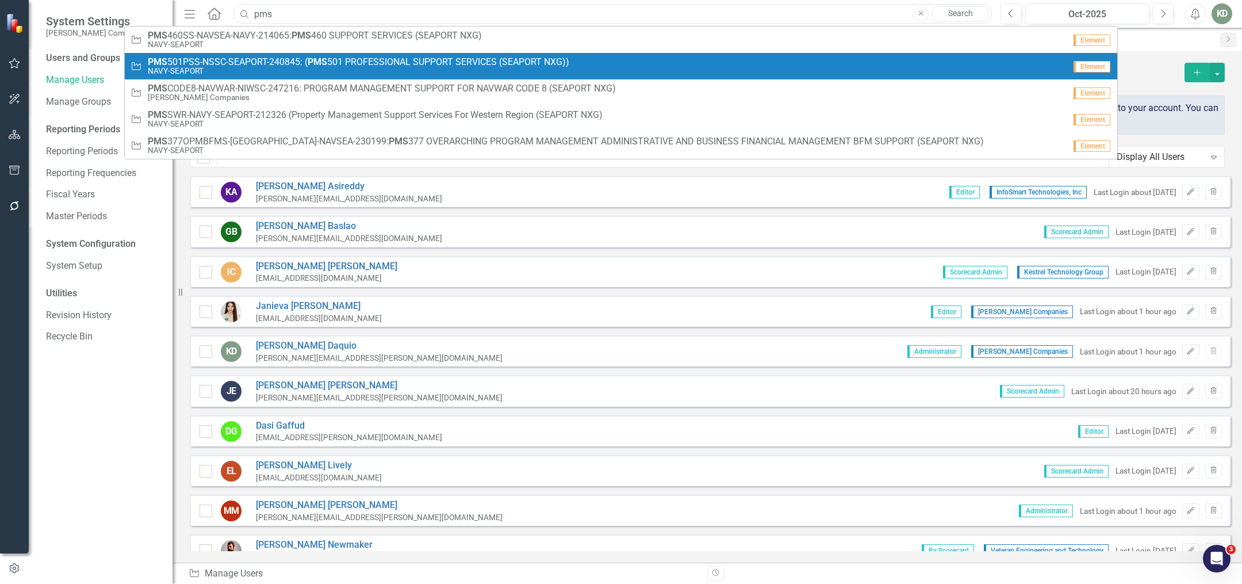
type input "pms"
click at [264, 76] on link "Opportunity PMS 501PSS-NSSC-SEAPORT-240845: ( PMS 501 PROFESSIONAL SUPPORT SERV…" at bounding box center [621, 66] width 993 height 26
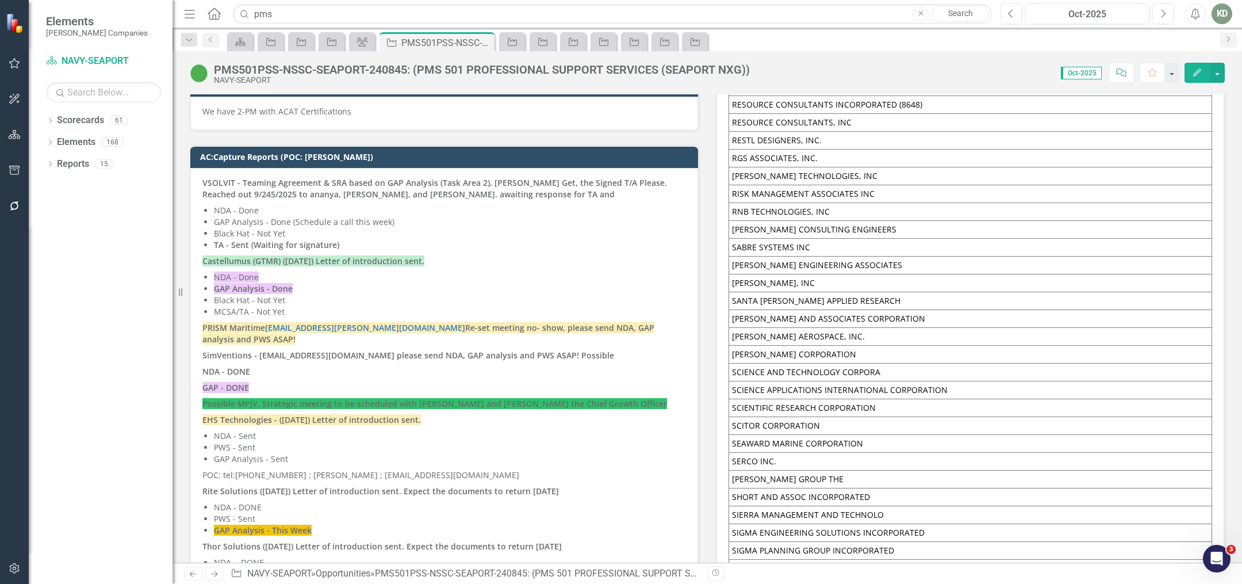
scroll to position [7348, 0]
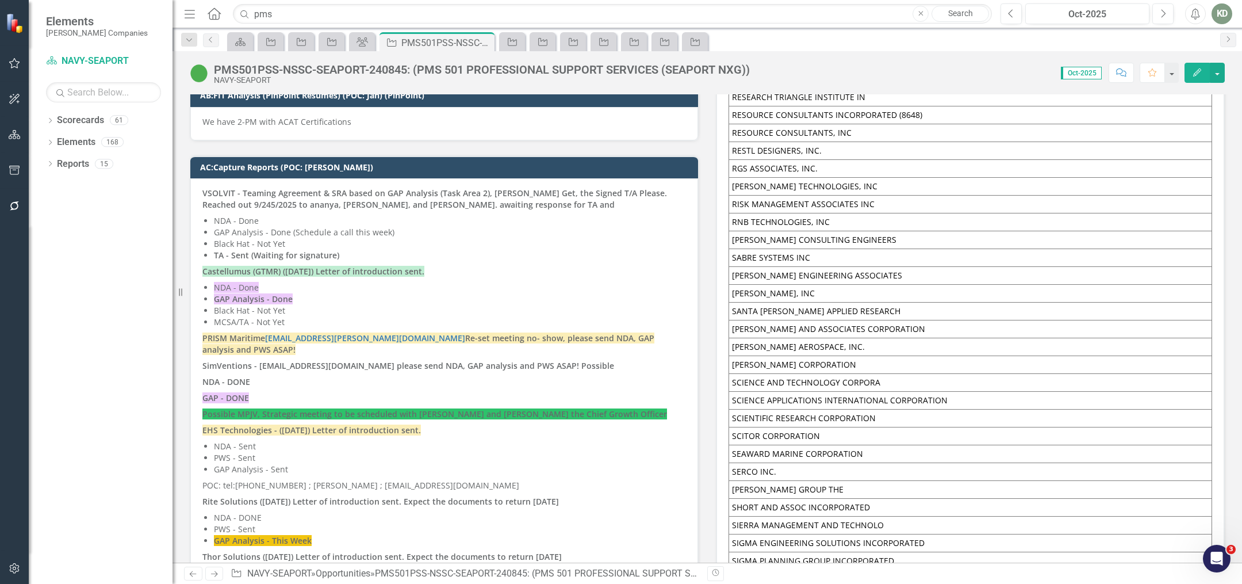
click at [400, 282] on li "NDA - Done" at bounding box center [450, 288] width 472 height 12
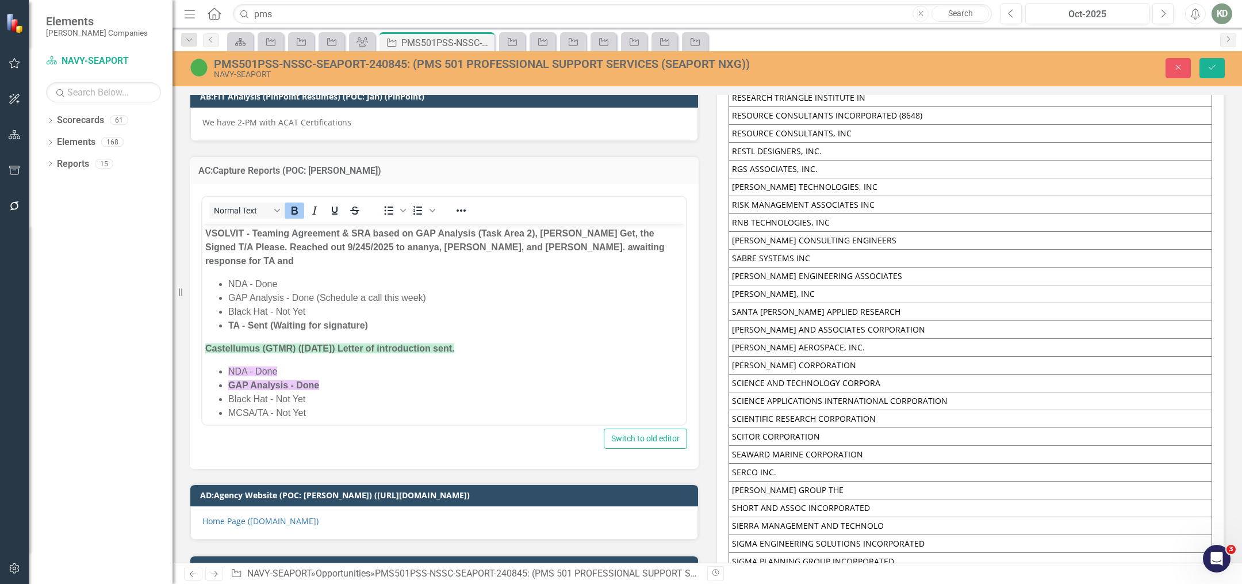
scroll to position [0, 0]
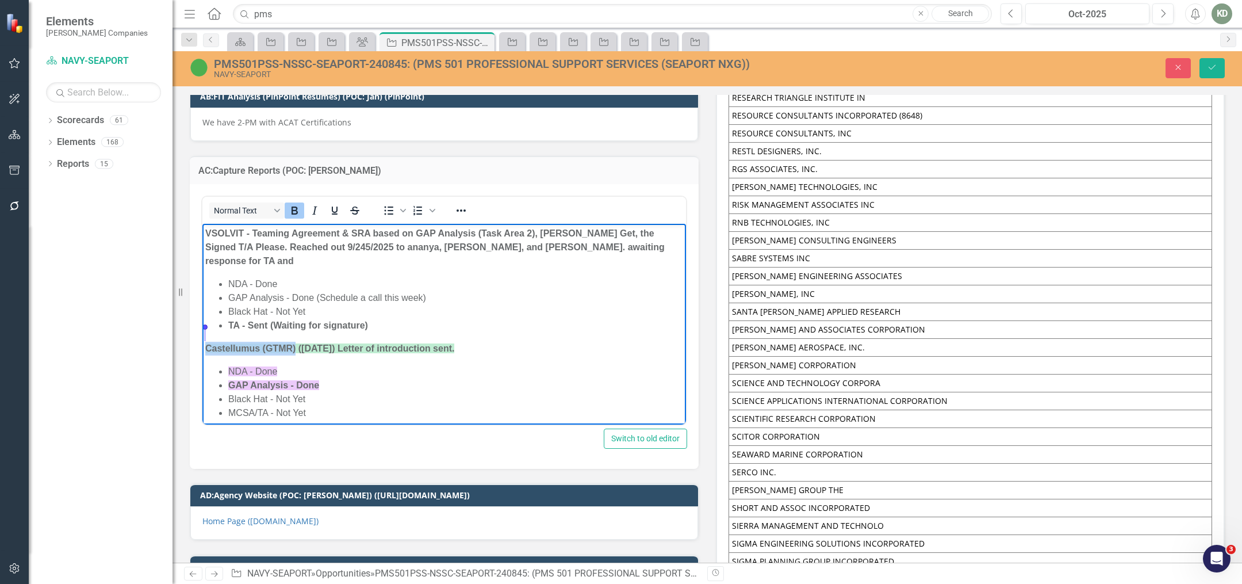
drag, startPoint x: 297, startPoint y: 334, endPoint x: 248, endPoint y: 305, distance: 56.7
copy strong "Castellumus (GTMR)"
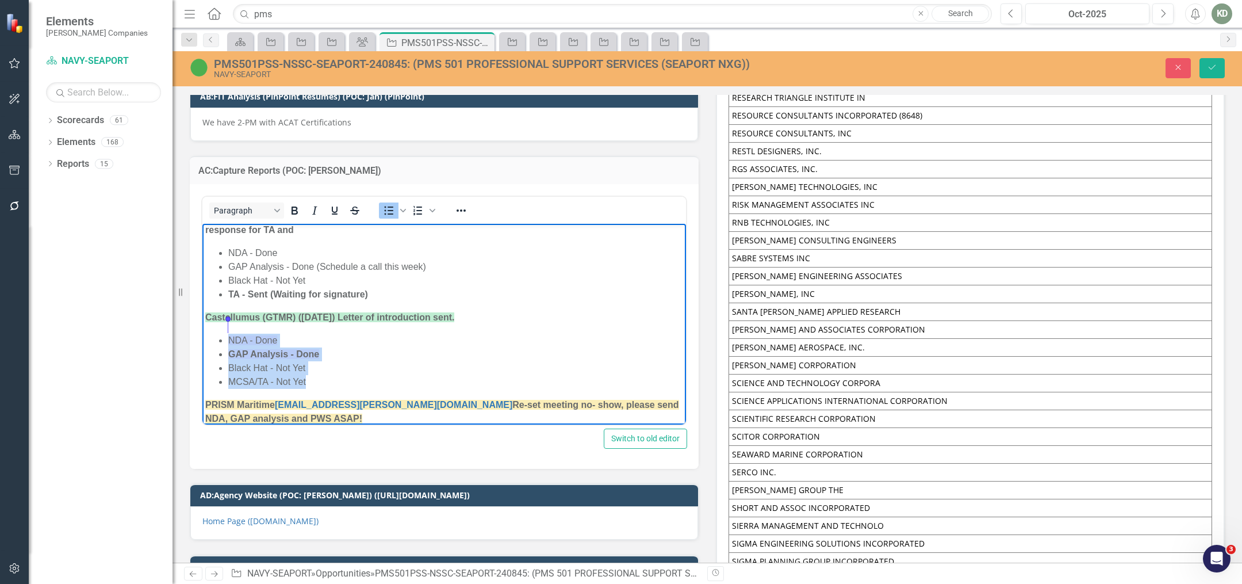
drag, startPoint x: 317, startPoint y: 369, endPoint x: 405, endPoint y: 247, distance: 150.2
click at [238, 333] on ul "NDA - Done GAP Analysis - Done Black Hat - Not Yet MCSA/TA - Not Yet" at bounding box center [444, 360] width 478 height 55
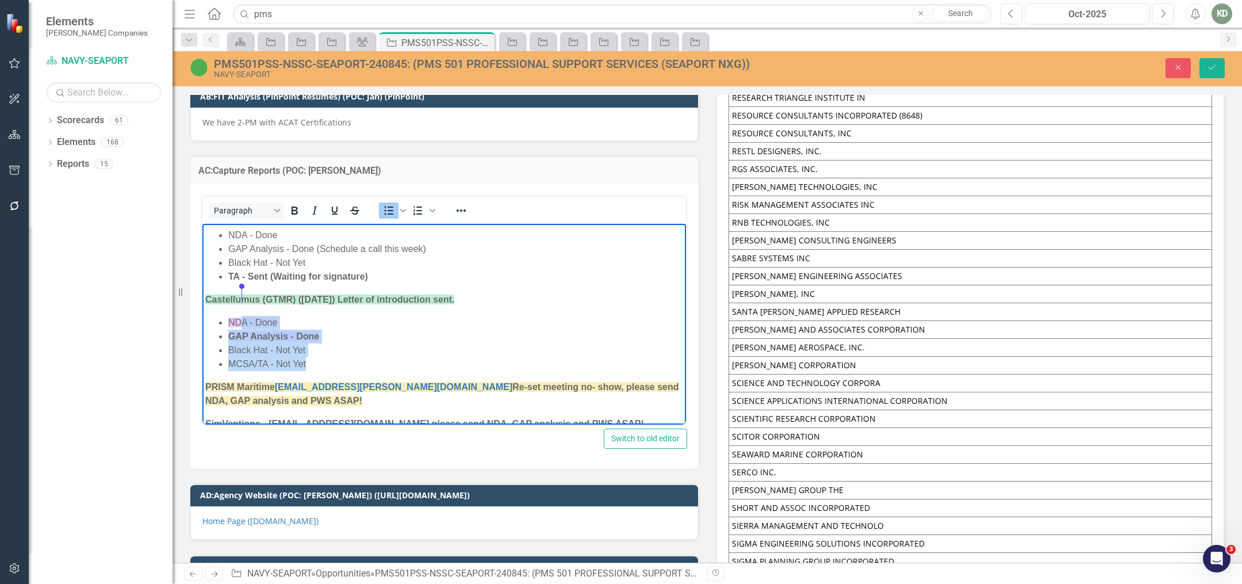
scroll to position [76, 0]
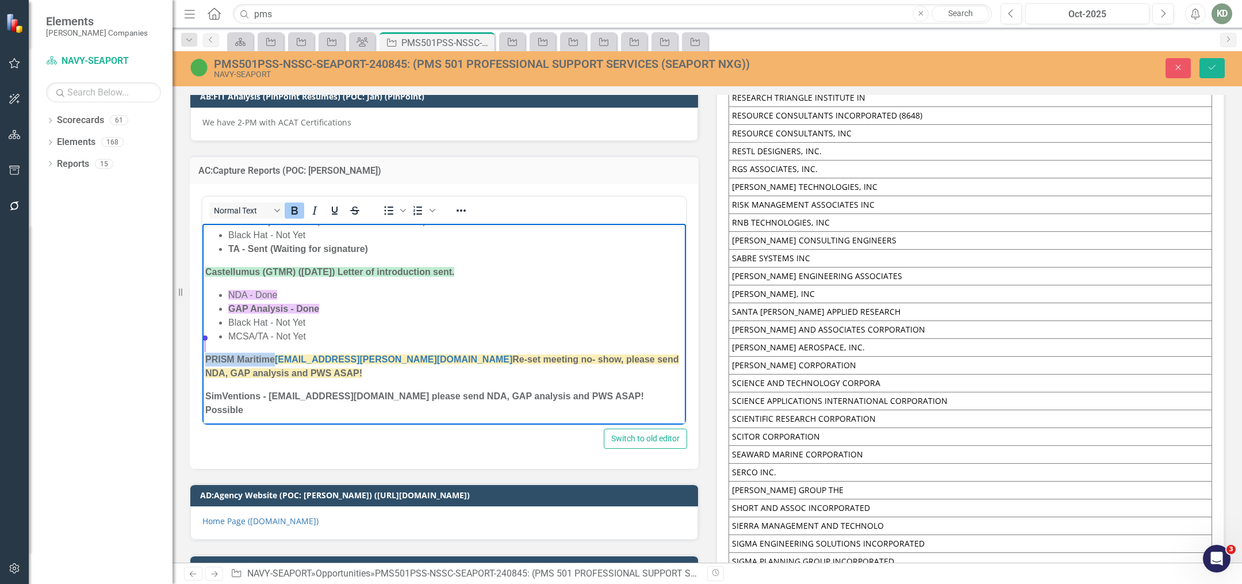
drag, startPoint x: 274, startPoint y: 343, endPoint x: 403, endPoint y: 553, distance: 246.6
click at [204, 343] on body "VSOLVIT - Teaming Agreement & SRA based on GAP Analysis (Task Area 2), [PERSON_…" at bounding box center [444, 582] width 484 height 871
copy strong "PRISM Maritime"
drag, startPoint x: 400, startPoint y: 346, endPoint x: 548, endPoint y: 240, distance: 181.4
click at [281, 354] on strong "PRISM Maritime [EMAIL_ADDRESS][PERSON_NAME][DOMAIN_NAME]﻿ Re-set meeting no- sh…" at bounding box center [442, 366] width 474 height 24
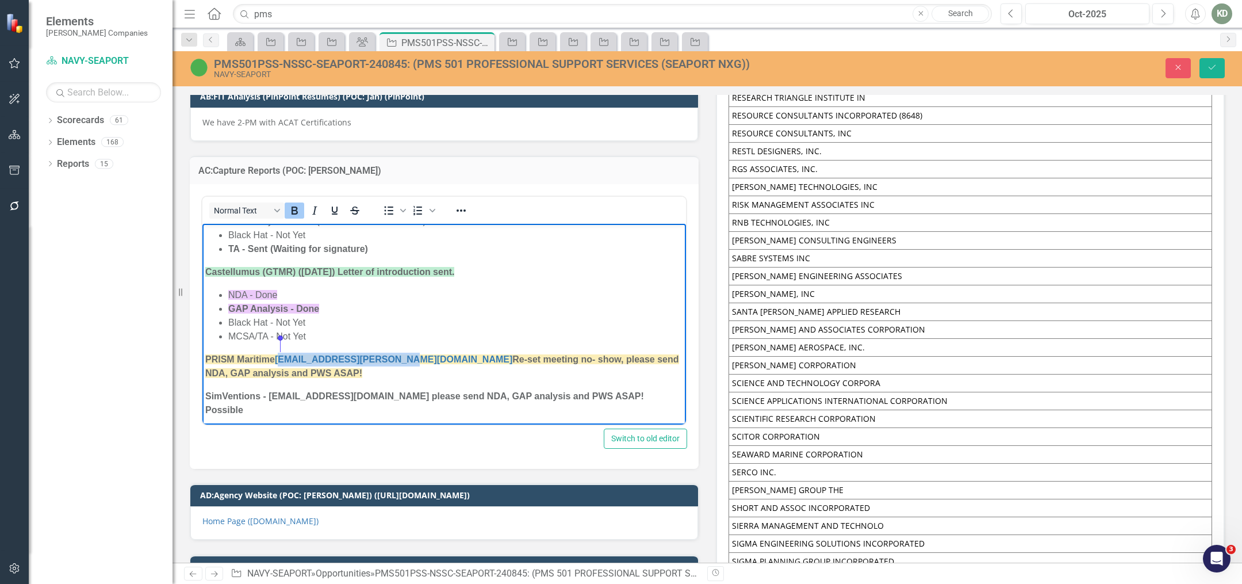
copy link "[PERSON_NAME][EMAIL_ADDRESS][DOMAIN_NAME]"
drag, startPoint x: 272, startPoint y: 346, endPoint x: 202, endPoint y: 343, distance: 70.2
click at [202, 343] on body "VSOLVIT - Teaming Agreement & SRA based on GAP Analysis (Task Area 2), [PERSON_…" at bounding box center [444, 582] width 484 height 871
copy strong "PRISM Maritim"
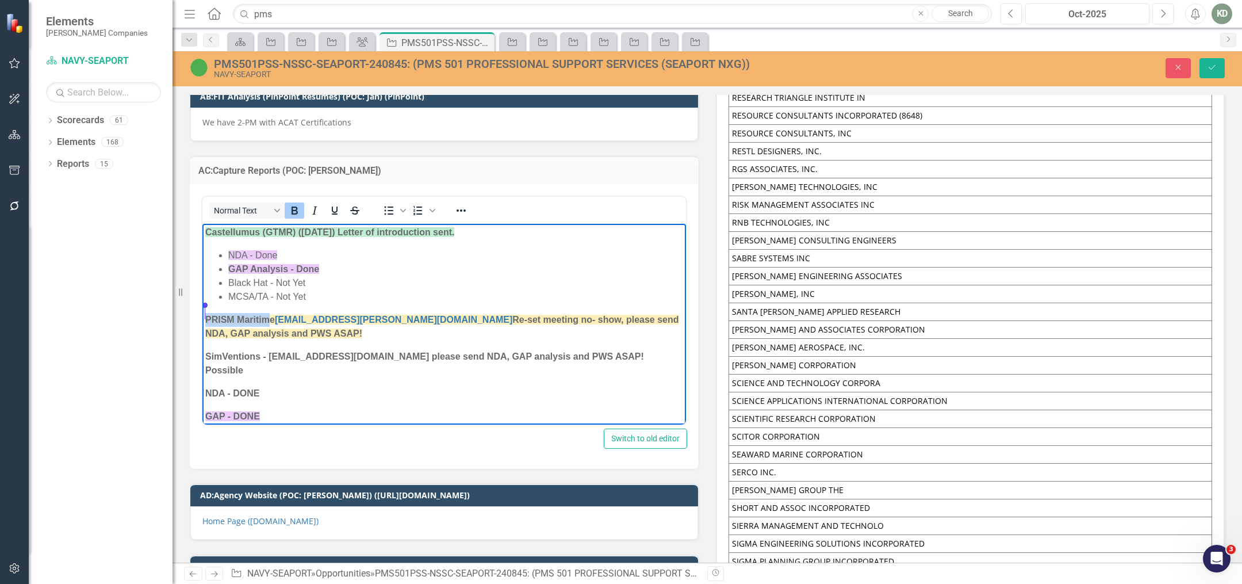
scroll to position [102, 0]
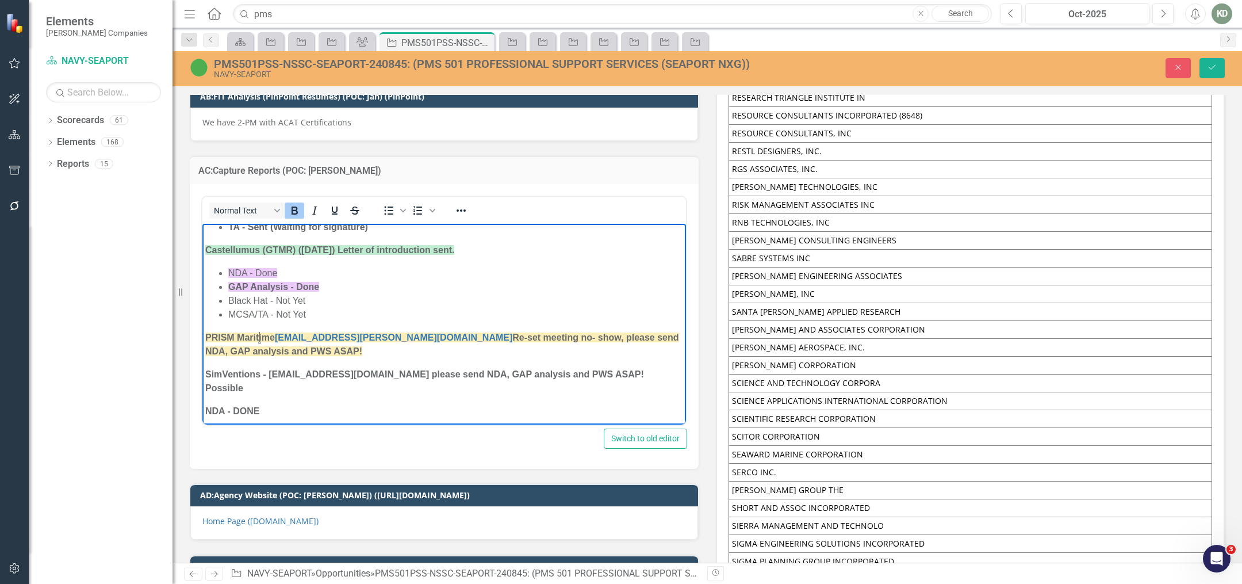
click at [425, 339] on p "PRISM Maritime [EMAIL_ADDRESS][PERSON_NAME][DOMAIN_NAME] Re-set meeting no- sho…" at bounding box center [444, 344] width 478 height 28
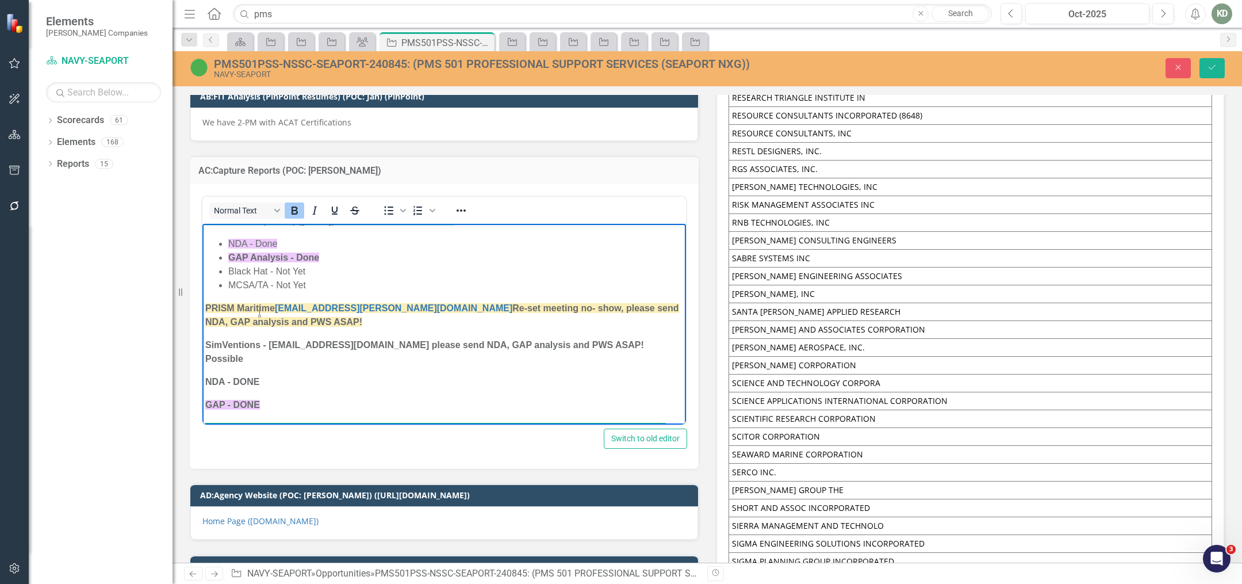
scroll to position [133, 0]
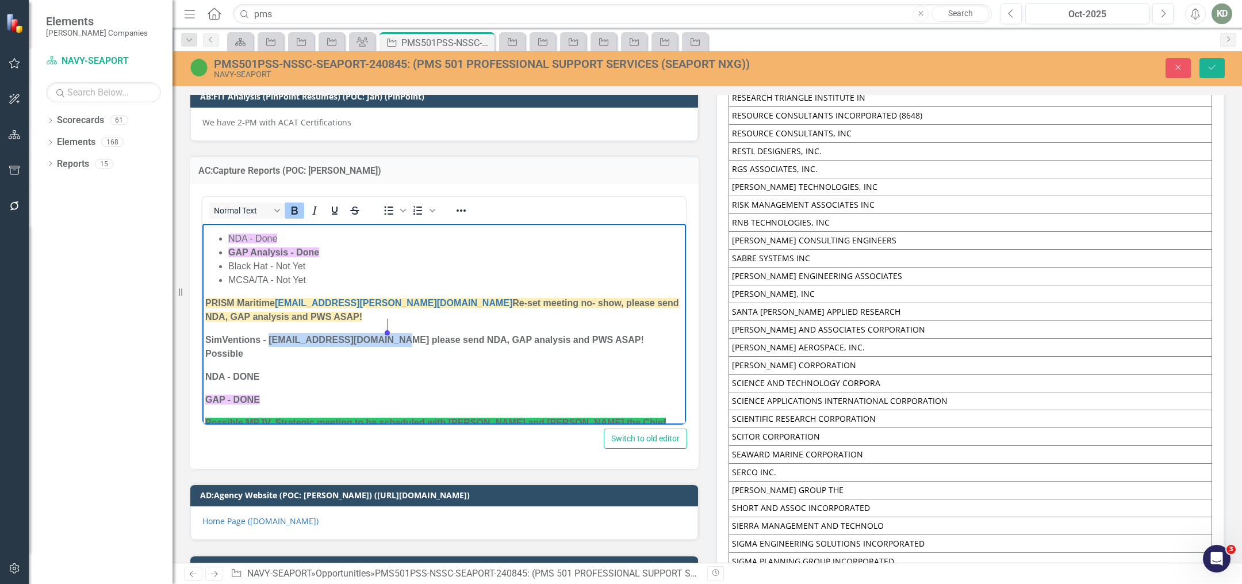
drag, startPoint x: 269, startPoint y: 328, endPoint x: 385, endPoint y: 327, distance: 116.2
click at [385, 334] on strong "SimVentions - [EMAIL_ADDRESS][DOMAIN_NAME] please send NDA, GAP analysis and PW…" at bounding box center [424, 346] width 439 height 24
copy strong "[EMAIL_ADDRESS][DOMAIN_NAME]"
drag, startPoint x: 259, startPoint y: 365, endPoint x: 461, endPoint y: 242, distance: 236.4
click at [205, 340] on body "VSOLVIT - Teaming Agreement & SRA based on GAP Analysis (Task Area 2), [PERSON_…" at bounding box center [444, 525] width 484 height 871
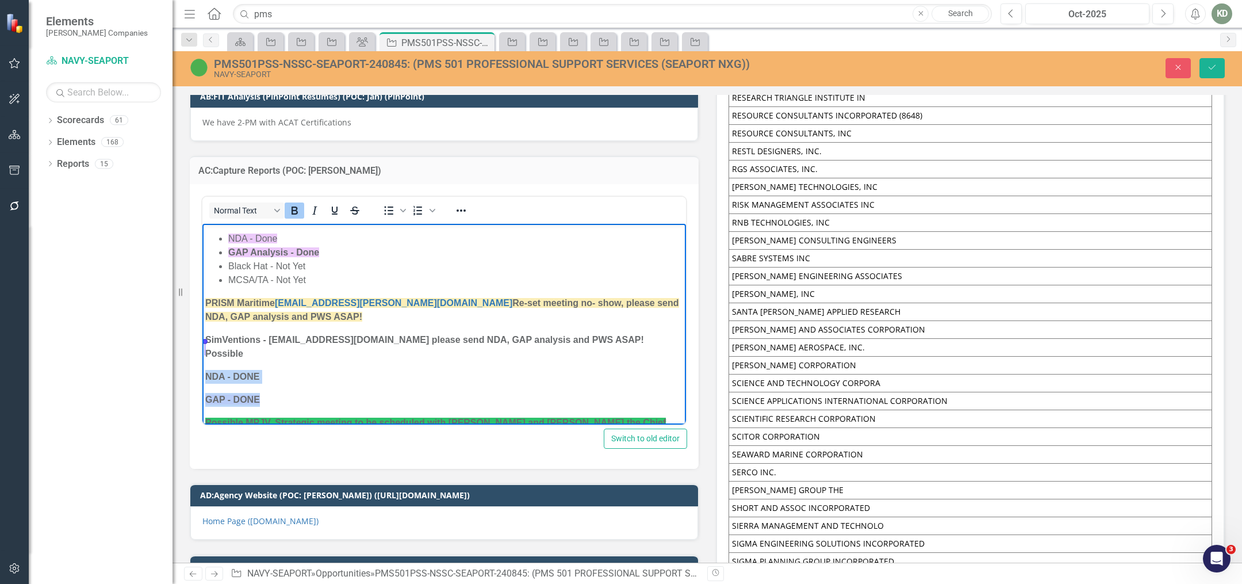
copy body "NDA - DONE GAP - DONE"
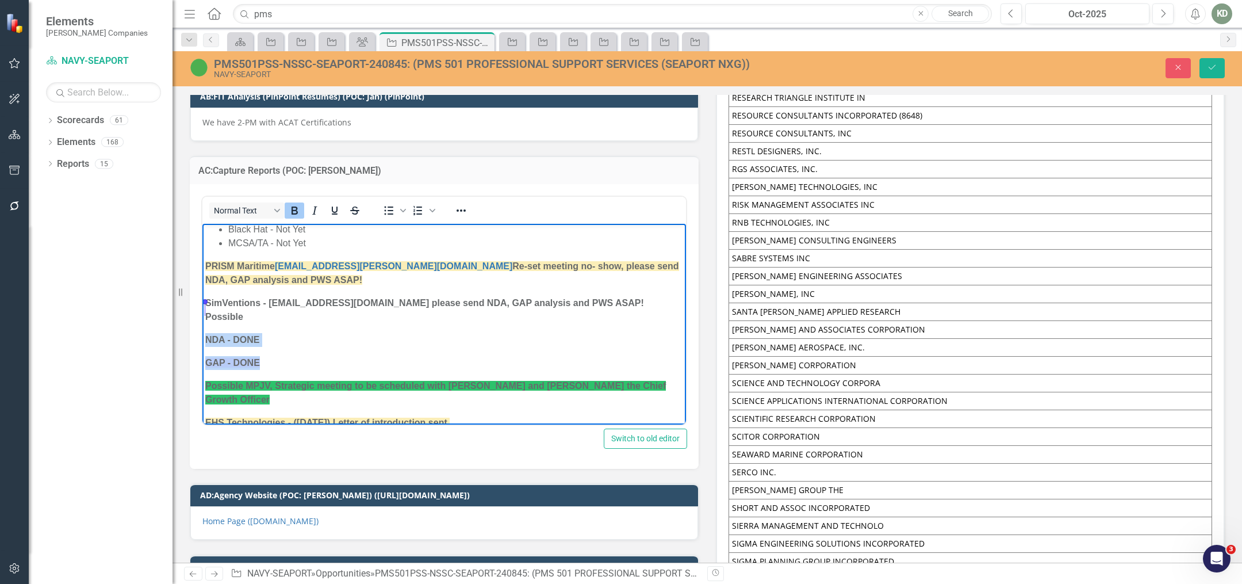
scroll to position [183, 0]
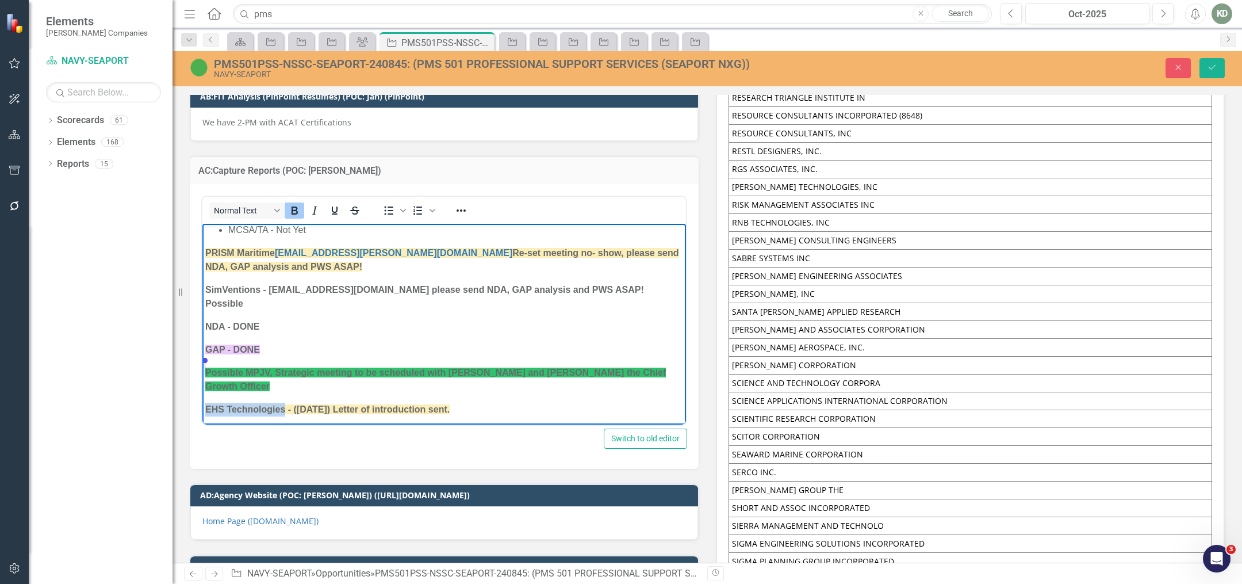
drag, startPoint x: 285, startPoint y: 369, endPoint x: 236, endPoint y: 358, distance: 50.2
click at [204, 367] on body "VSOLVIT - Teaming Agreement & SRA based on GAP Analysis (Task Area 2), [PERSON_…" at bounding box center [444, 475] width 484 height 871
copy strong "EHS Technologies"
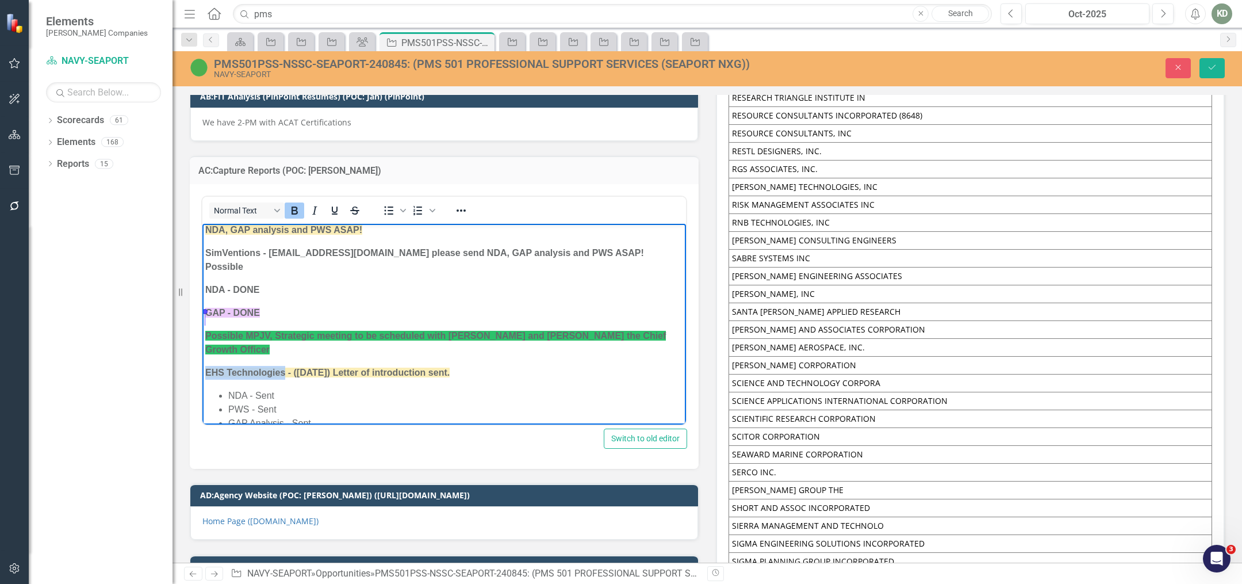
scroll to position [232, 0]
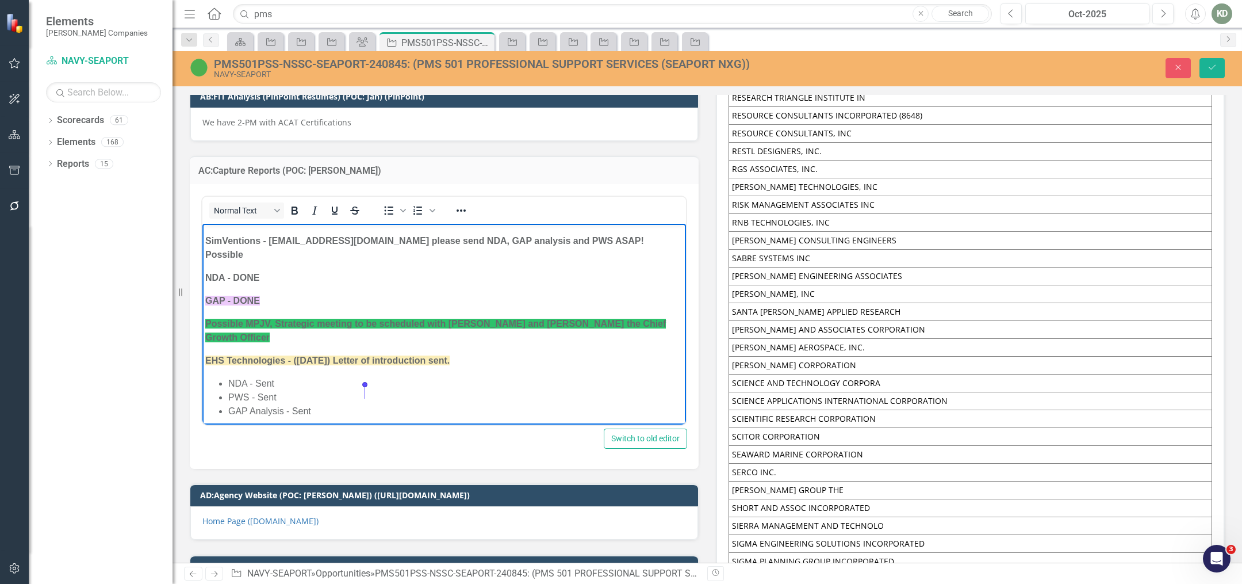
drag, startPoint x: 458, startPoint y: 393, endPoint x: 671, endPoint y: 231, distance: 267.1
click at [367, 427] on p "POC: tel:[PHONE_NUMBER] ; [PERSON_NAME] ; [EMAIL_ADDRESS][DOMAIN_NAME]" at bounding box center [444, 434] width 478 height 14
copy p "[EMAIL_ADDRESS][DOMAIN_NAME]"
drag, startPoint x: 285, startPoint y: 318, endPoint x: 378, endPoint y: 249, distance: 115.5
click at [202, 315] on html "VSOLVIT - Teaming Agreement & SRA based on GAP Analysis (Task Area 2), [PERSON_…" at bounding box center [444, 426] width 484 height 871
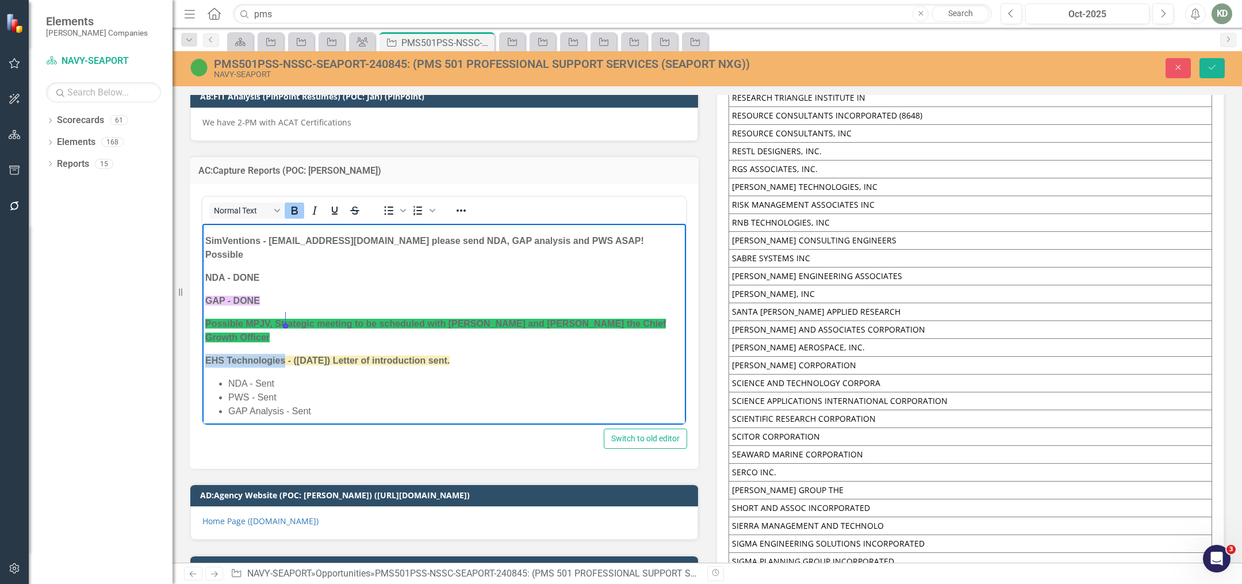
copy strong "EHS Technologies"
drag, startPoint x: 256, startPoint y: 389, endPoint x: 258, endPoint y: 404, distance: 15.1
click at [246, 427] on p "POC: tel:[PHONE_NUMBER] ; [PERSON_NAME] ; [EMAIL_ADDRESS][DOMAIN_NAME]" at bounding box center [444, 434] width 478 height 14
copy p "2152060187"
click at [370, 376] on li "NDA - Sent" at bounding box center [455, 383] width 455 height 14
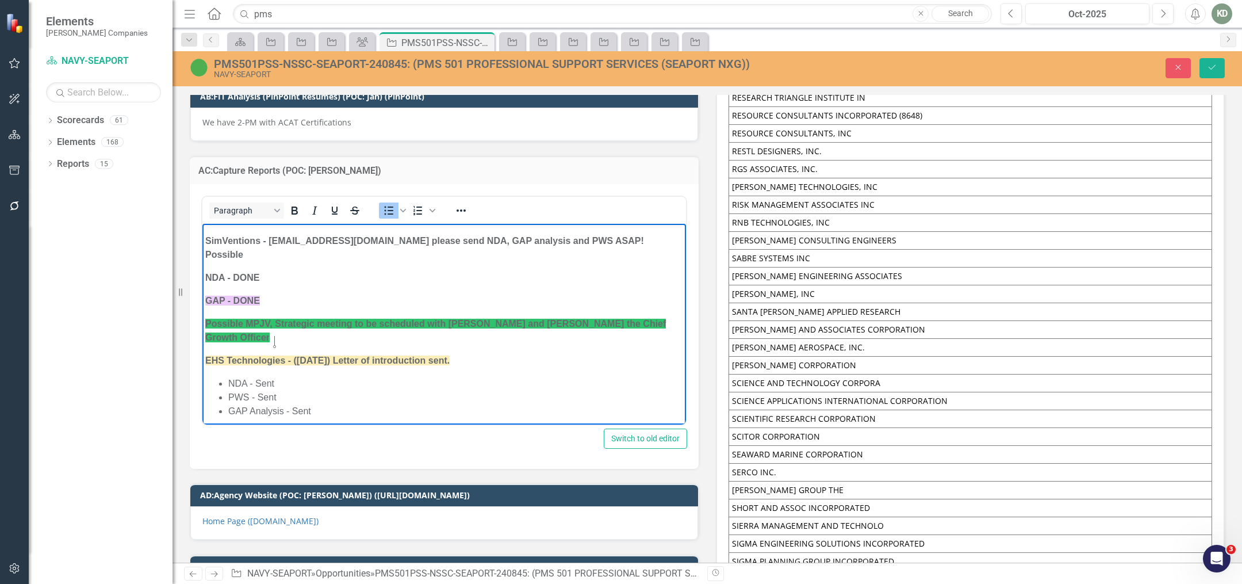
click at [484, 427] on p "POC: tel:[PHONE_NUMBER] ; [PERSON_NAME] ; [EMAIL_ADDRESS][DOMAIN_NAME]" at bounding box center [444, 434] width 478 height 14
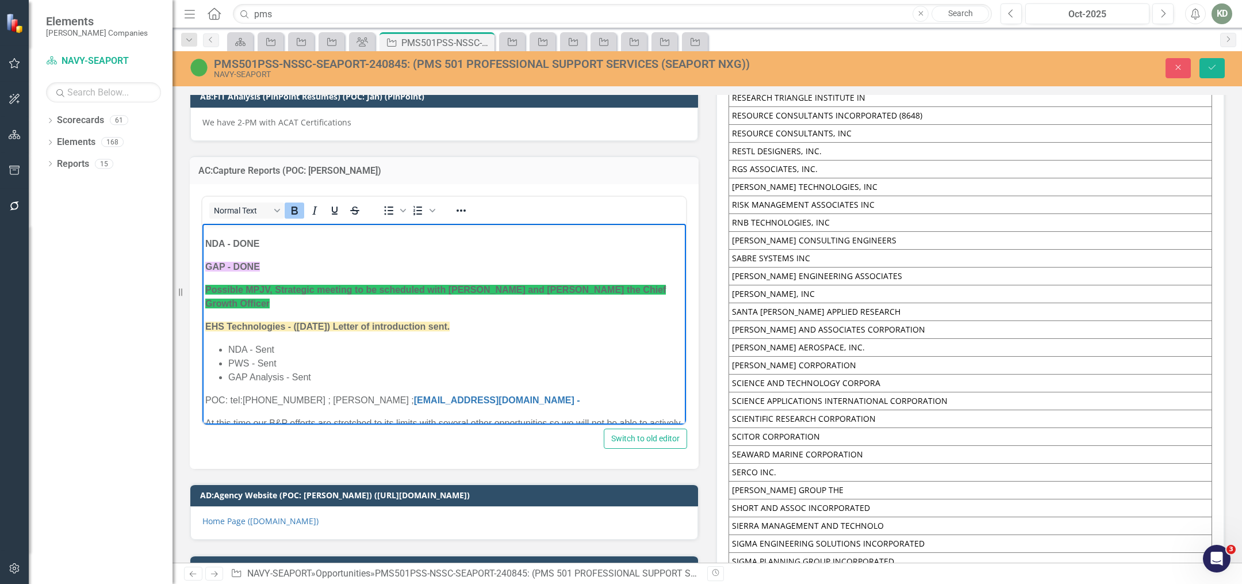
scroll to position [270, 0]
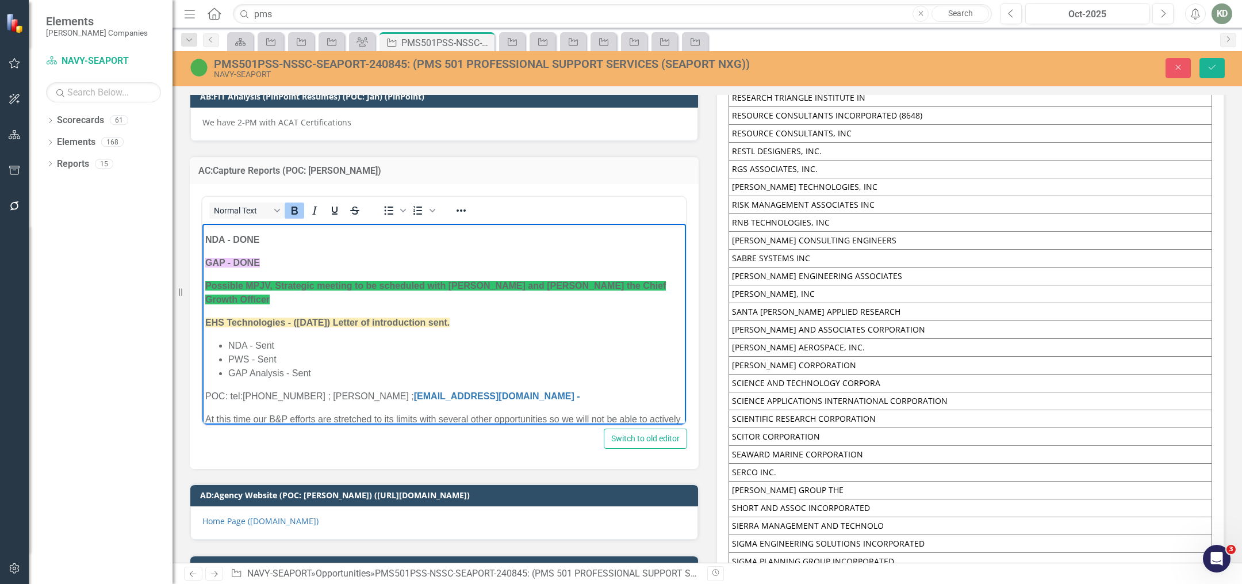
click at [205, 412] on div "At this time our B&P efforts are stretched to its limits with several other opp…" at bounding box center [444, 426] width 478 height 28
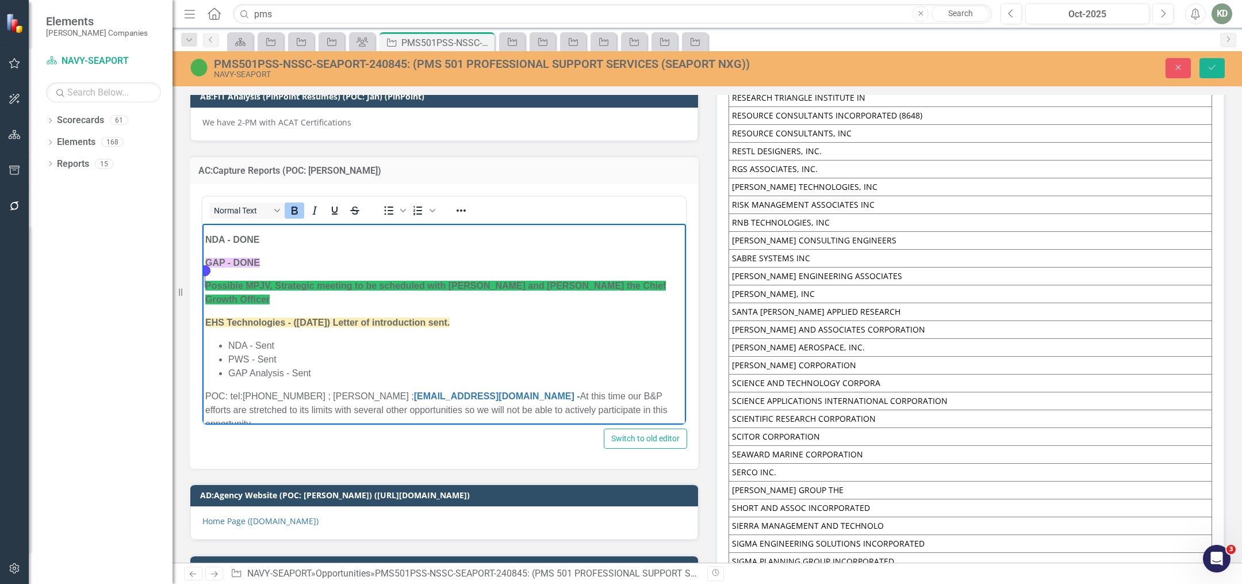
drag, startPoint x: 462, startPoint y: 279, endPoint x: 201, endPoint y: 275, distance: 261.7
click at [202, 275] on html "VSOLVIT - Teaming Agreement & SRA based on GAP Analysis (Task Area 2), [PERSON_…" at bounding box center [444, 413] width 484 height 921
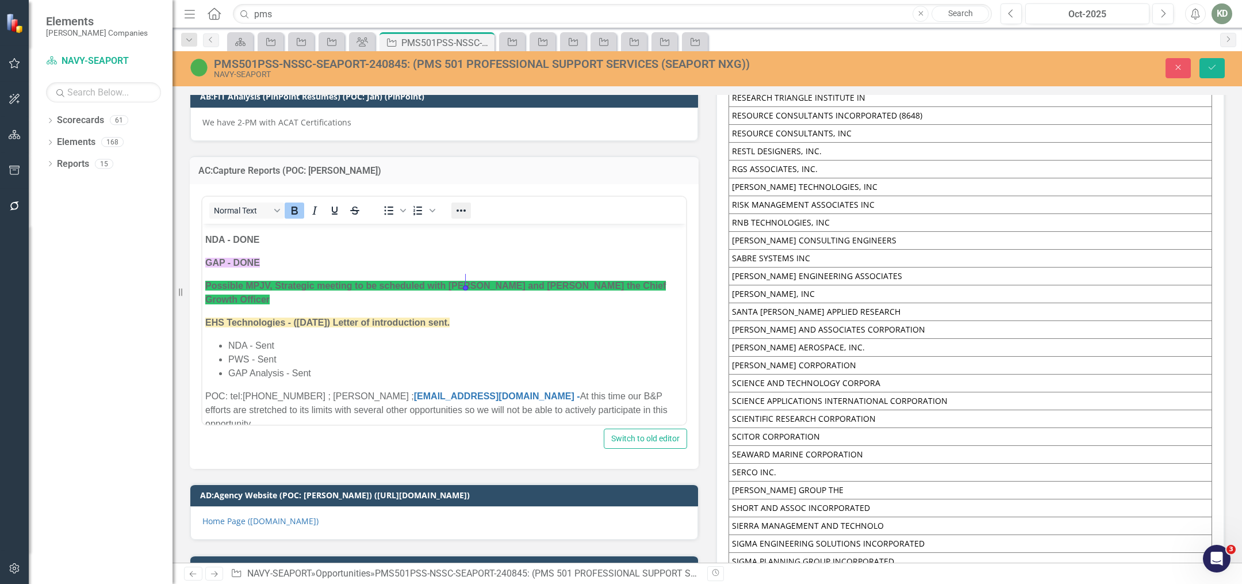
drag, startPoint x: 481, startPoint y: 190, endPoint x: 455, endPoint y: 201, distance: 27.3
click at [469, 199] on div "Normal Text To open the popup, press Shift+Enter To open the popup, press Shift…" at bounding box center [444, 210] width 484 height 22
click at [455, 204] on icon "Reveal or hide additional toolbar items" at bounding box center [461, 211] width 14 height 14
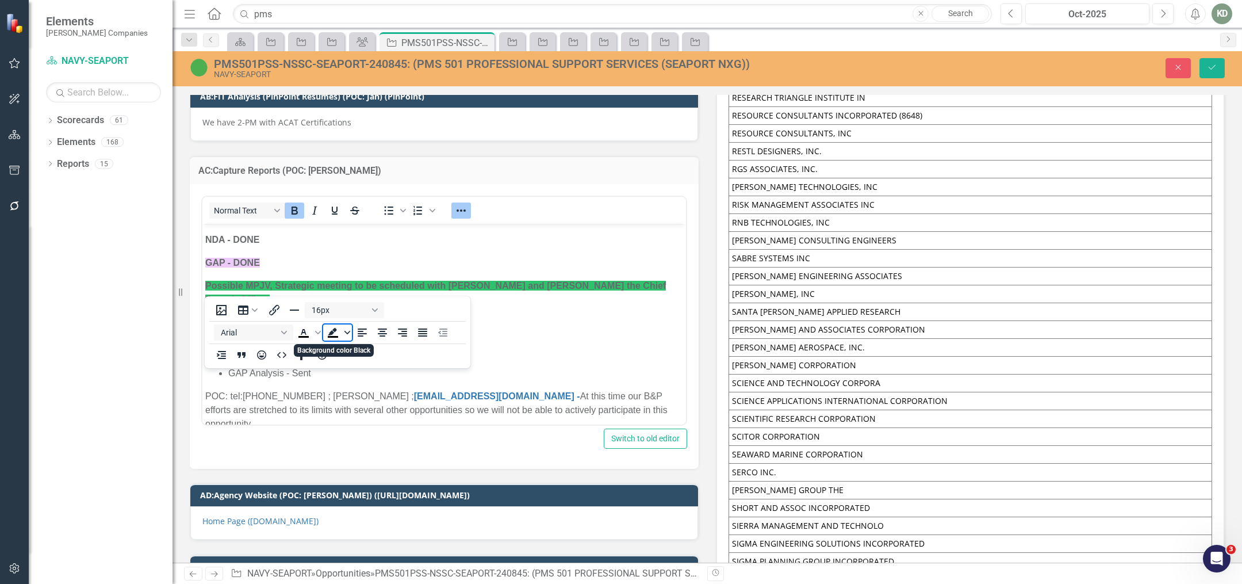
click at [343, 324] on span "Background color Black" at bounding box center [347, 332] width 9 height 16
drag, startPoint x: 362, startPoint y: 269, endPoint x: 187, endPoint y: 70, distance: 264.5
click at [362, 360] on div "Red" at bounding box center [367, 367] width 14 height 14
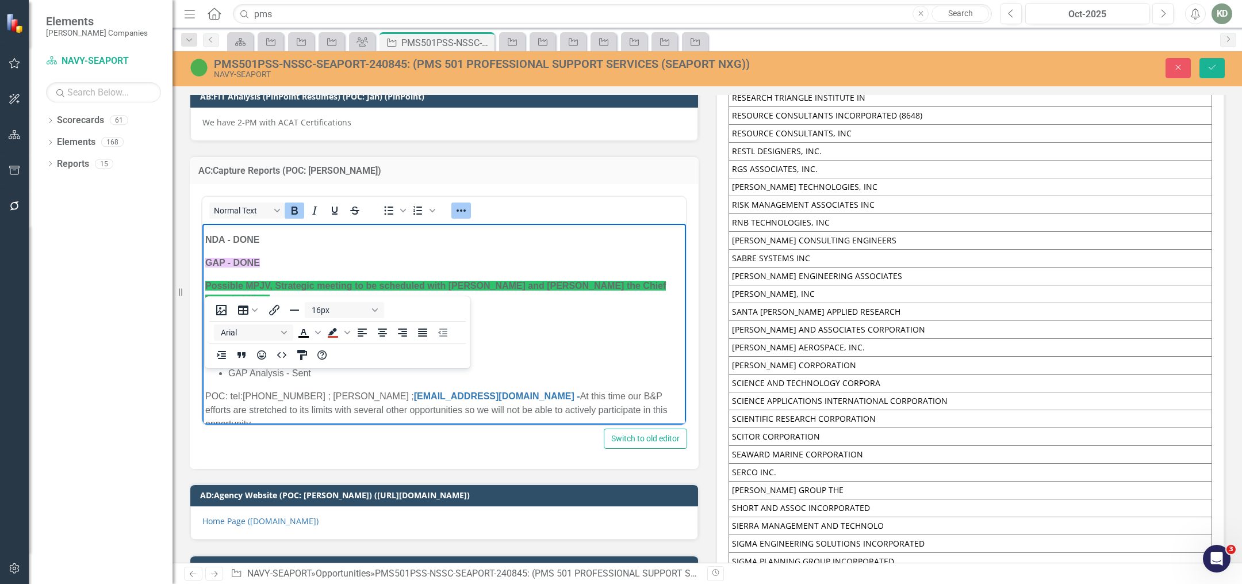
click at [528, 366] on li "GAP Analysis - Sent" at bounding box center [455, 373] width 455 height 14
click at [459, 204] on icon "Reveal or hide additional toolbar items" at bounding box center [461, 211] width 14 height 14
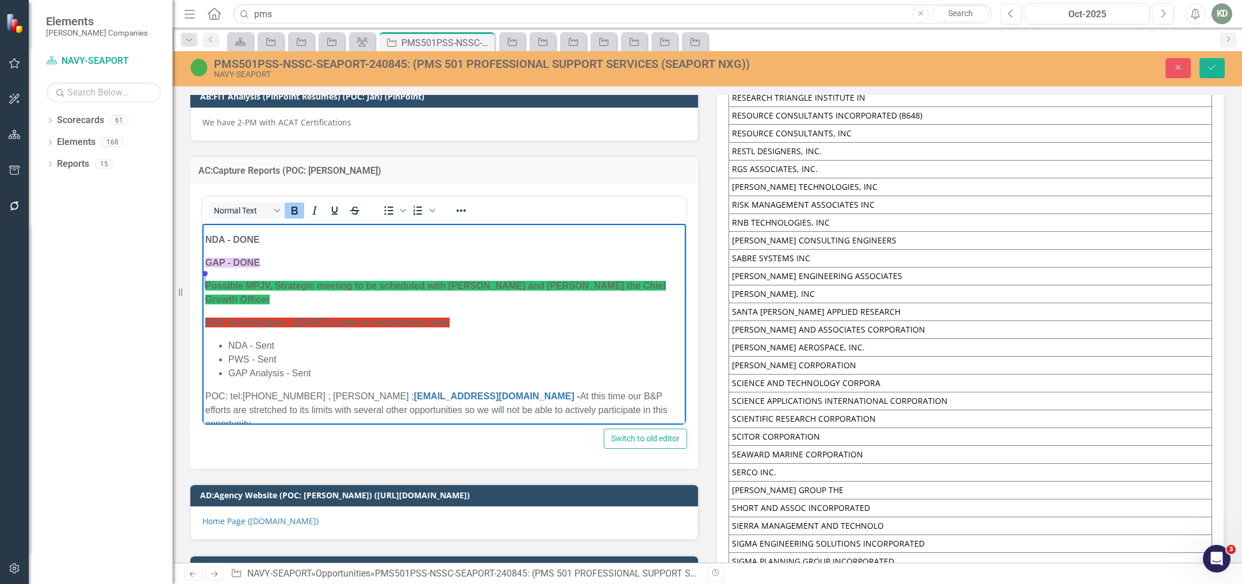
drag, startPoint x: 376, startPoint y: 274, endPoint x: 330, endPoint y: 230, distance: 63.5
click at [202, 275] on html "VSOLVIT - Teaming Agreement & SRA based on GAP Analysis (Task Area 2), [PERSON_…" at bounding box center [444, 413] width 484 height 921
click at [466, 204] on icon "Reveal or hide additional toolbar items" at bounding box center [461, 211] width 14 height 14
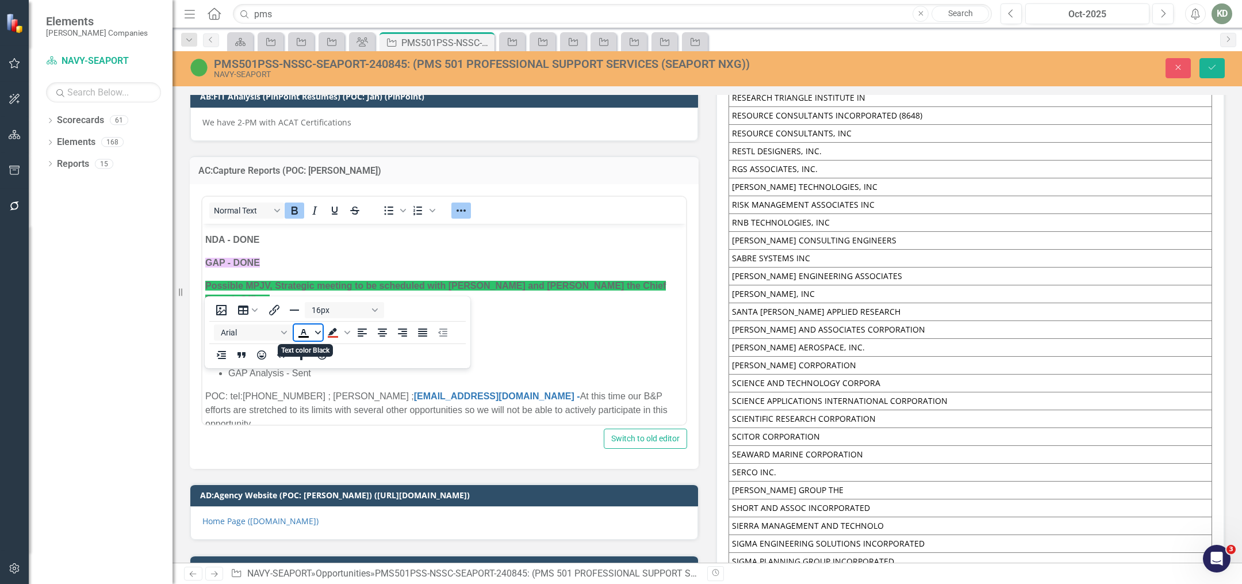
click at [317, 330] on icon "Text color Black" at bounding box center [318, 333] width 6 height 6
click at [325, 412] on div "White" at bounding box center [320, 419] width 14 height 14
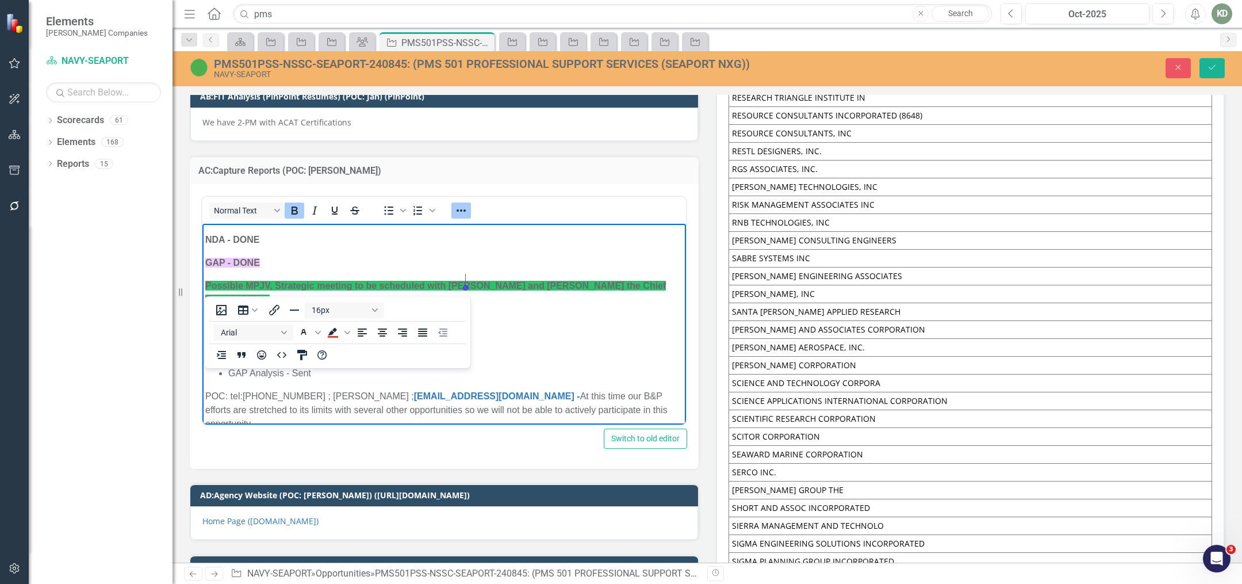
click at [386, 366] on li "GAP Analysis - Sent" at bounding box center [455, 373] width 455 height 14
click at [482, 290] on body "VSOLVIT - Teaming Agreement & SRA based on GAP Analysis (Task Area 2), [PERSON_…" at bounding box center [444, 413] width 484 height 921
click at [458, 202] on button "Reveal or hide additional toolbar items" at bounding box center [461, 210] width 20 height 16
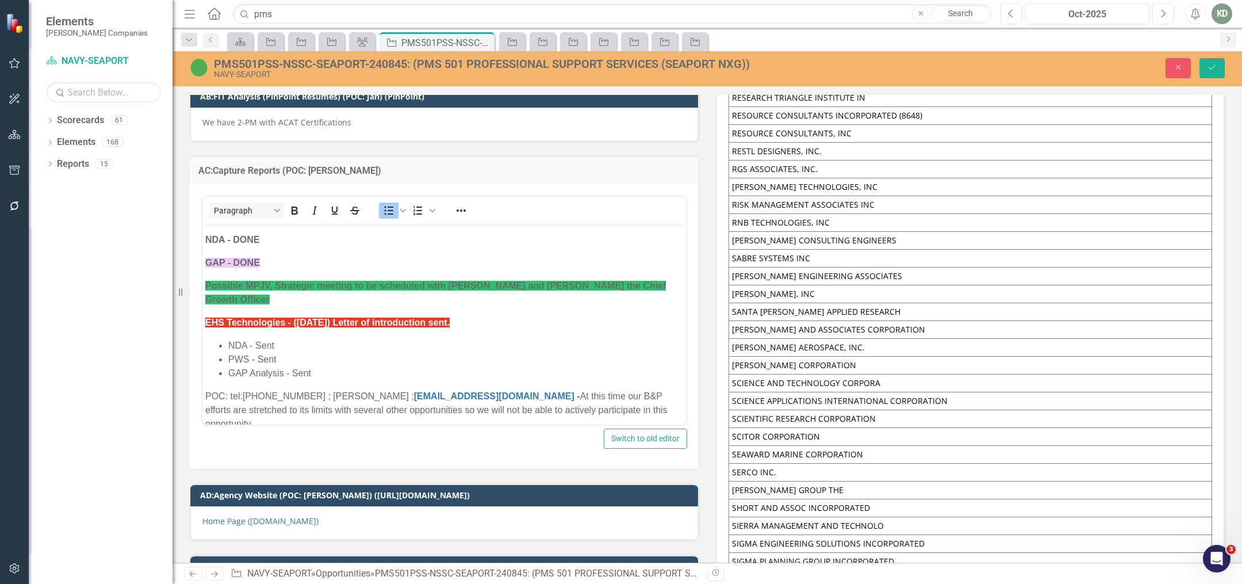
click at [450, 439] on p "﻿" at bounding box center [444, 446] width 478 height 14
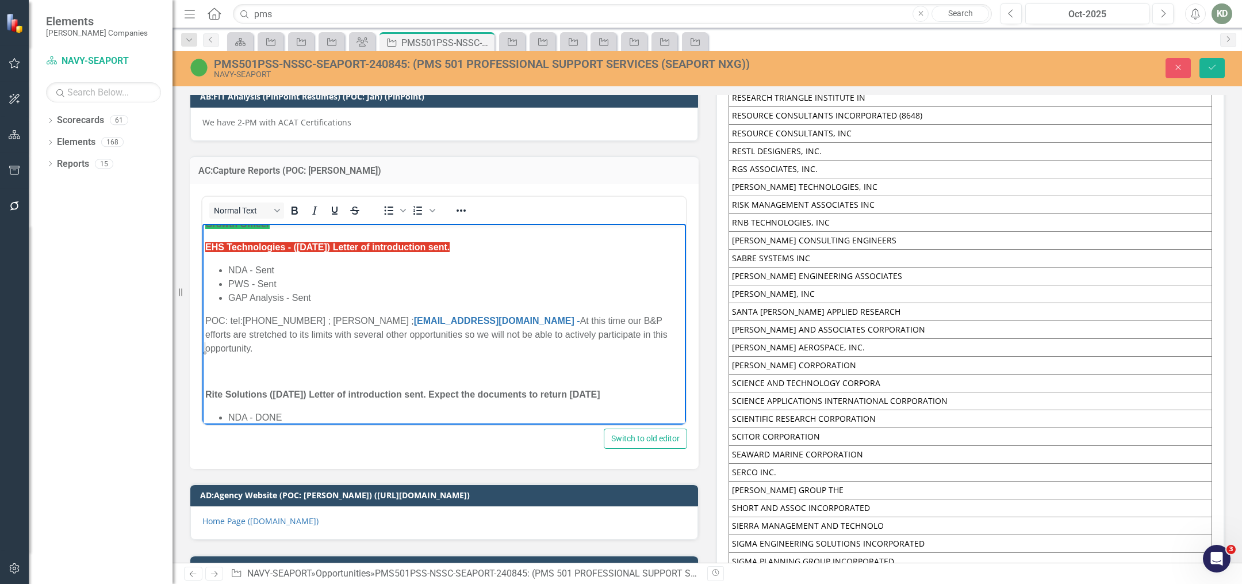
scroll to position [346, 0]
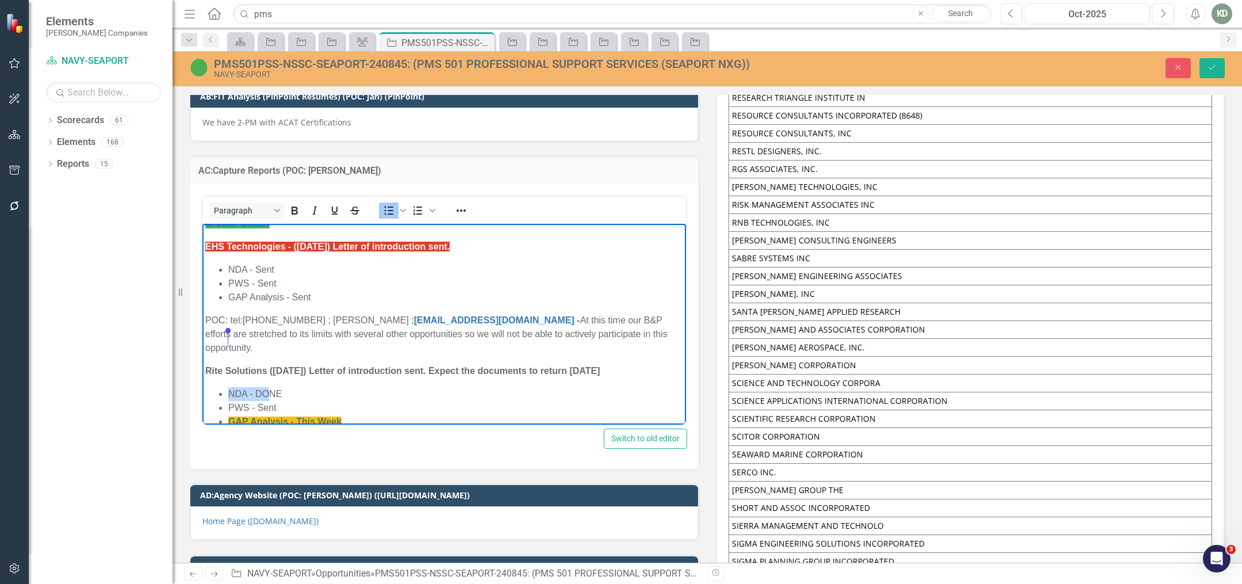
drag, startPoint x: 266, startPoint y: 336, endPoint x: 211, endPoint y: 333, distance: 55.3
click at [211, 333] on body "VSOLVIT - Teaming Agreement & SRA based on GAP Analysis (Task Area 2), [PERSON_…" at bounding box center [444, 327] width 484 height 898
click at [273, 365] on strong "Rite Solutions ([DATE]) Letter of introduction sent. Expect the documents to re…" at bounding box center [402, 370] width 395 height 10
drag, startPoint x: 265, startPoint y: 314, endPoint x: 200, endPoint y: 316, distance: 65.0
click at [202, 316] on html "VSOLVIT - Teaming Agreement & SRA based on GAP Analysis (Task Area 2), [PERSON_…" at bounding box center [444, 327] width 484 height 898
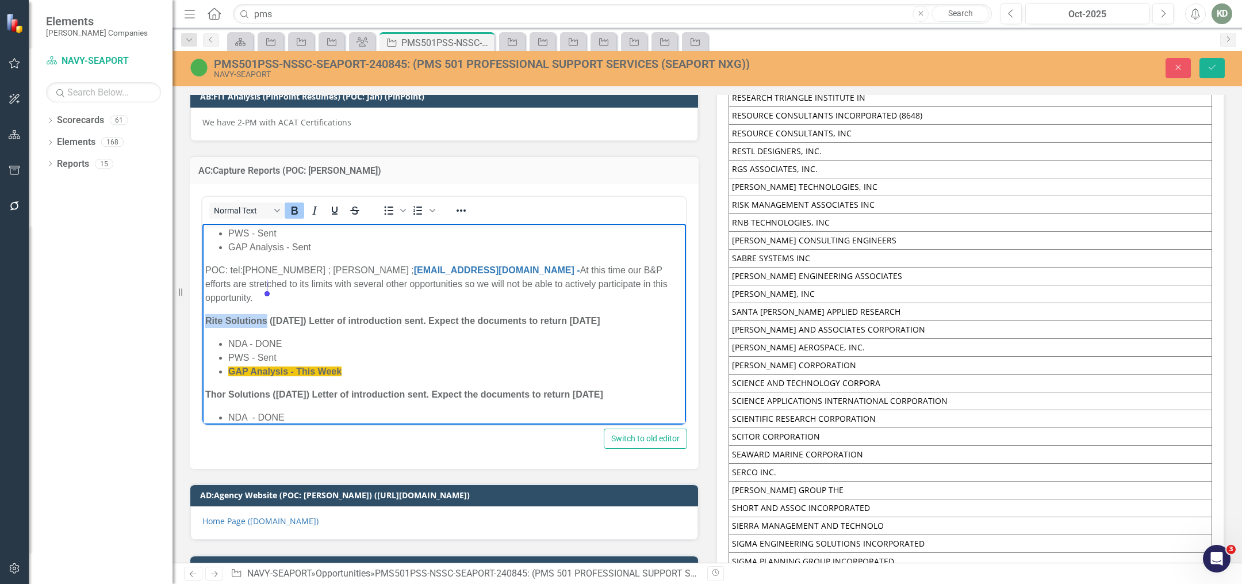
scroll to position [411, 0]
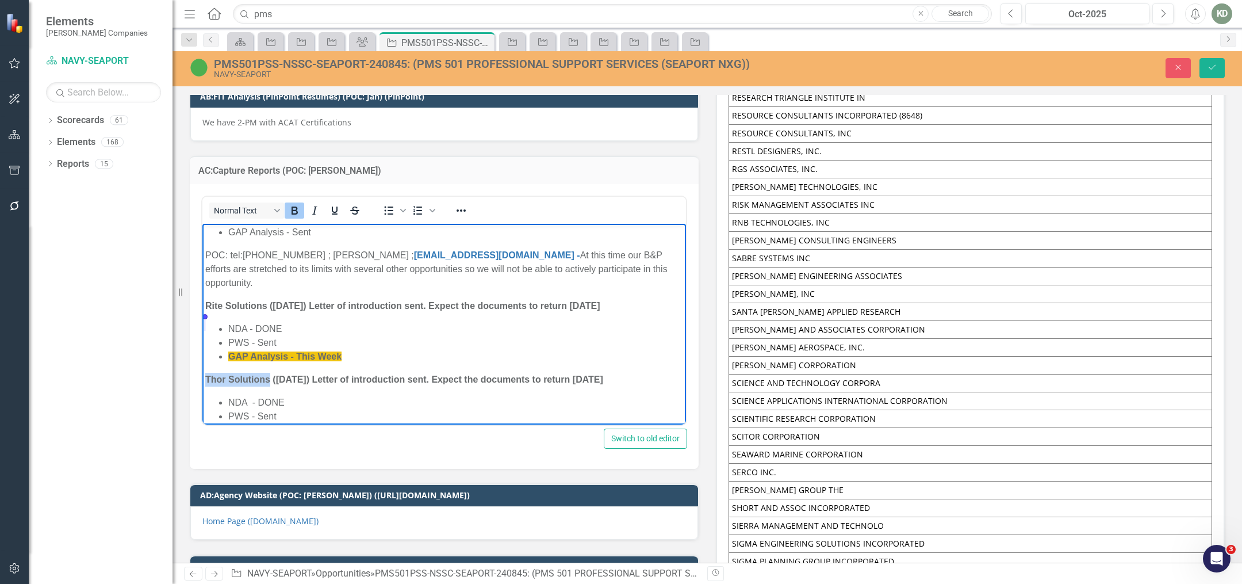
drag, startPoint x: 268, startPoint y: 325, endPoint x: 399, endPoint y: 538, distance: 249.9
click at [202, 323] on html "VSOLVIT - Teaming Agreement & SRA based on GAP Analysis (Task Area 2), [PERSON_…" at bounding box center [444, 262] width 484 height 898
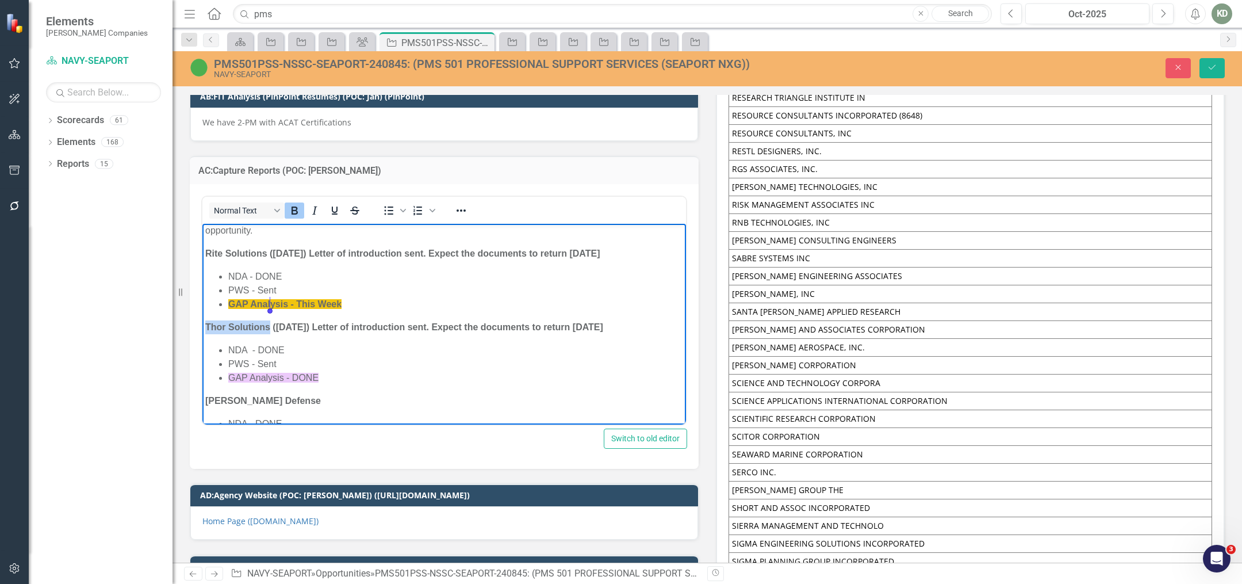
scroll to position [486, 0]
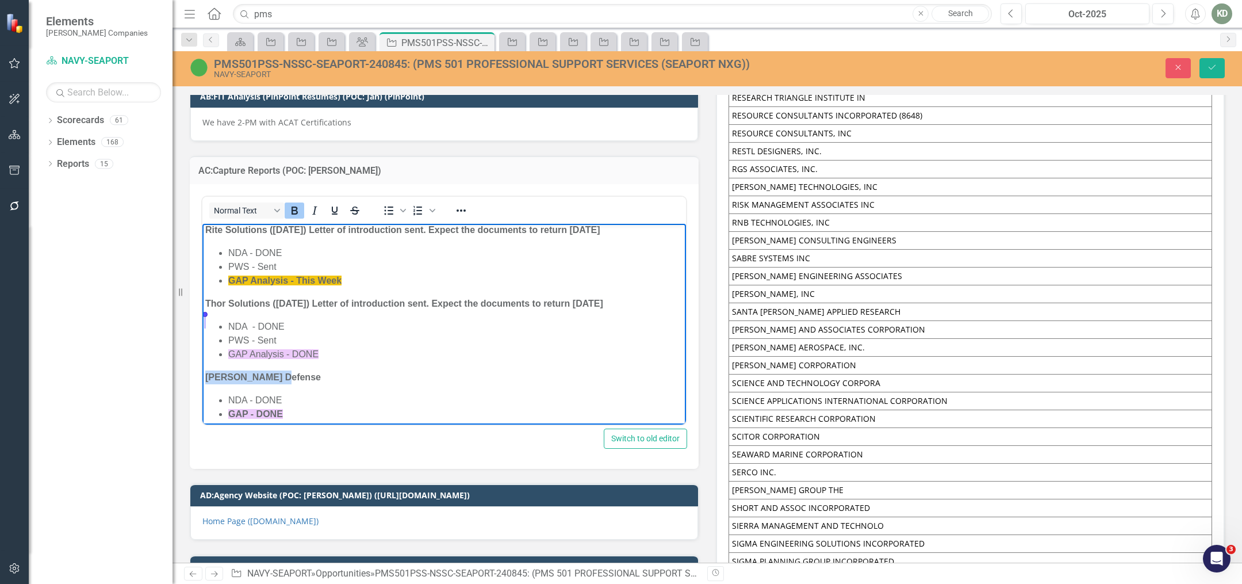
drag, startPoint x: 308, startPoint y: 325, endPoint x: 349, endPoint y: 267, distance: 71.8
click at [217, 370] on p "[PERSON_NAME] Defense" at bounding box center [444, 377] width 478 height 14
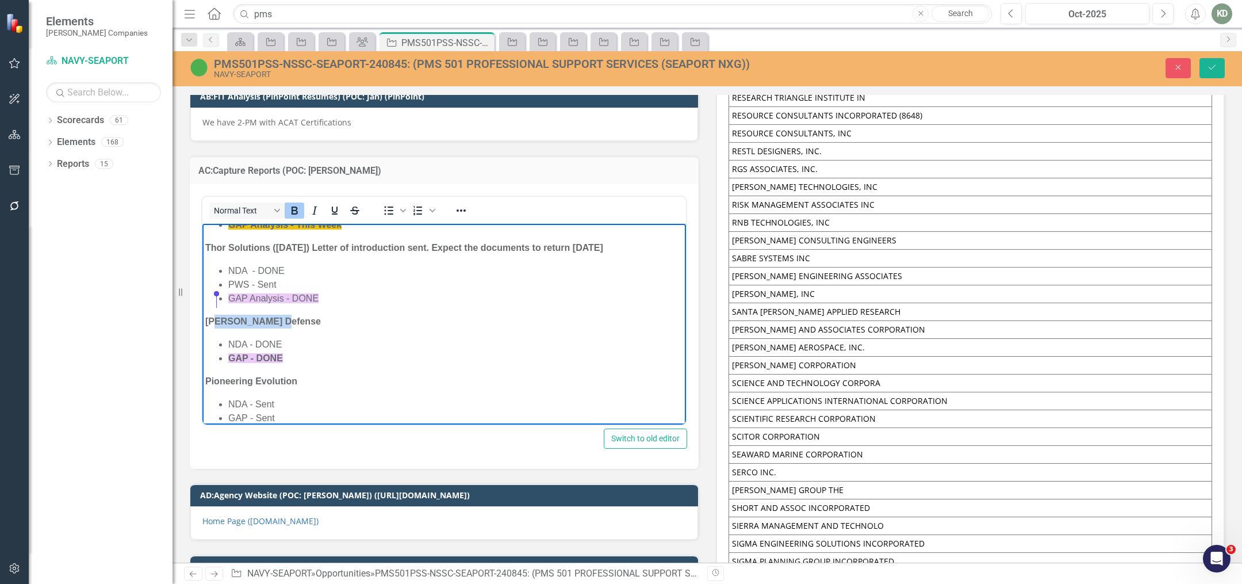
scroll to position [557, 0]
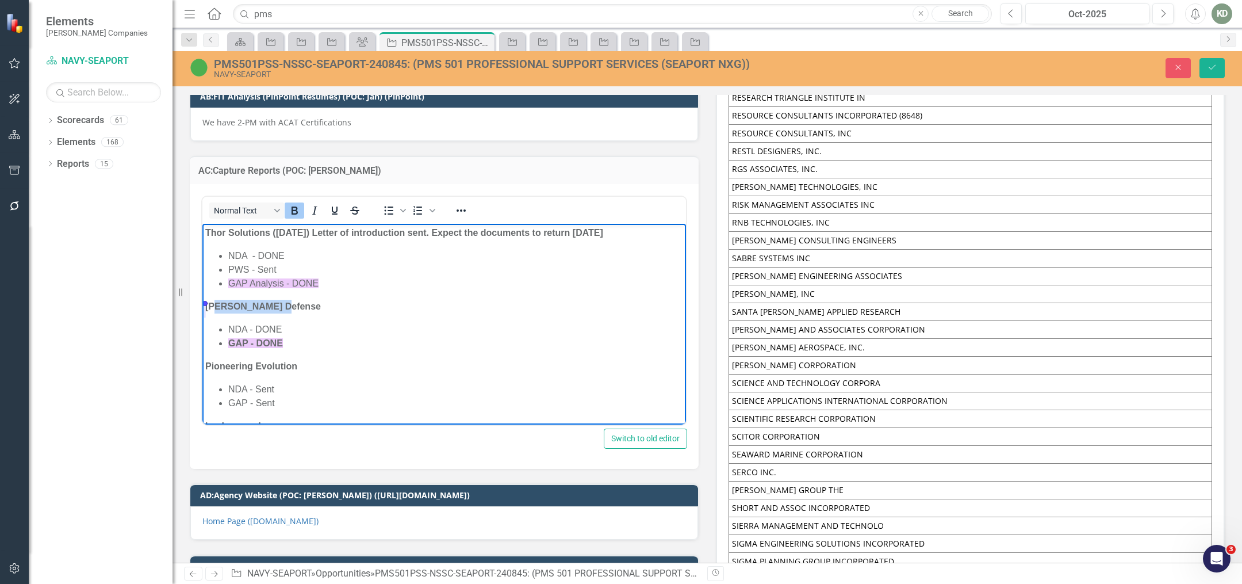
drag, startPoint x: 304, startPoint y: 312, endPoint x: 921, endPoint y: 362, distance: 619.1
click at [202, 307] on html "VSOLVIT - Teaming Agreement & SRA based on GAP Analysis (Task Area 2), [PERSON_…" at bounding box center [444, 115] width 484 height 898
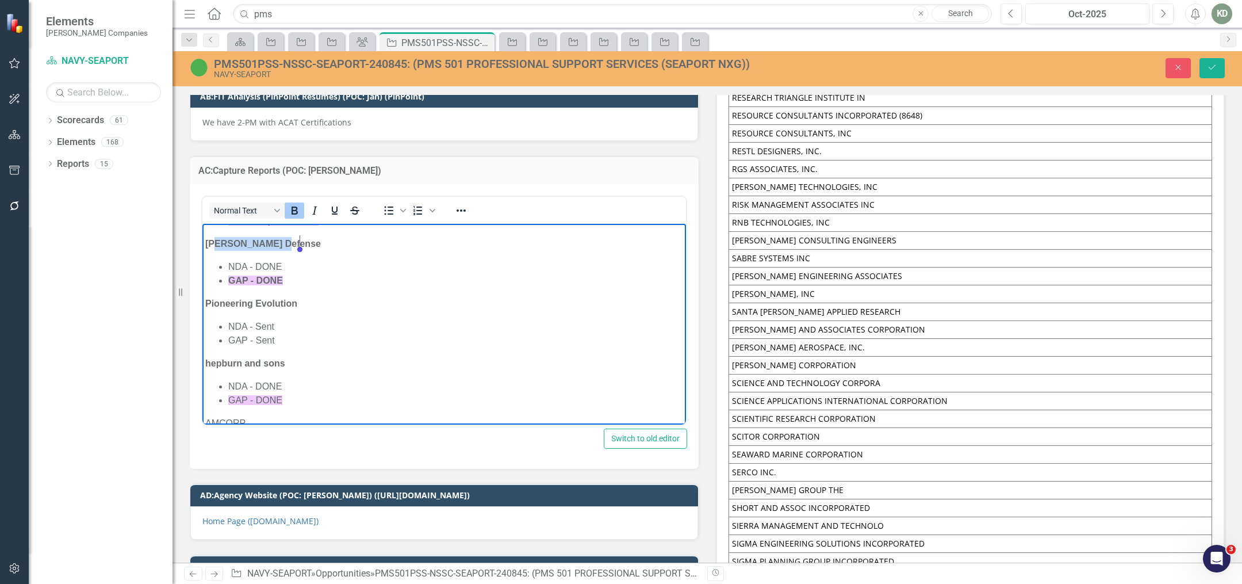
scroll to position [629, 0]
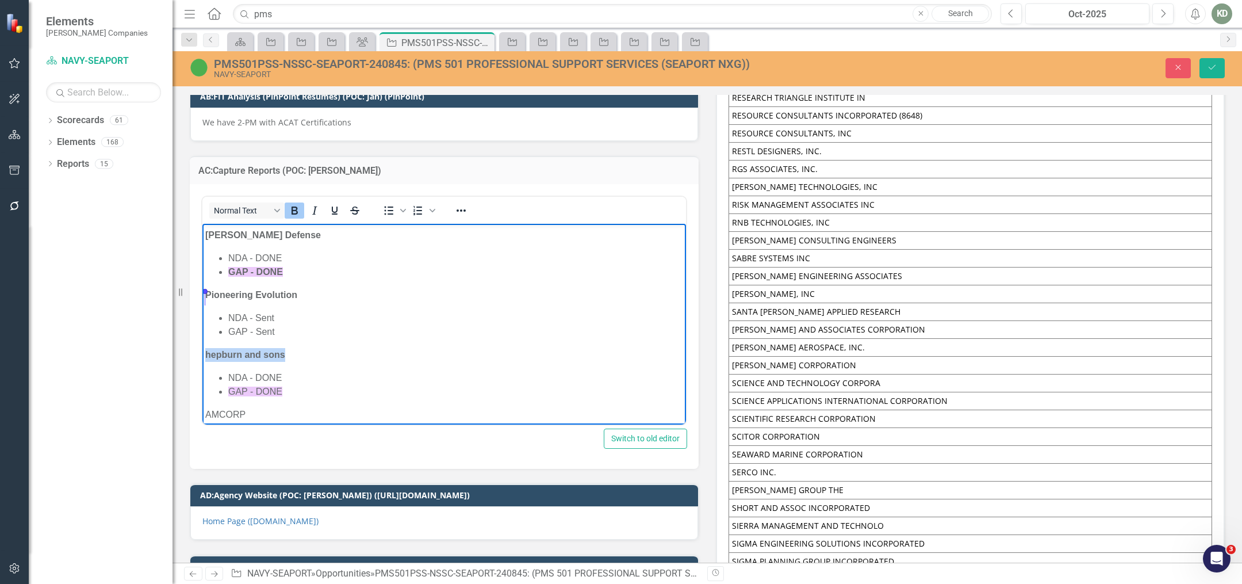
drag, startPoint x: 281, startPoint y: 294, endPoint x: 348, endPoint y: 260, distance: 75.4
click at [208, 347] on p "hepburn and sons" at bounding box center [444, 354] width 478 height 14
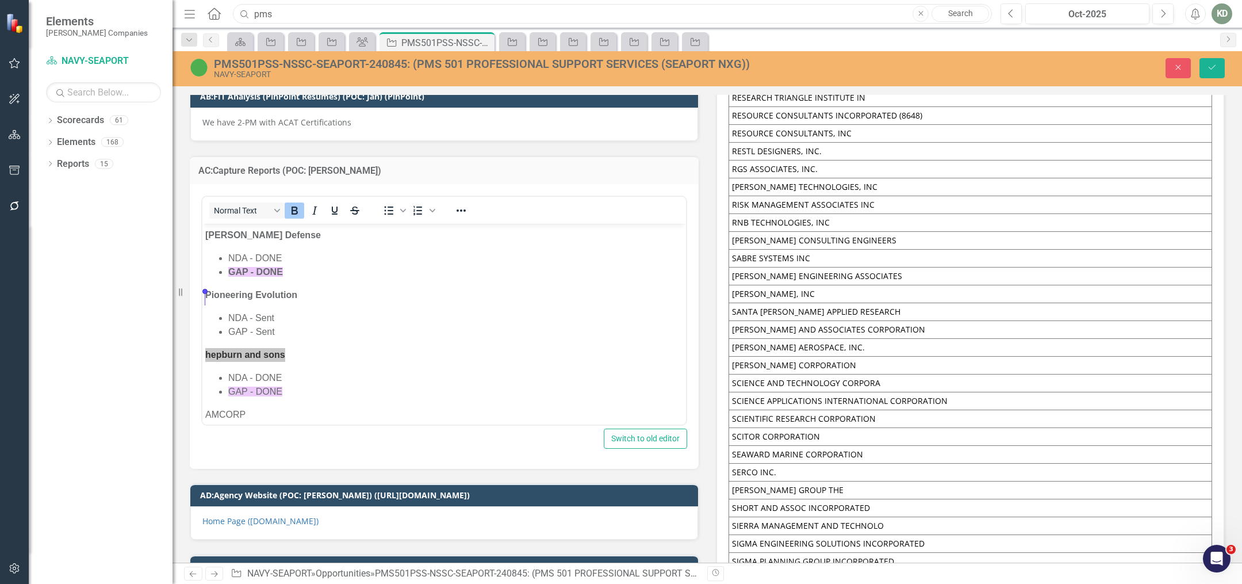
click at [554, 17] on input "pms" at bounding box center [612, 14] width 759 height 20
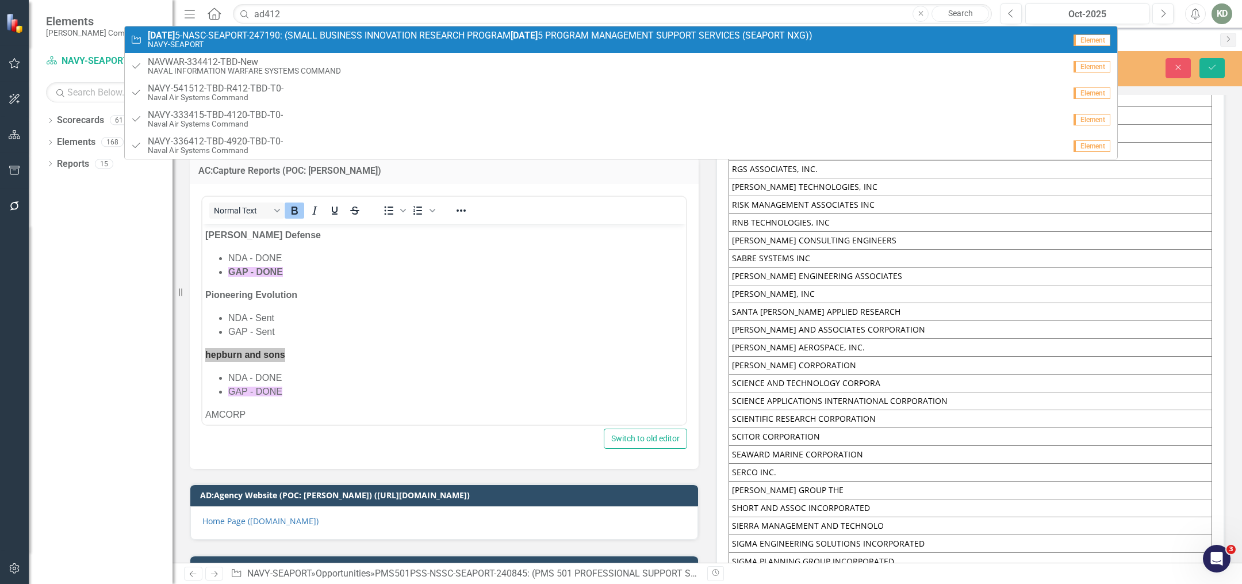
click at [305, 30] on span "[DATE] 5-NASC-SEAPORT-247190: (SMALL BUSINESS INNOVATION RESEARCH PROGRAM [DATE…" at bounding box center [480, 35] width 665 height 10
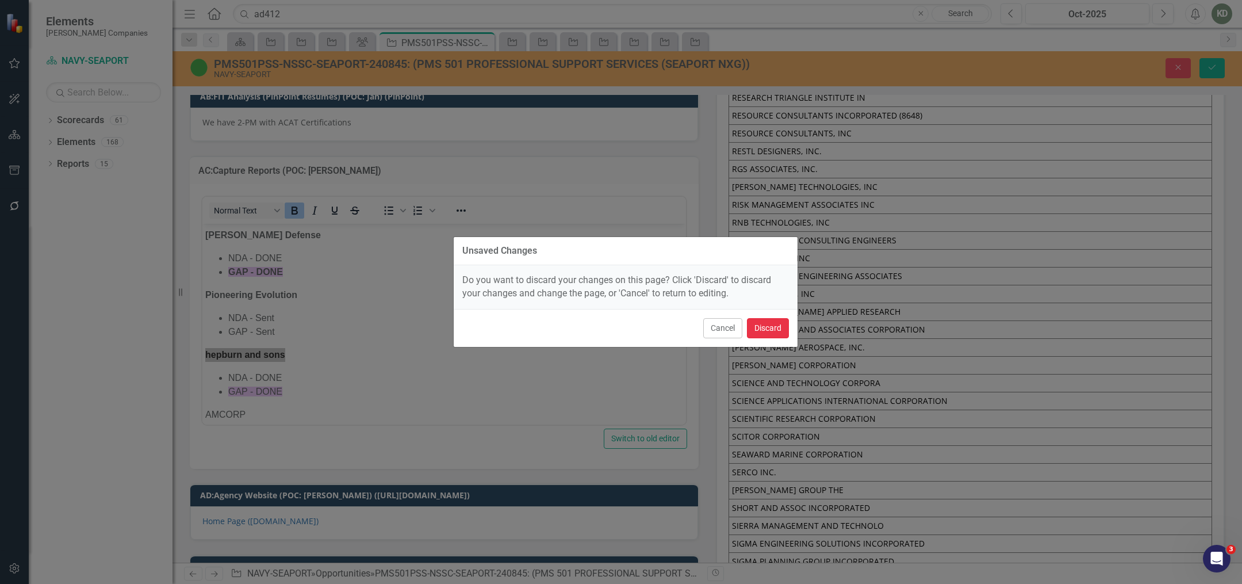
click at [758, 334] on button "Discard" at bounding box center [768, 328] width 42 height 20
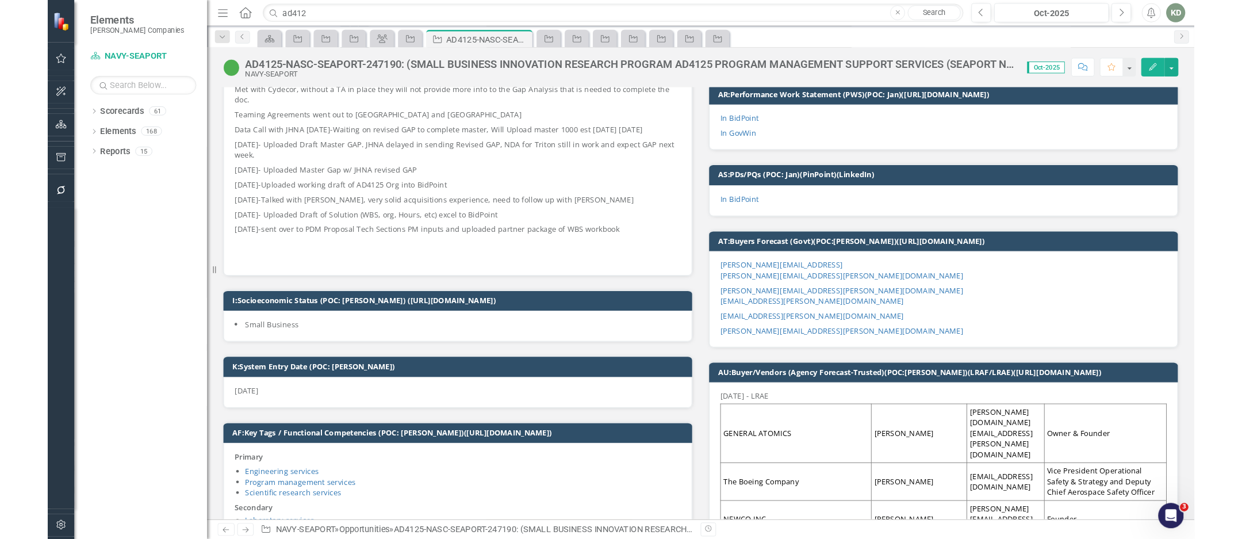
scroll to position [295, 0]
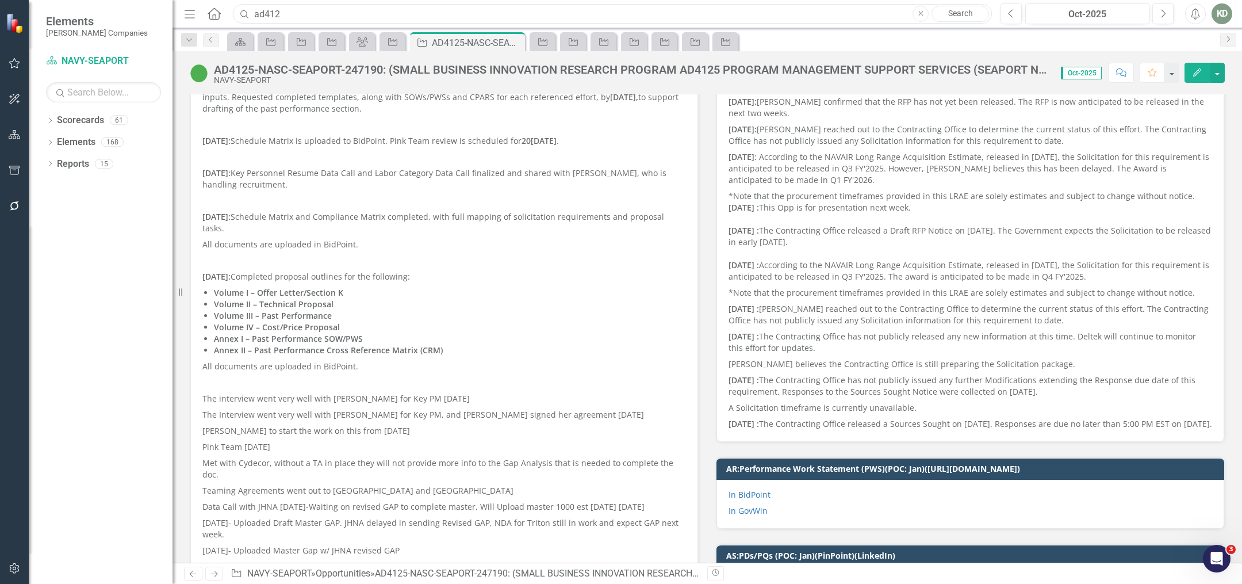
click at [648, 16] on input "ad412" at bounding box center [612, 14] width 759 height 20
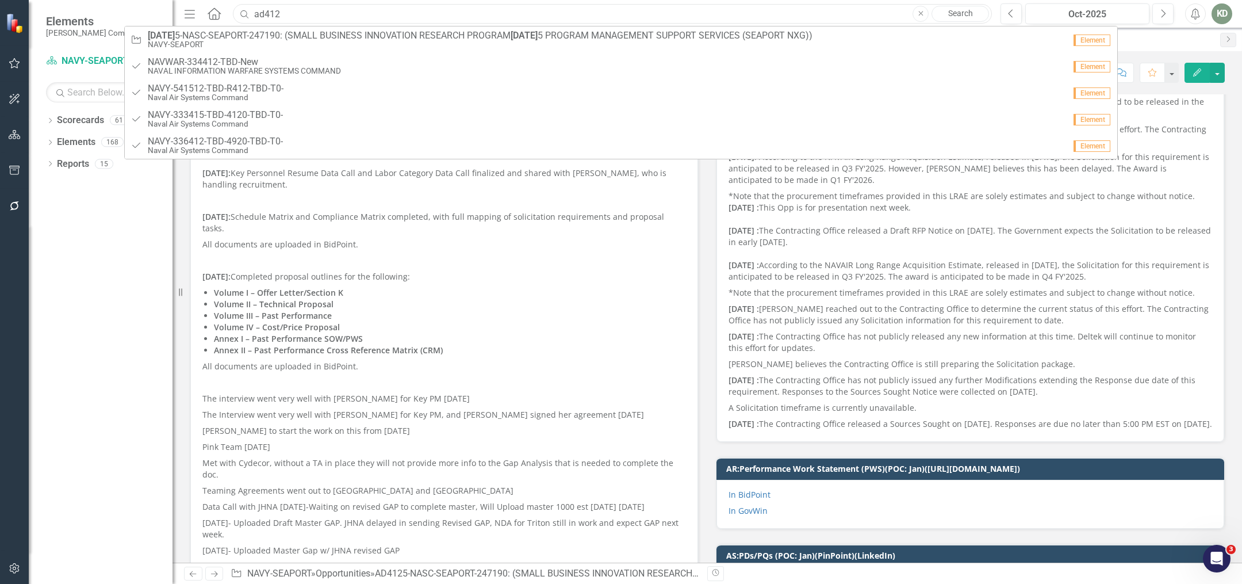
paste input "214065"
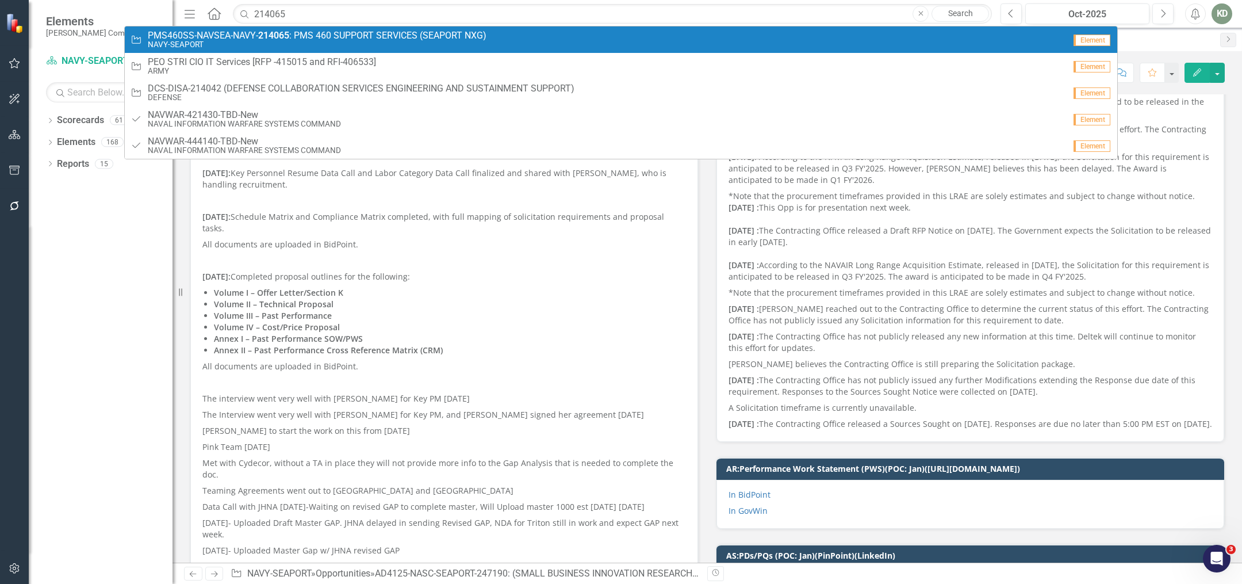
click at [611, 33] on div "Opportunity PMS460SS-NAVSEA-NAVY- 214065 : PMS 460 SUPPORT SERVICES (SEAPORT NX…" at bounding box center [598, 39] width 934 height 19
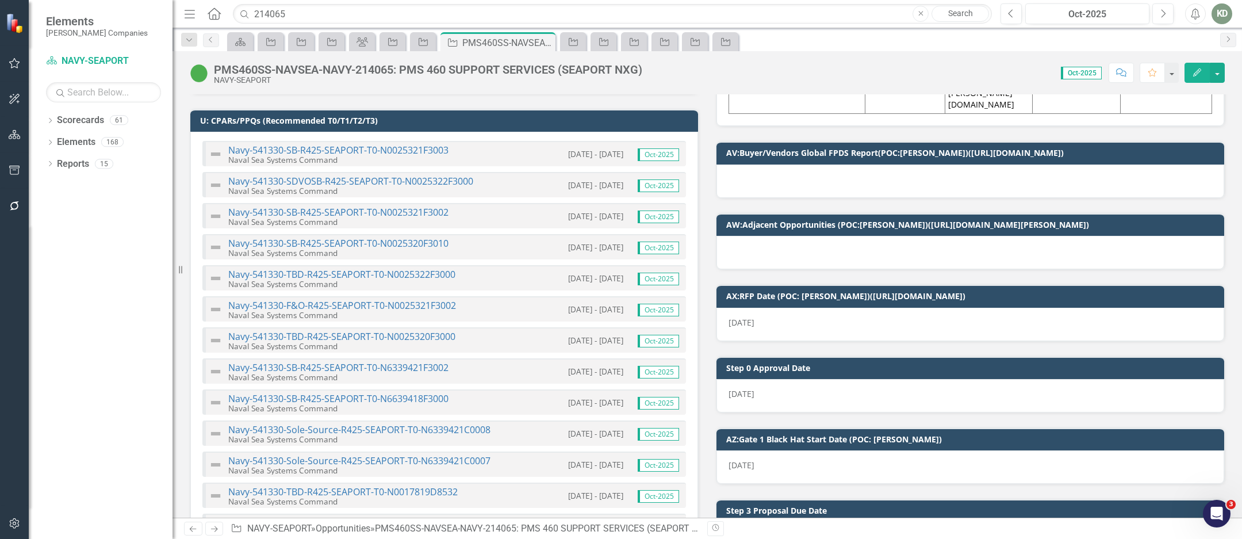
scroll to position [1150, 0]
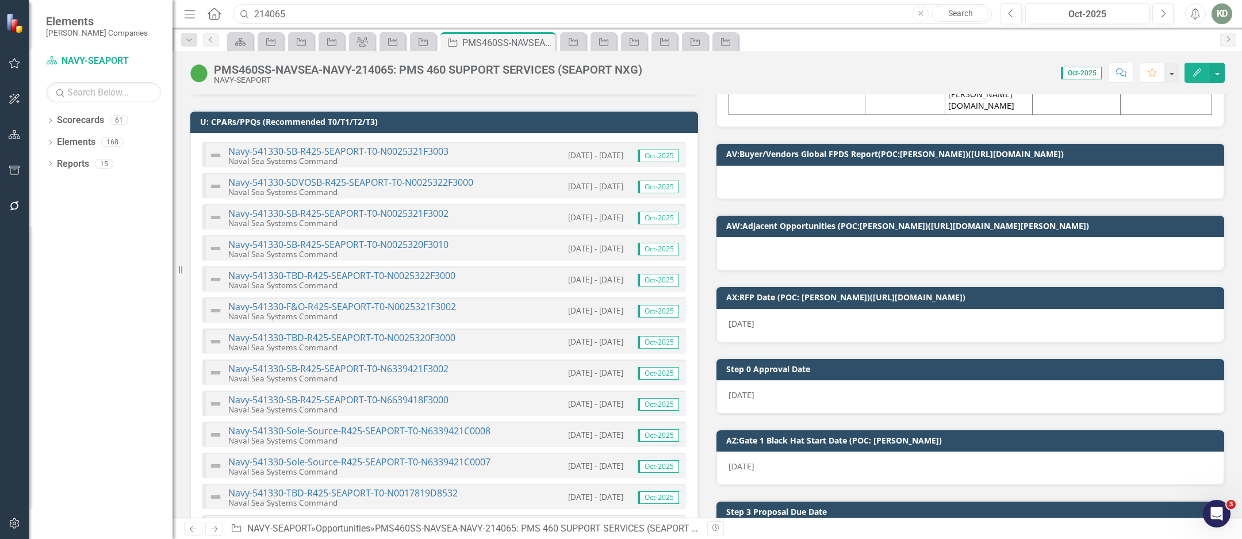
drag, startPoint x: 482, startPoint y: 16, endPoint x: 243, endPoint y: 9, distance: 239.3
click at [243, 9] on div "Search 214065 Close Search" at bounding box center [609, 14] width 759 height 20
paste input "26874"
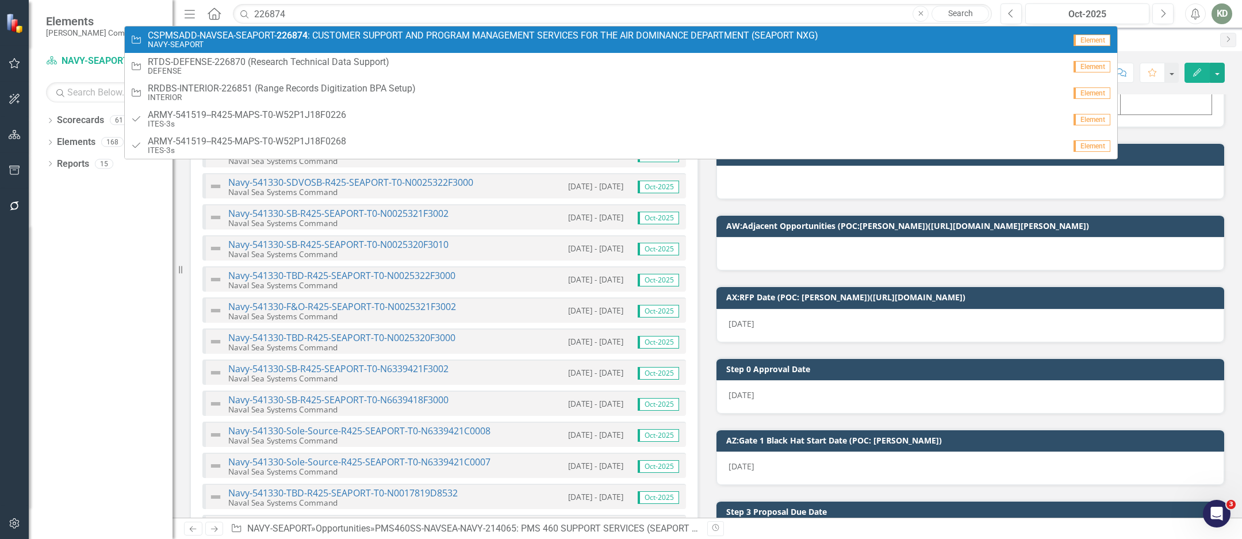
click at [287, 28] on link "Opportunity CSPMSADD-NAVSEA-SEAPORT- 226874 : CUSTOMER SUPPORT AND PROGRAM MANA…" at bounding box center [621, 39] width 993 height 26
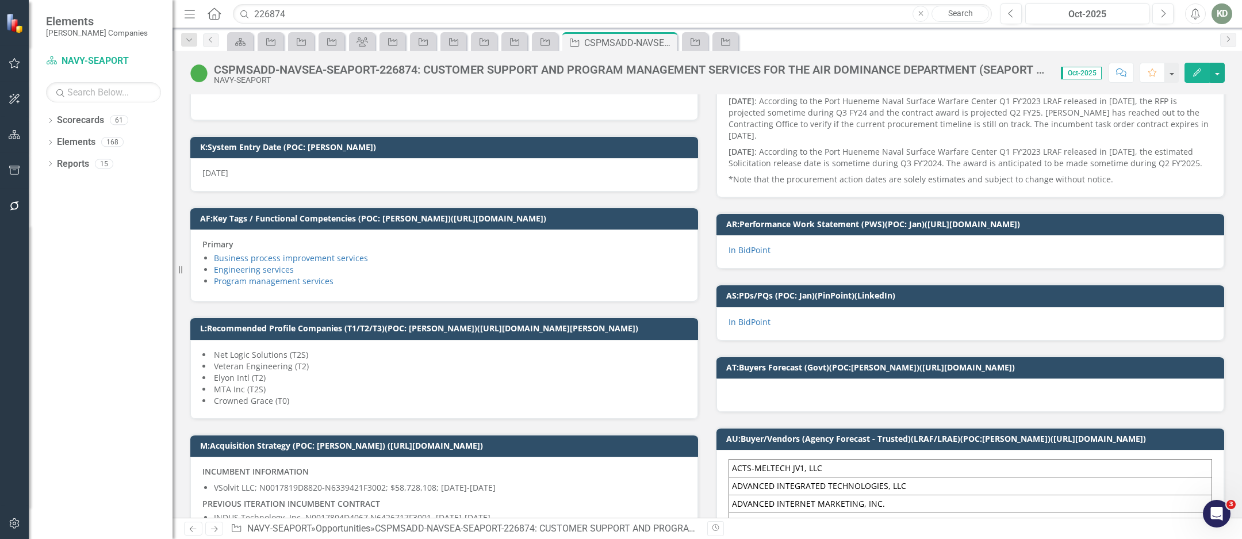
scroll to position [390, 0]
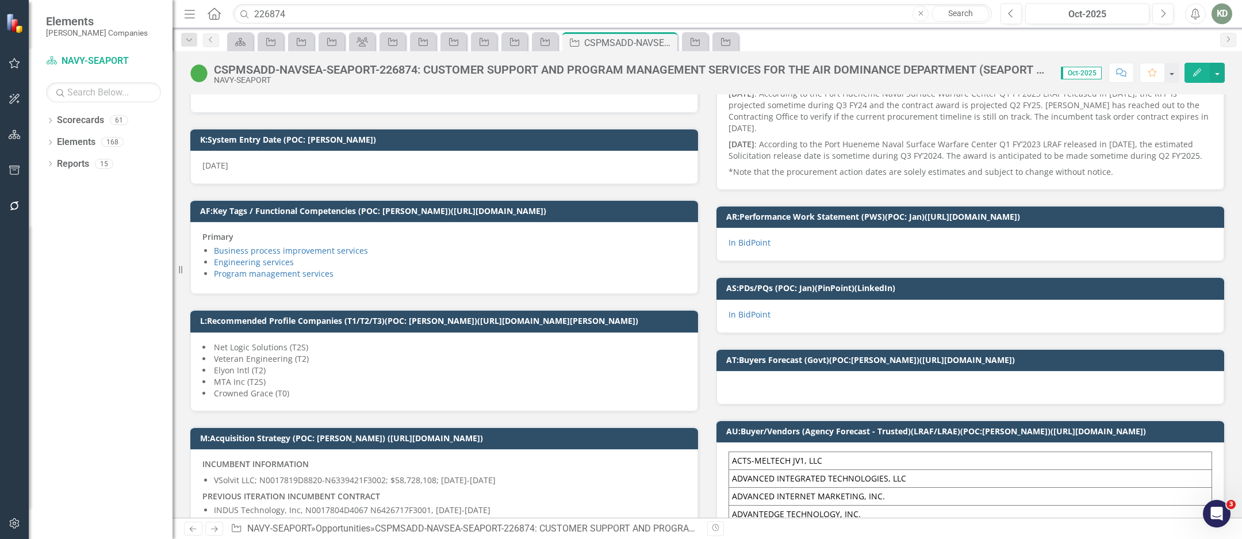
click at [404, 357] on li "Veteran Engineering (T2)" at bounding box center [444, 359] width 484 height 12
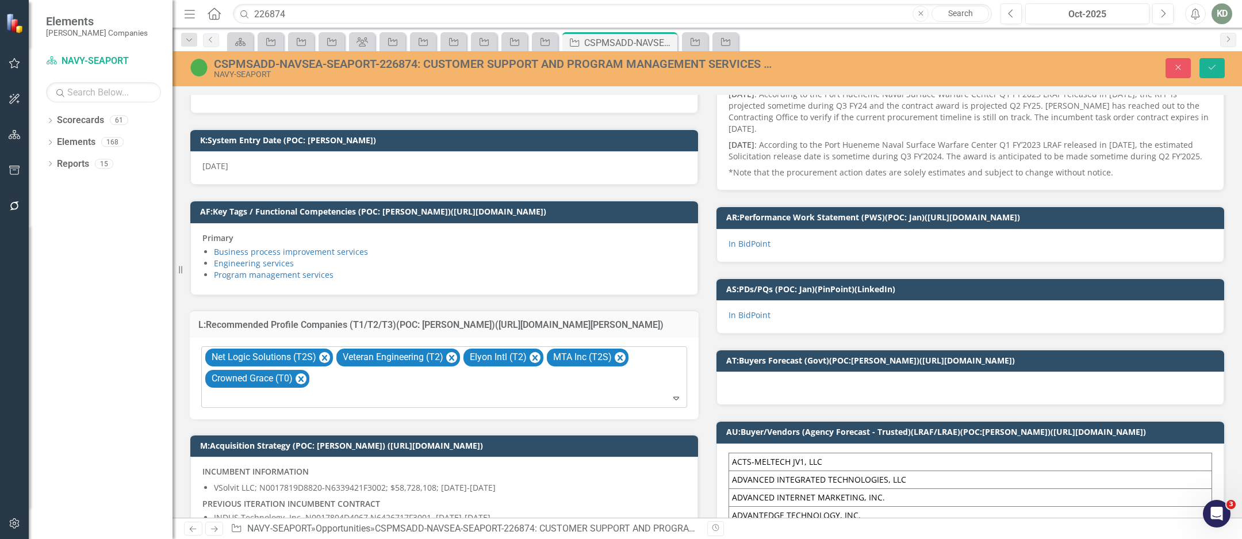
scroll to position [383, 0]
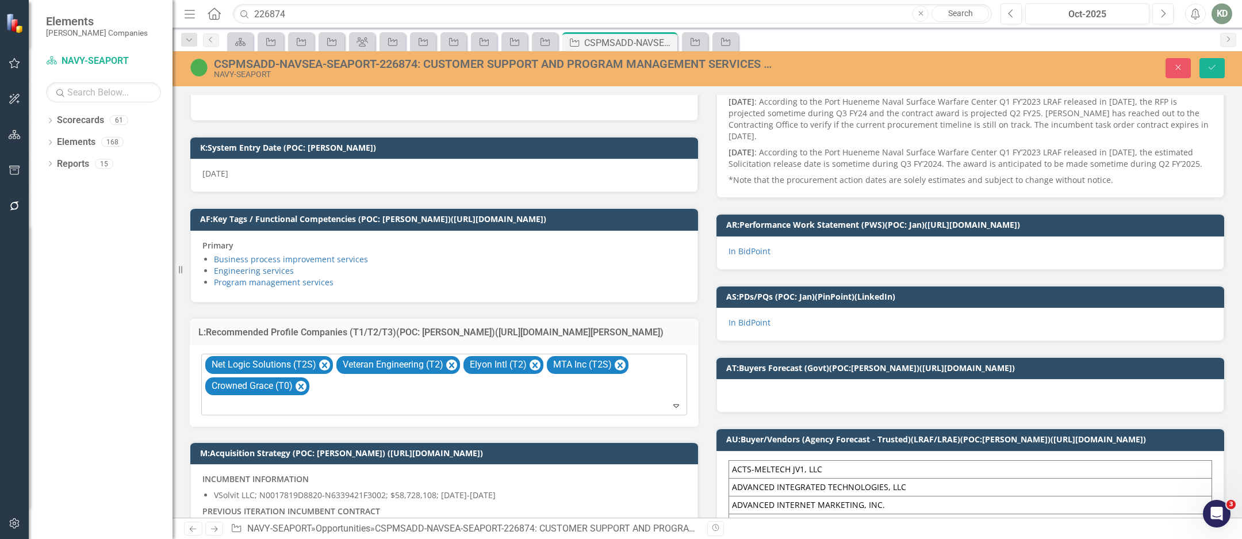
click at [425, 392] on div "Net Logic Solutions (T2S) Veteran Engineering (T2) Elyon Intl (T2) MTA Inc (T2S…" at bounding box center [445, 384] width 483 height 60
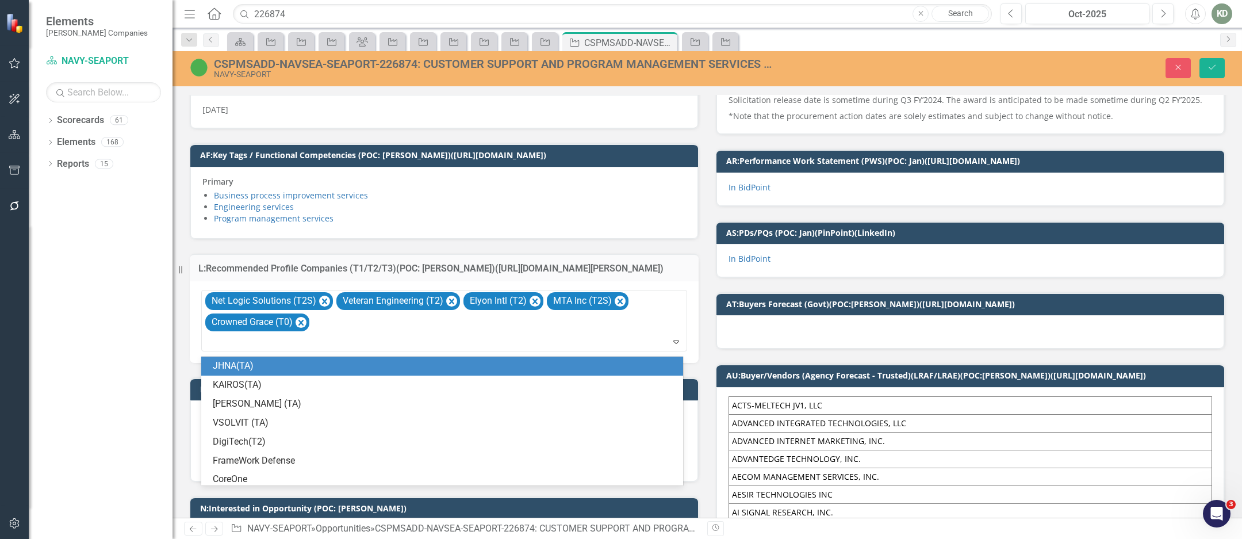
scroll to position [449, 0]
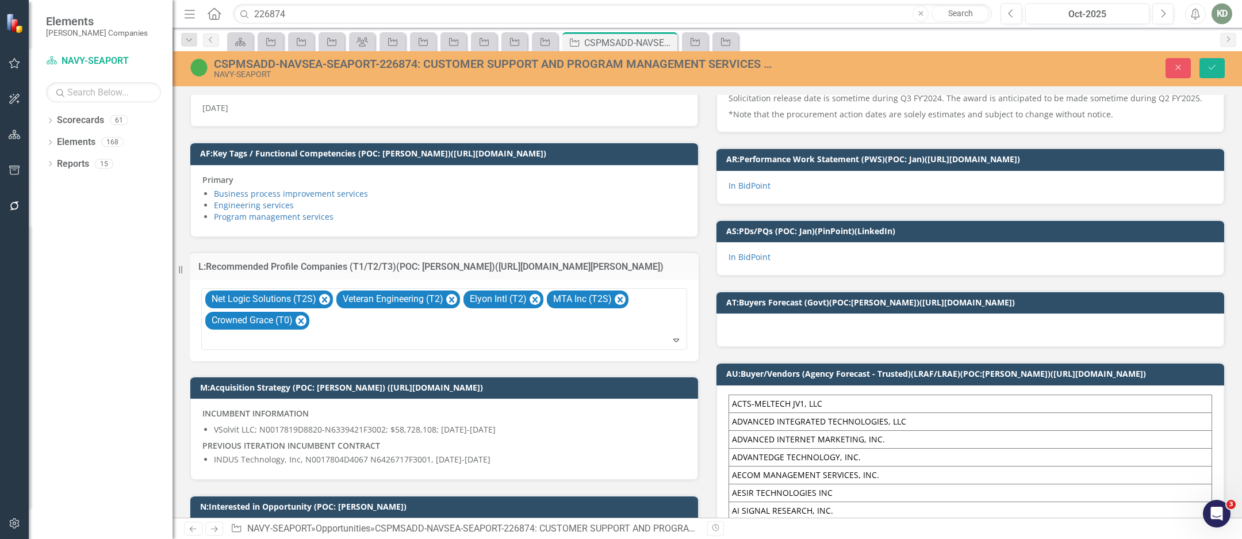
click at [691, 307] on div "Net Logic Solutions (T2S) Veteran Engineering (T2) Elyon Intl (T2) MTA Inc (T2S…" at bounding box center [444, 320] width 509 height 82
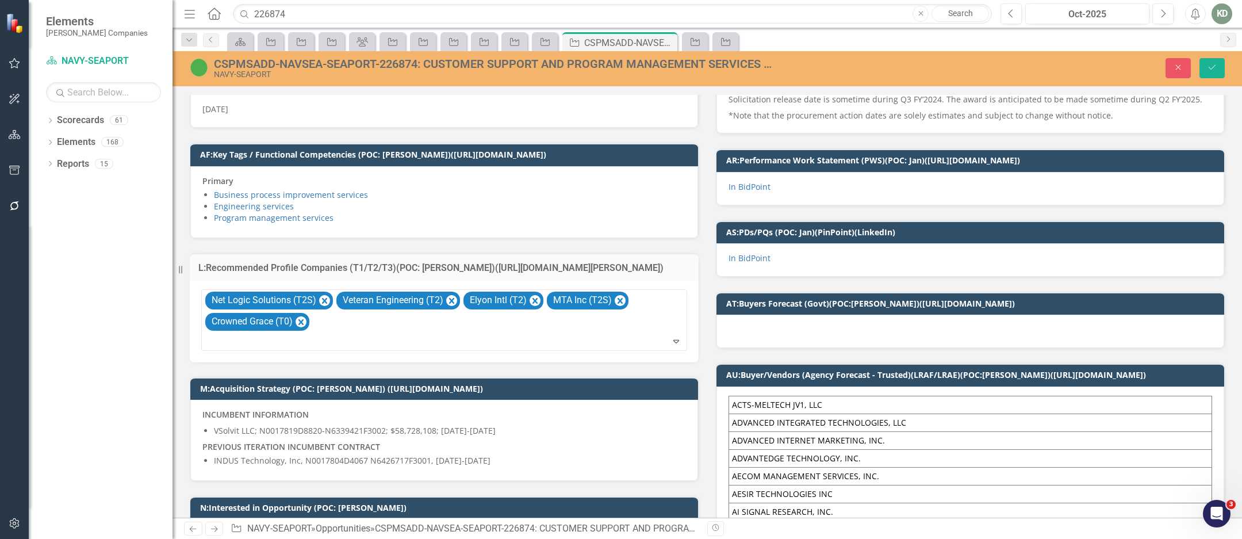
scroll to position [452, 0]
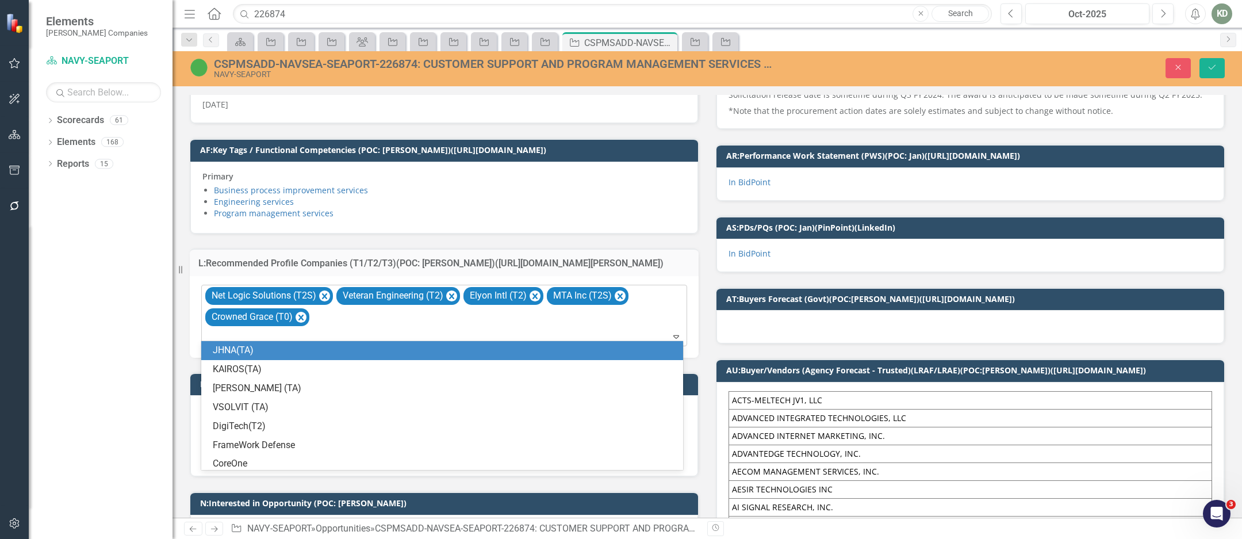
click at [430, 332] on div at bounding box center [445, 337] width 481 height 16
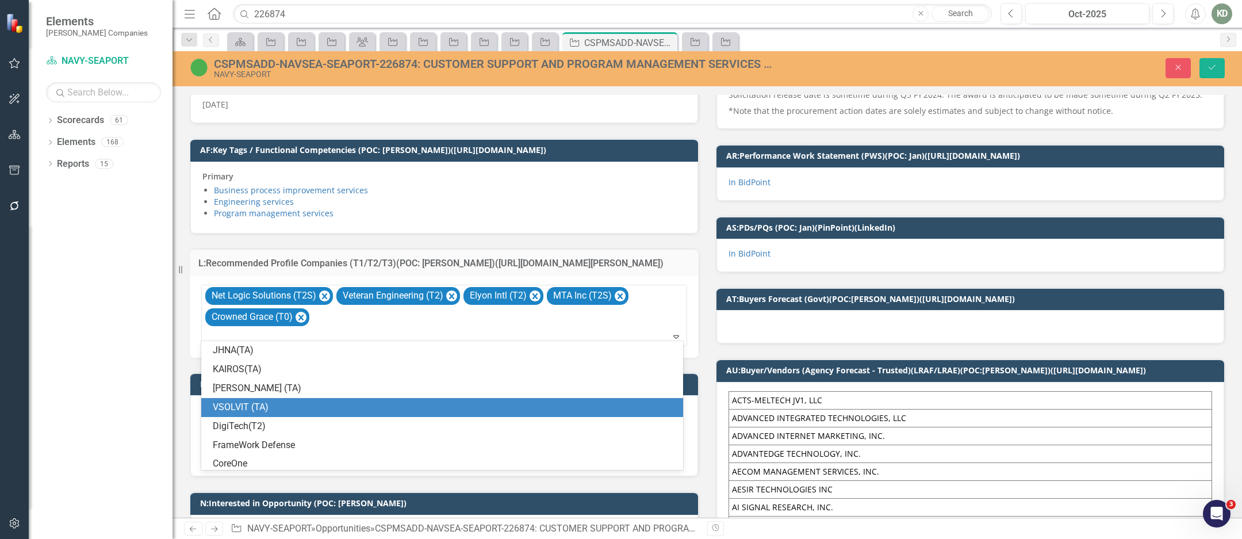
click at [369, 411] on div "VSOLVIT (TA)" at bounding box center [444, 407] width 463 height 13
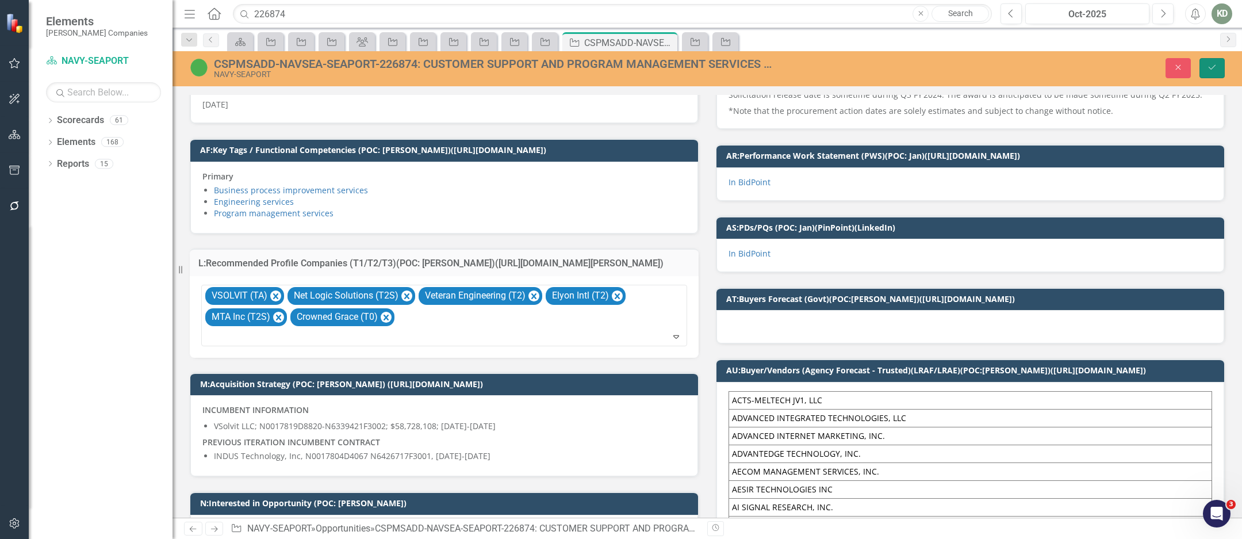
click at [1209, 73] on button "Save" at bounding box center [1212, 68] width 25 height 20
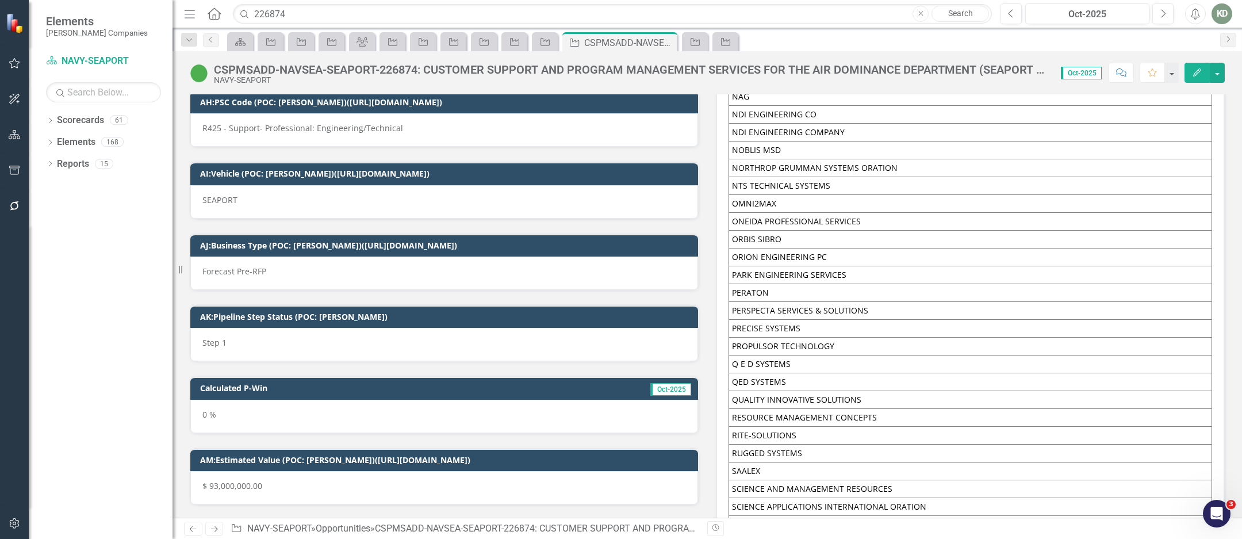
scroll to position [7842, 0]
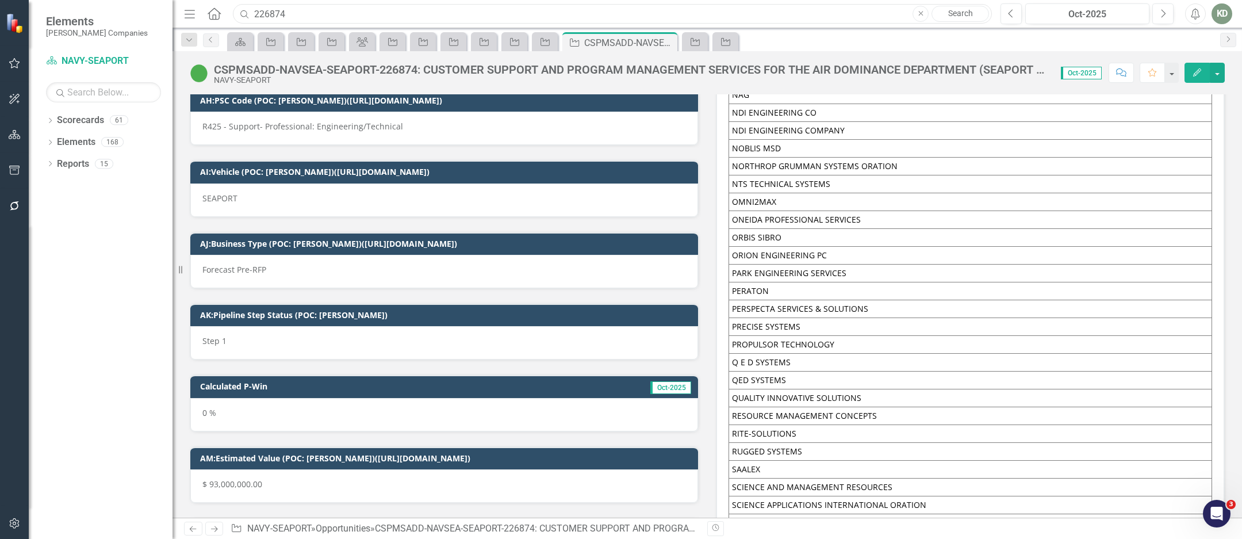
drag, startPoint x: 504, startPoint y: 15, endPoint x: 212, endPoint y: 18, distance: 292.7
click at [212, 18] on div "Menu Home Search 226874 Close Search" at bounding box center [585, 14] width 808 height 22
paste input "51207"
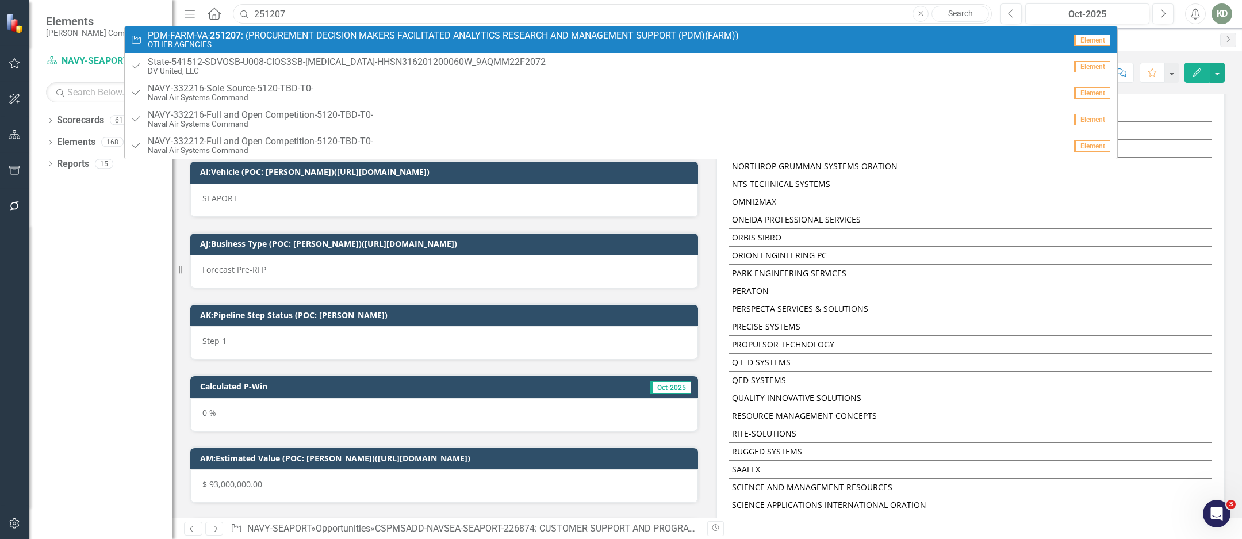
type input "251207"
click at [455, 43] on small "OTHER AGENCIES" at bounding box center [443, 44] width 591 height 9
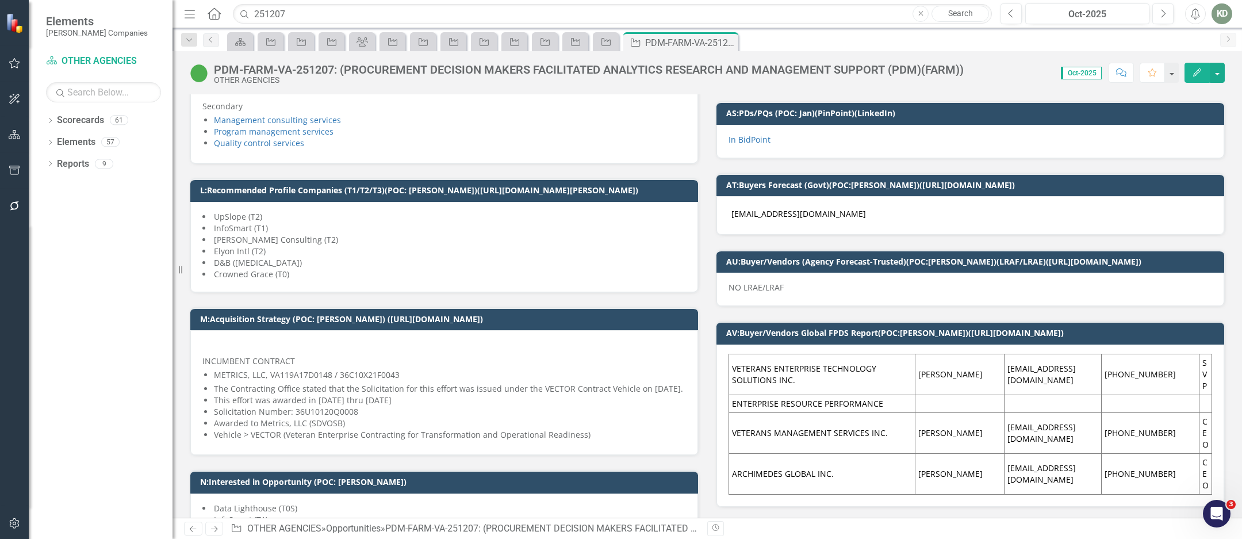
scroll to position [563, 0]
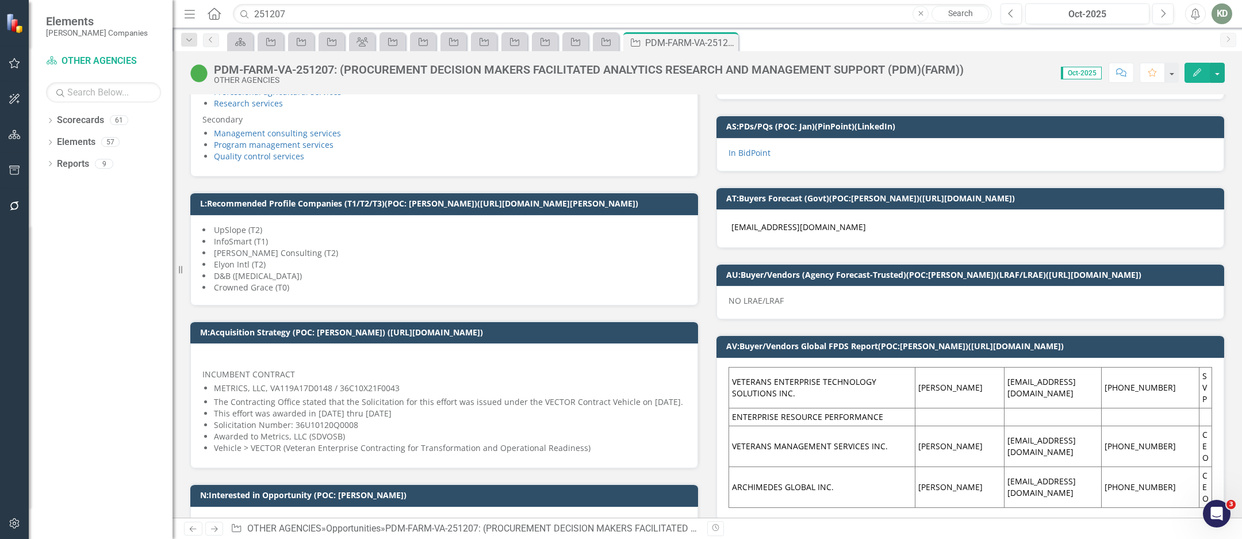
click at [402, 250] on li "[PERSON_NAME] Consulting (T2)" at bounding box center [444, 253] width 484 height 12
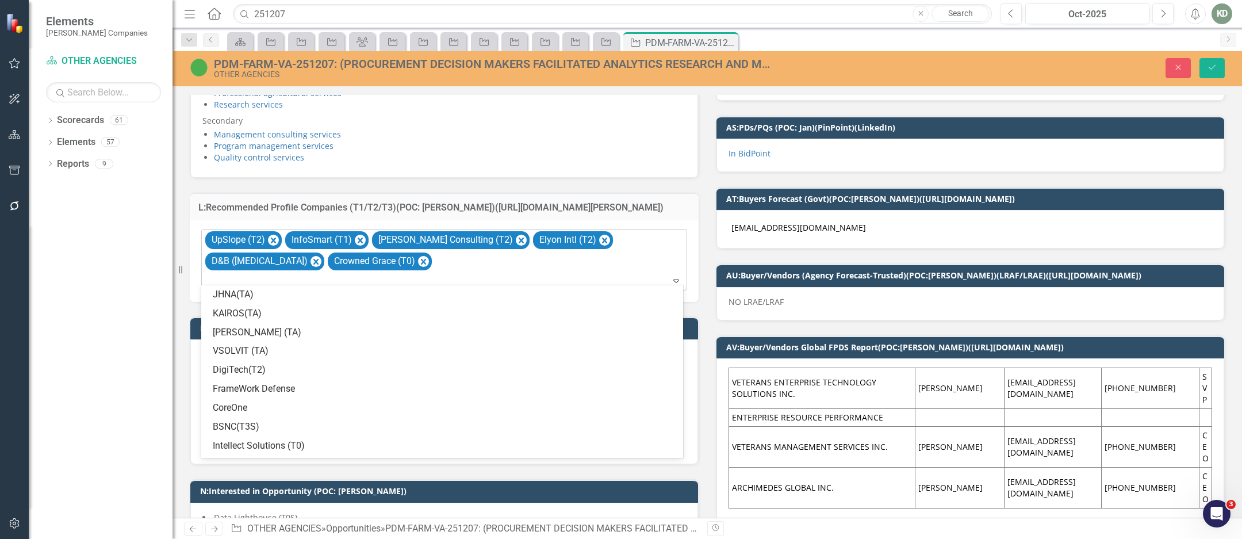
click at [390, 259] on div "UpSlope (T2) InfoSmart (T1) [PERSON_NAME] Consulting (T2) Elyon Intl (T2) D&B (…" at bounding box center [445, 259] width 483 height 60
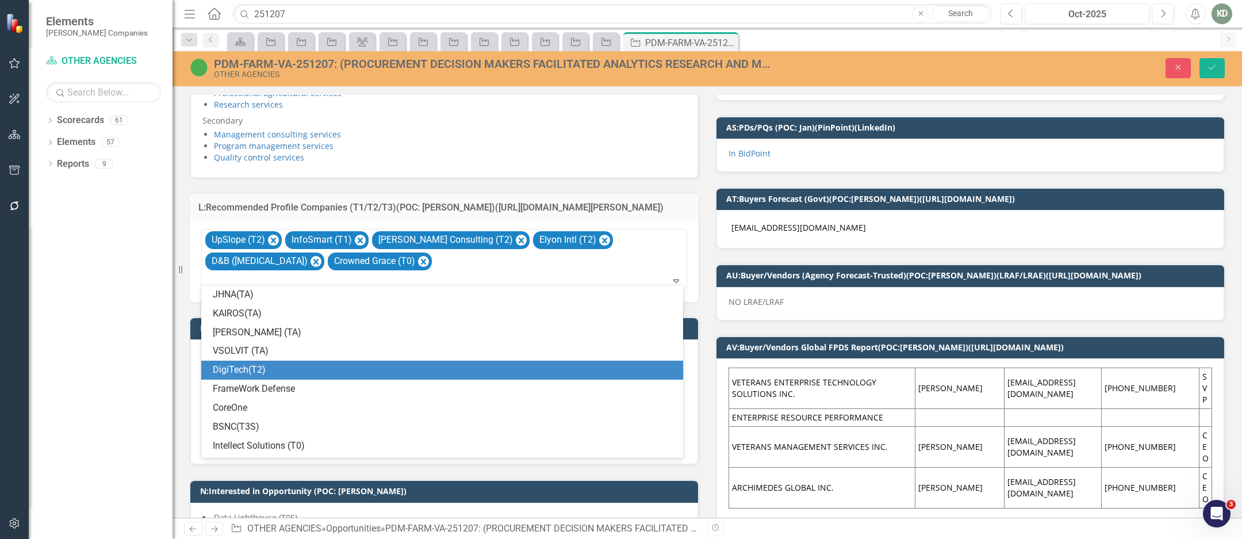
click at [316, 367] on div "DigiTech(T2)" at bounding box center [444, 369] width 463 height 13
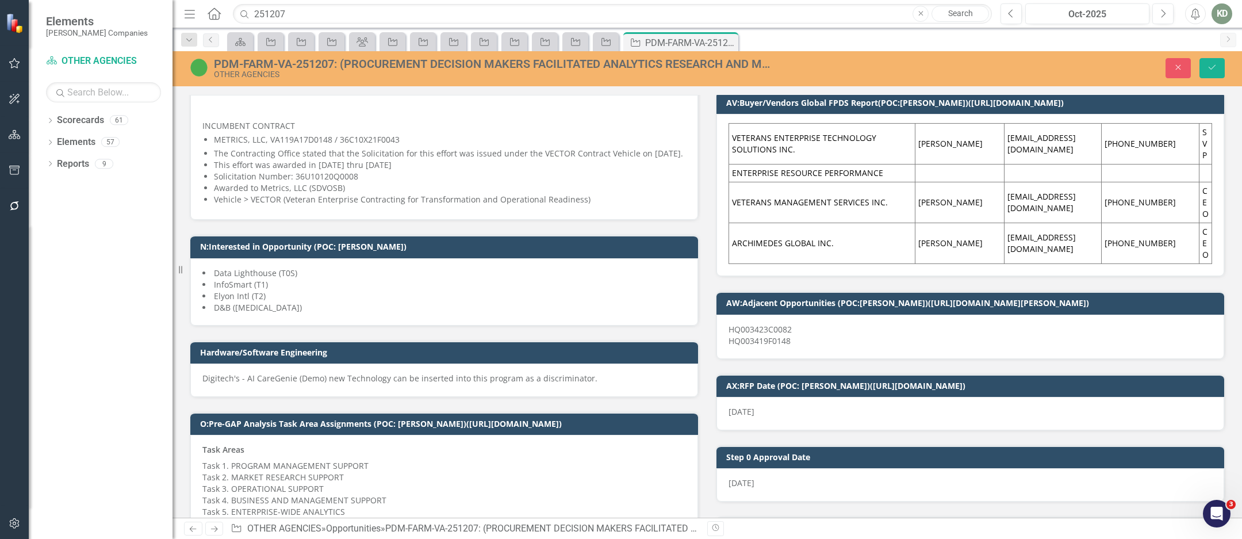
scroll to position [808, 0]
click at [390, 313] on li "D&B ([MEDICAL_DATA])" at bounding box center [444, 307] width 484 height 12
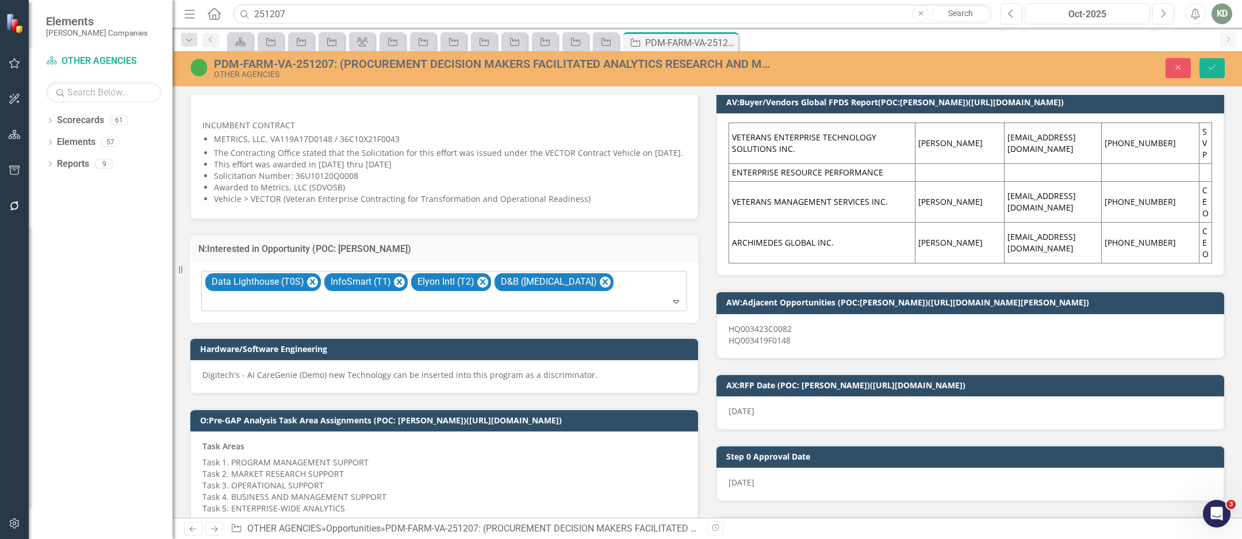
click at [616, 301] on div at bounding box center [445, 302] width 481 height 16
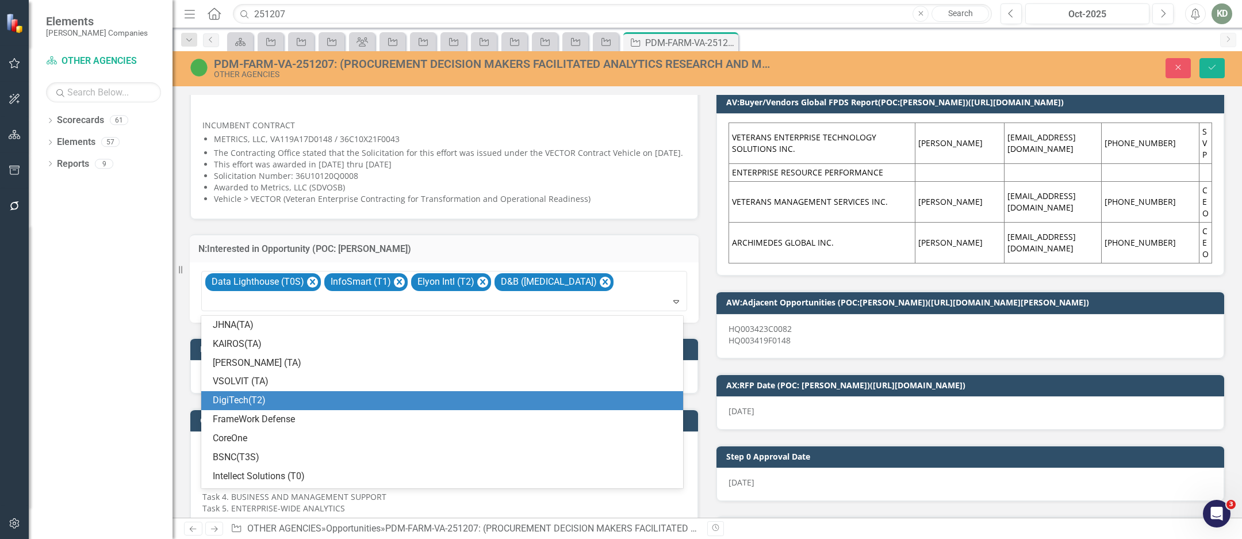
click at [389, 398] on div "DigiTech(T2)" at bounding box center [444, 400] width 463 height 13
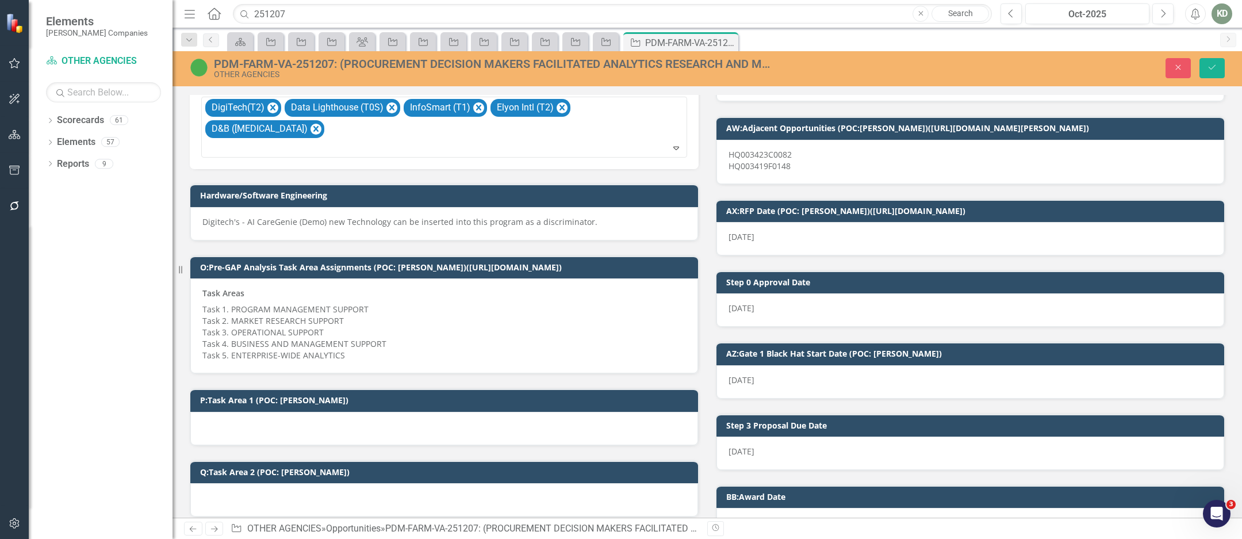
scroll to position [982, 0]
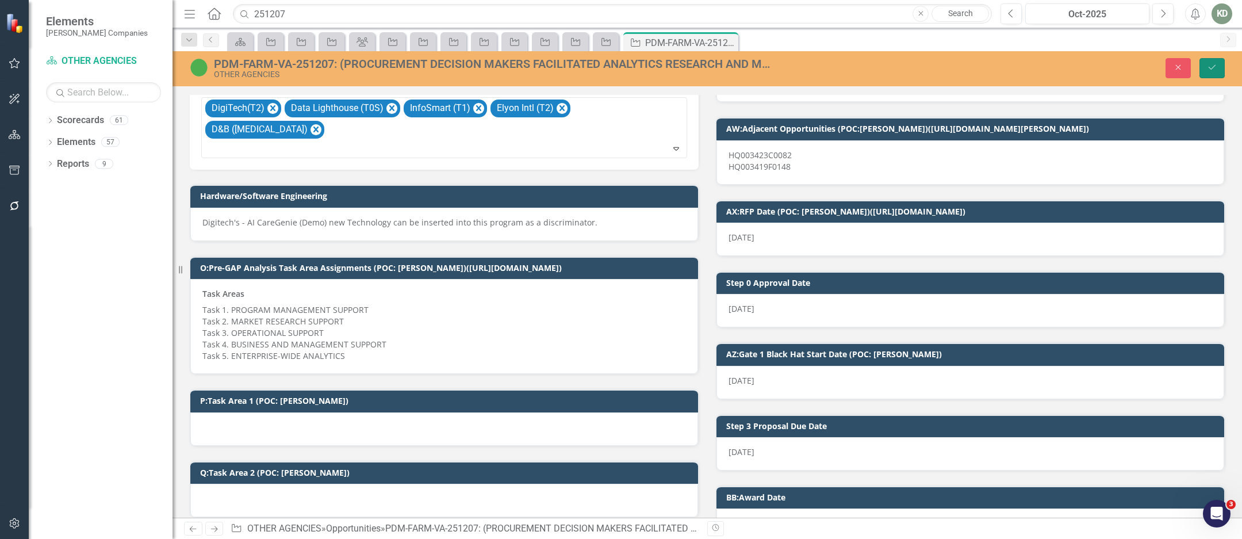
click at [1210, 71] on icon "Save" at bounding box center [1212, 67] width 10 height 8
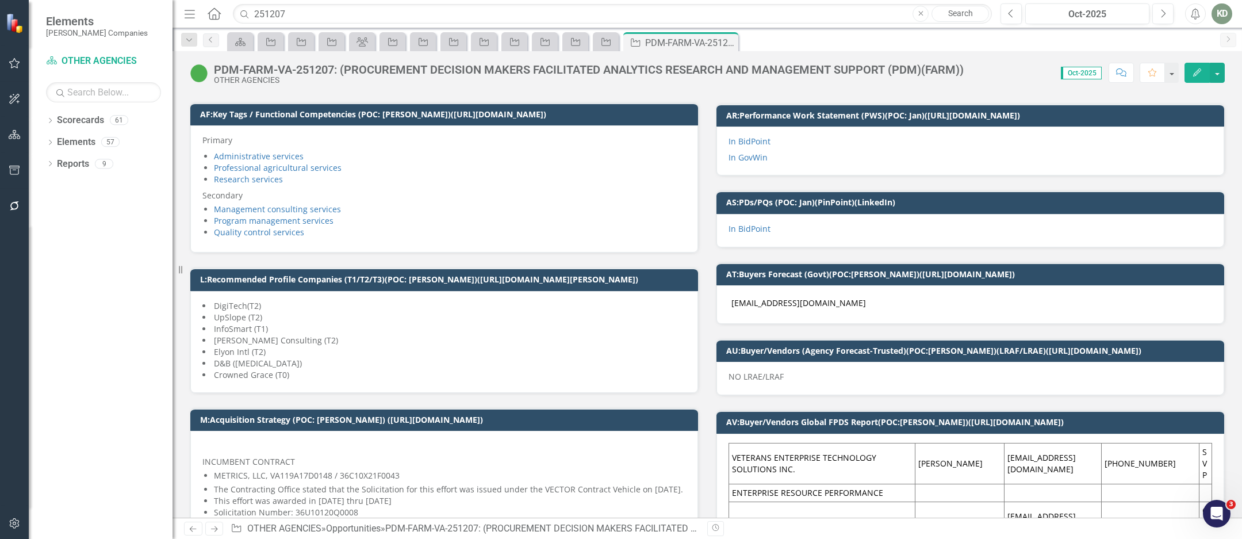
scroll to position [643, 0]
